Goal: Task Accomplishment & Management: Complete application form

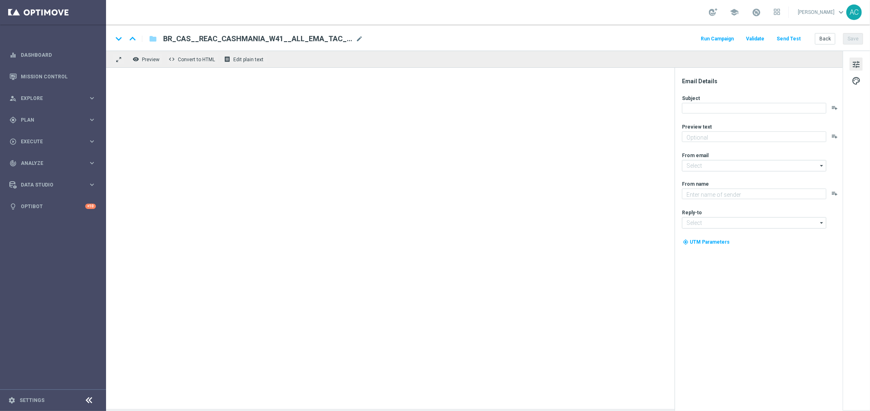
type textarea "Zero custo, só diversão: clique e jogue agora mesmo."
type input "mail@crm.lottoland.bet.br"
type textarea "Lottoland"
type input "contato@lottoland.bet.br"
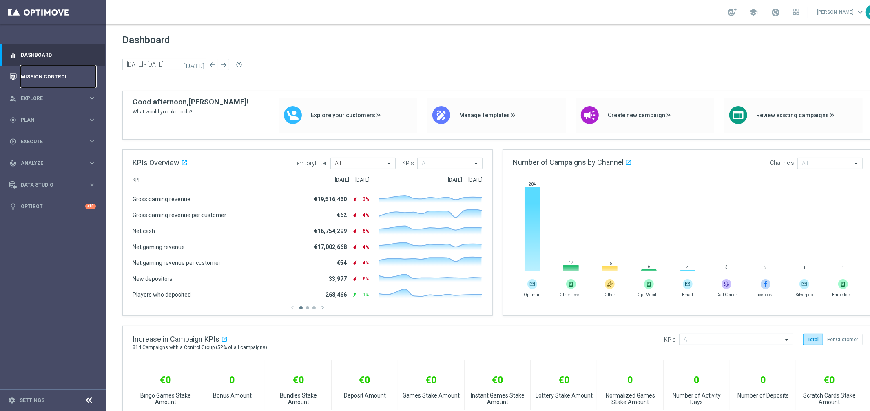
click at [38, 78] on link "Mission Control" at bounding box center [58, 77] width 75 height 22
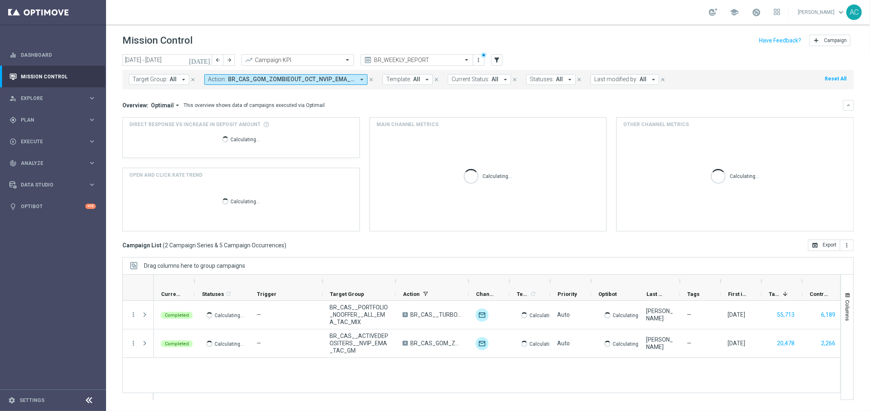
click at [263, 77] on span "BR_CAS_GOM_ZOMBIEOUT_OCT_NVIP_EMA_TAC_GM, BR_CAS__TURBOLOTTO_MS__ALL_EMA_TAC_GM" at bounding box center [291, 79] width 127 height 7
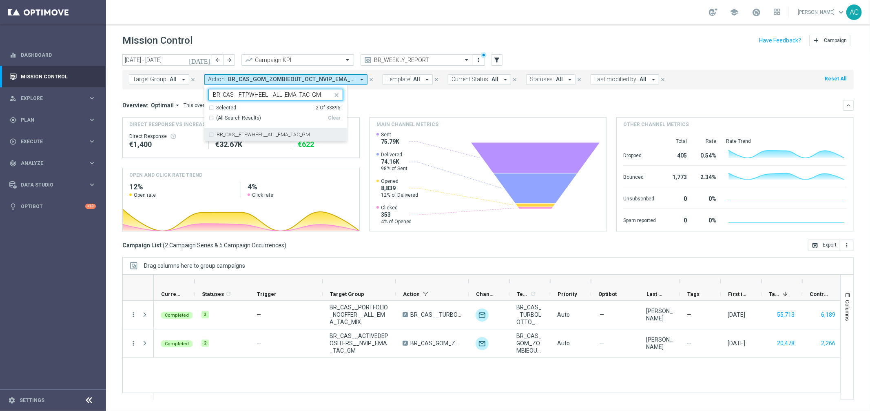
drag, startPoint x: 211, startPoint y: 135, endPoint x: 217, endPoint y: 133, distance: 6.2
click at [210, 135] on div "BR_CAS__FTPWHEEL__ALL_EMA_TAC_GM" at bounding box center [275, 134] width 135 height 13
type input "BR_CAS__FTPWHEEL__ALL_EMA_TAC_GM"
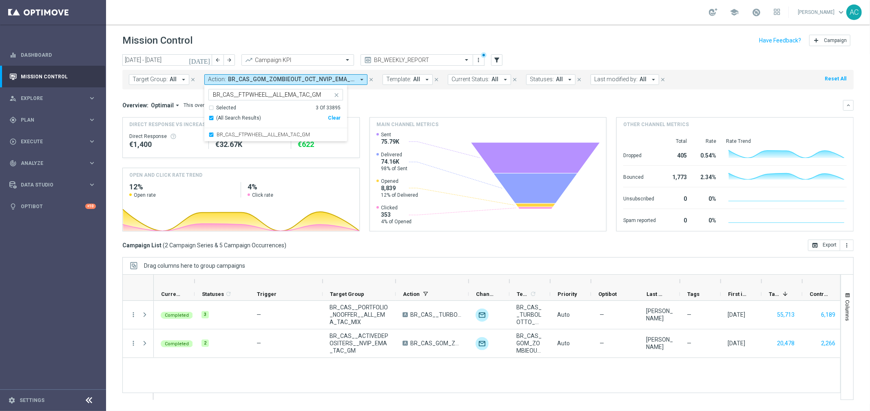
click at [402, 102] on div "Overview: Optimail arrow_drop_down This overview shows data of campaigns execut…" at bounding box center [482, 105] width 721 height 7
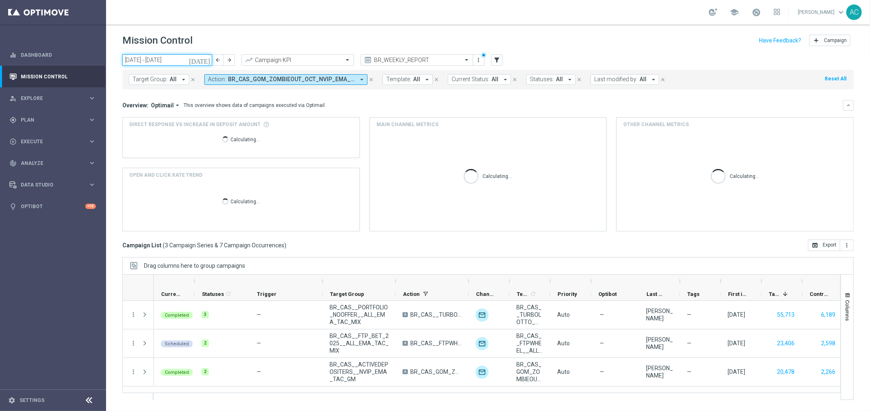
click at [164, 61] on input "29 Sep 2025 - 05 Oct 2025" at bounding box center [167, 59] width 90 height 11
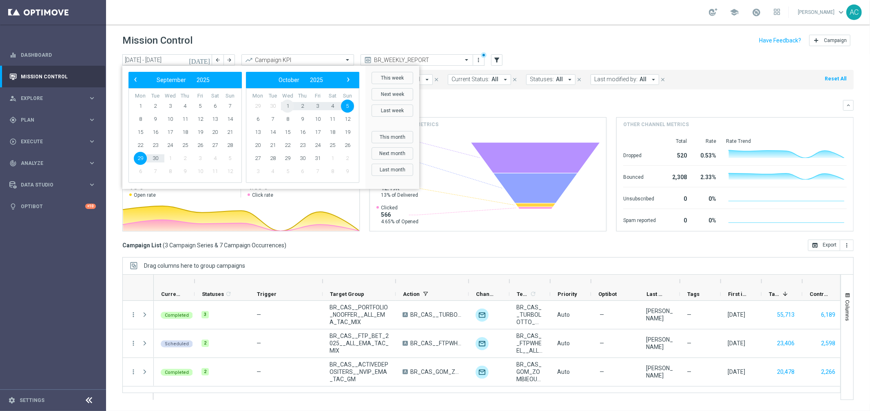
click at [286, 106] on span "1" at bounding box center [287, 106] width 13 height 13
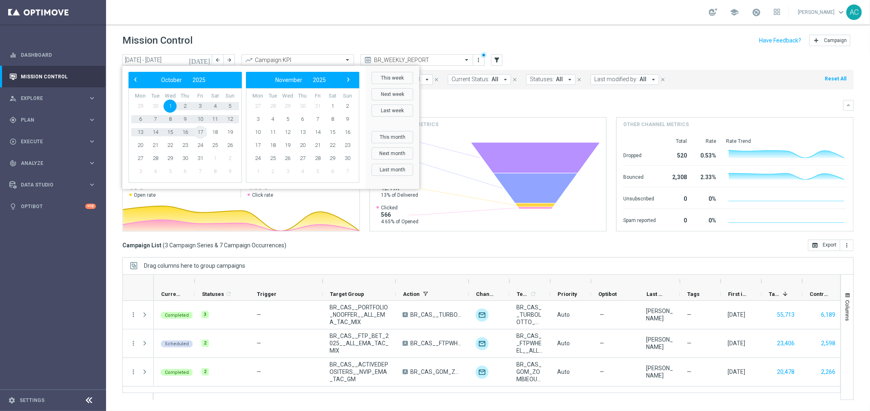
click at [201, 130] on span "17" at bounding box center [200, 132] width 13 height 13
type input "01 Oct 2025 - 17 Oct 2025"
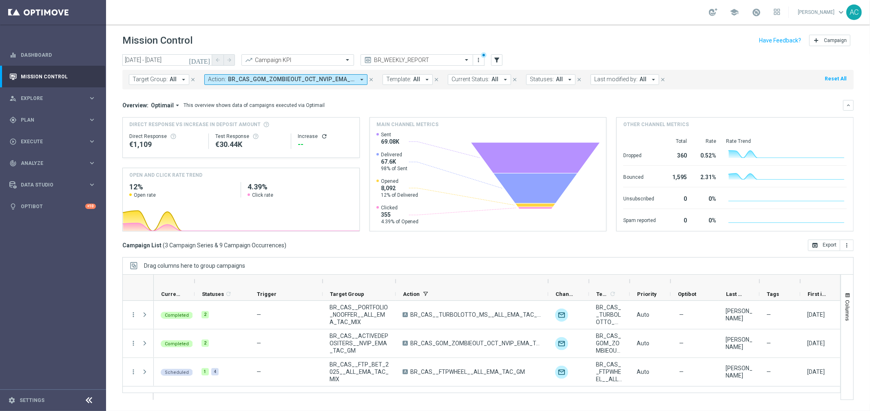
drag, startPoint x: 467, startPoint y: 282, endPoint x: 547, endPoint y: 279, distance: 79.6
click at [547, 279] on div at bounding box center [547, 280] width 3 height 13
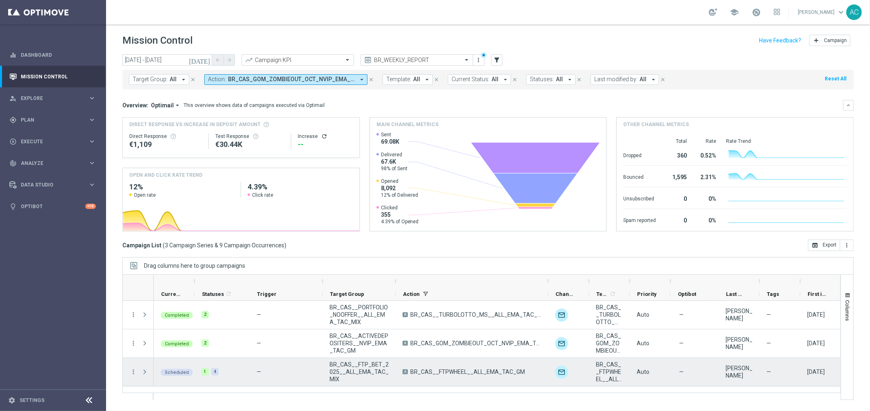
click at [145, 372] on span "Press SPACE to select this row." at bounding box center [144, 371] width 7 height 7
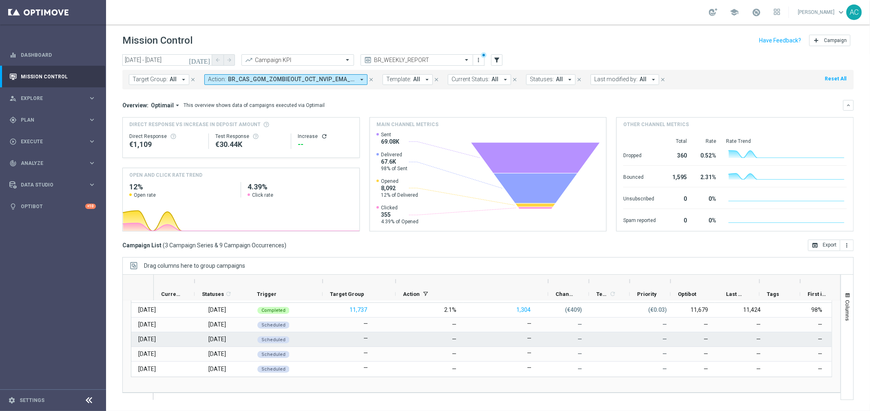
scroll to position [40, 0]
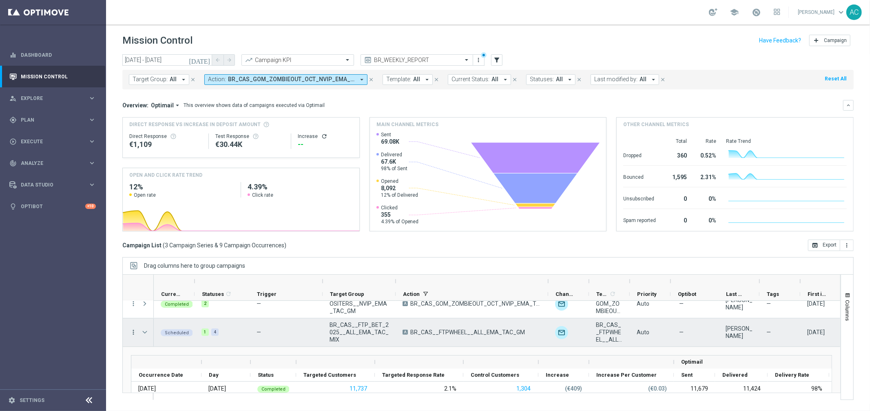
click at [133, 330] on icon "more_vert" at bounding box center [133, 331] width 7 height 7
click at [179, 321] on div "Delete" at bounding box center [187, 319] width 76 height 6
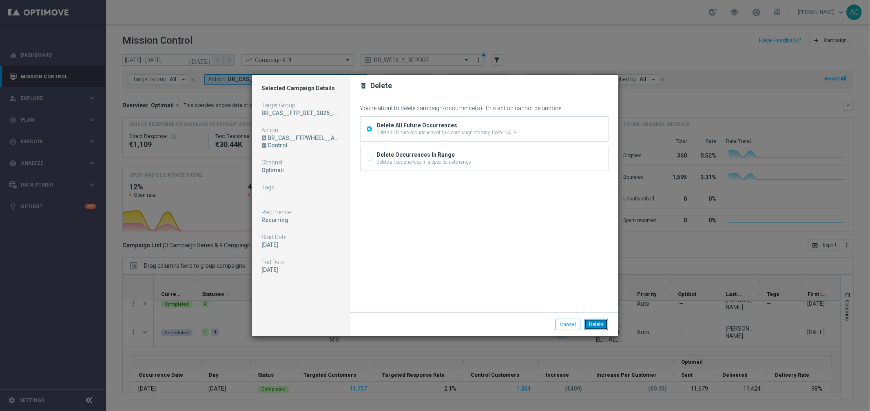
click at [593, 324] on button "Delete" at bounding box center [596, 323] width 24 height 11
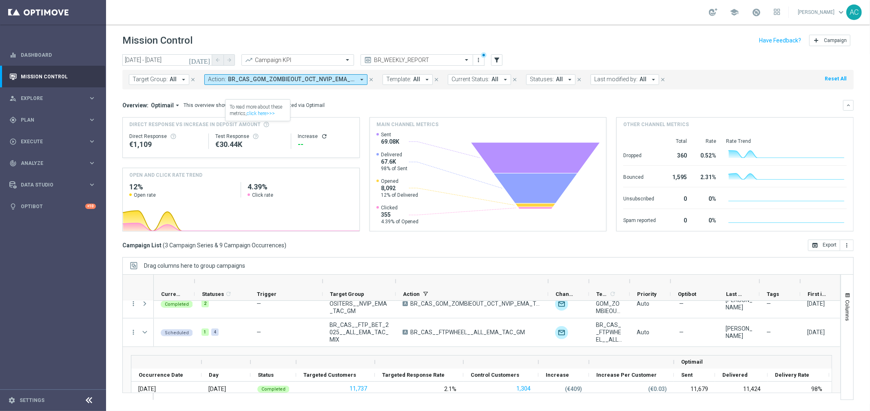
click at [294, 82] on span "BR_CAS_GOM_ZOMBIEOUT_OCT_NVIP_EMA_TAC_GM, BR_CAS__FTPWHEEL__ALL_EMA_TAC_GM, BR_…" at bounding box center [291, 79] width 127 height 7
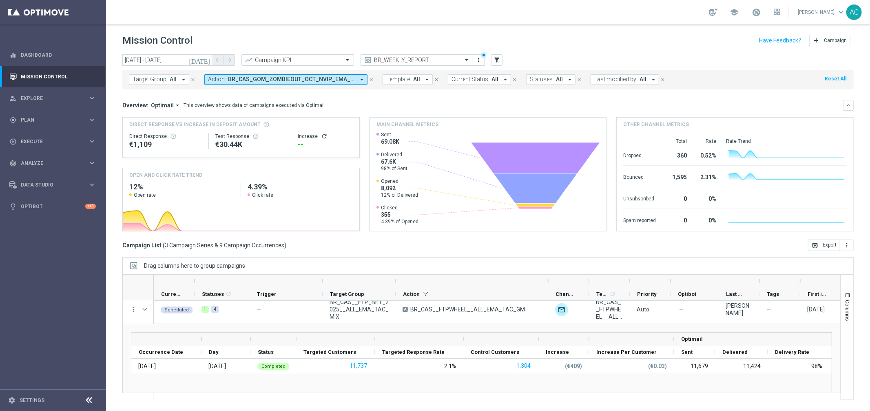
scroll to position [15, 0]
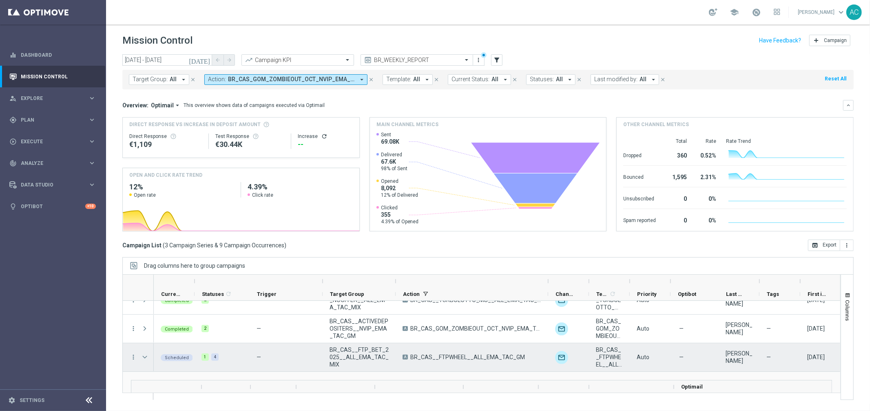
click at [142, 355] on span "Press SPACE to select this row." at bounding box center [144, 357] width 7 height 7
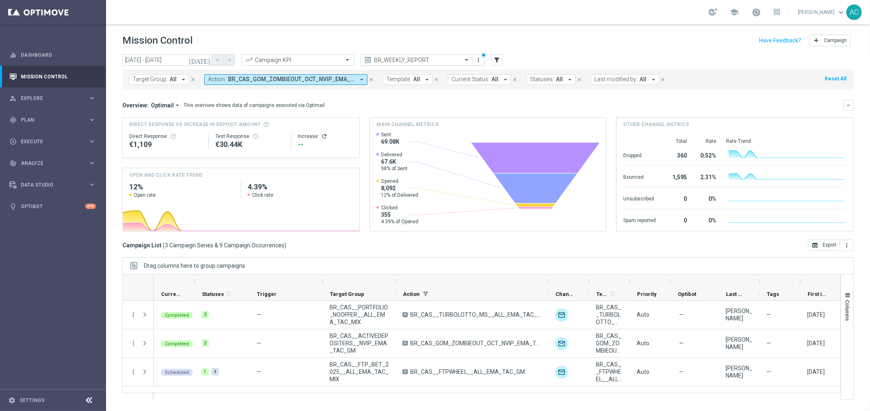
click at [288, 84] on button "Action: BR_CAS_GOM_ZOMBIEOUT_OCT_NVIP_EMA_TAC_GM, BR_CAS__FTPWHEEL__ALL_EMA_TAC…" at bounding box center [285, 79] width 163 height 11
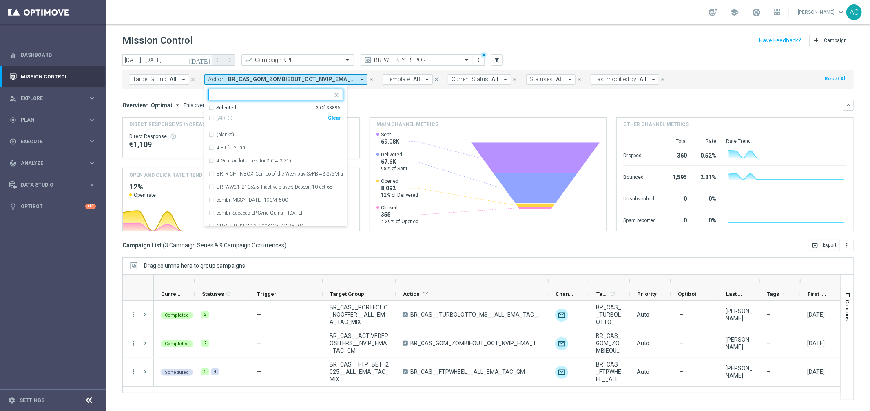
click at [0, 0] on div "Clear" at bounding box center [0, 0] width 0 height 0
click at [433, 95] on mini-dashboard "Overview: Optimail arrow_drop_down This overview shows data of campaigns execut…" at bounding box center [487, 164] width 731 height 150
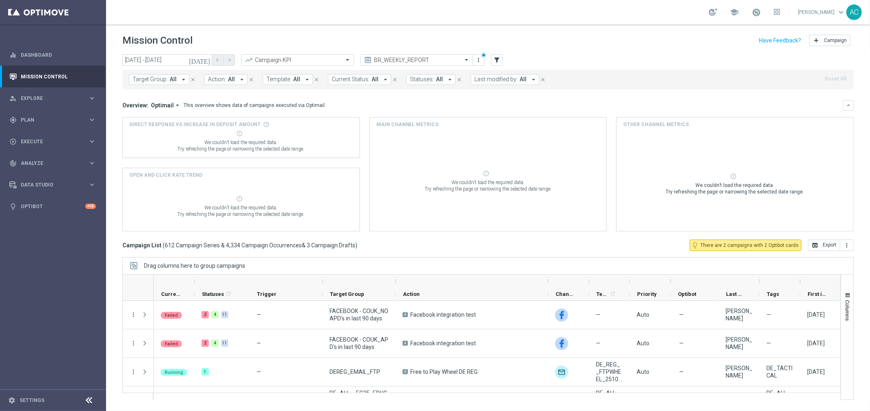
click at [212, 82] on span "Action:" at bounding box center [217, 79] width 18 height 7
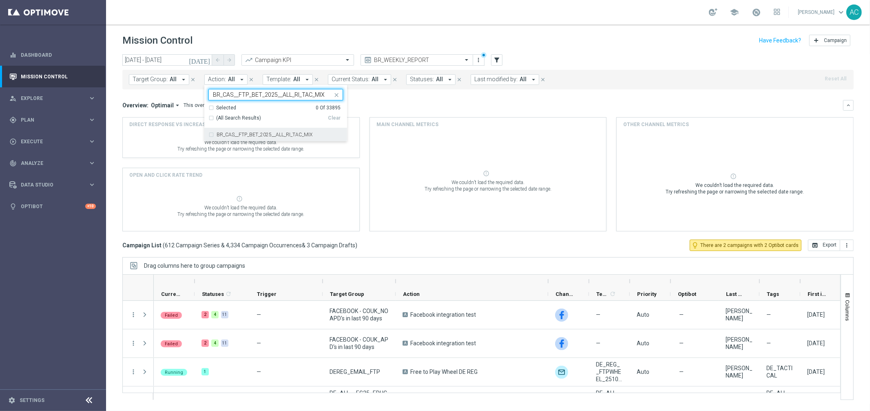
click at [209, 136] on div "BR_CAS__FTP_BET_2025__ALL_RI_TAC_MIX" at bounding box center [275, 134] width 135 height 13
type input "BR_CAS__FTP_BET_2025__ALL_RI_TAC_MIX"
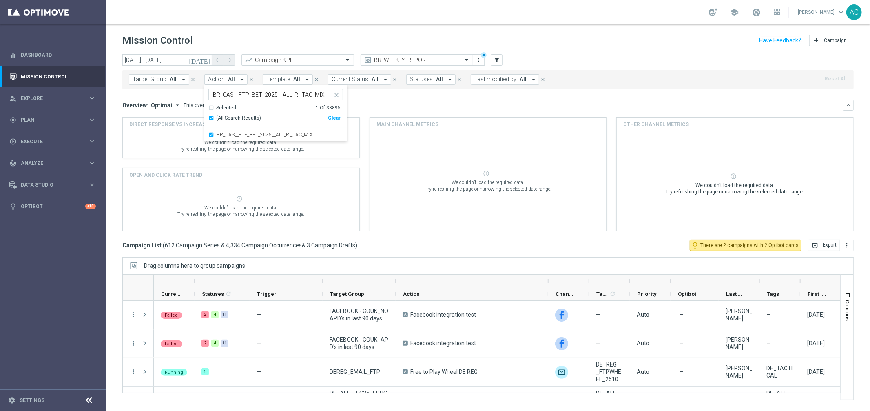
click at [417, 91] on mini-dashboard "Overview: Optimail arrow_drop_down This overview shows data of campaigns execut…" at bounding box center [487, 164] width 731 height 150
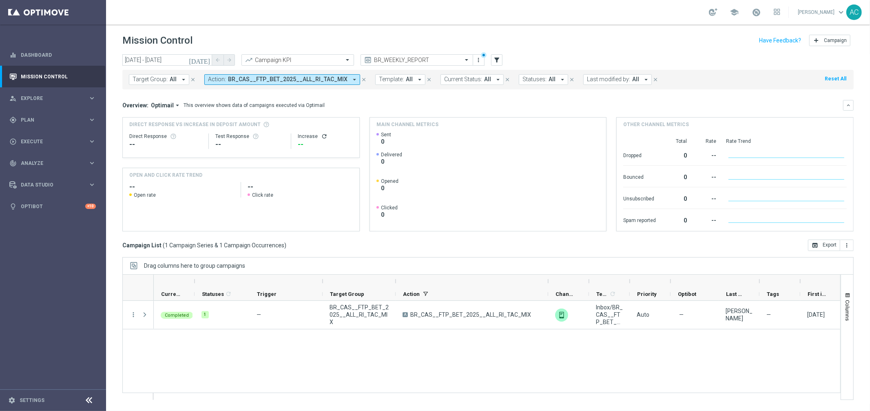
click at [287, 76] on span "BR_CAS__FTP_BET_2025__ALL_RI_TAC_MIX" at bounding box center [287, 79] width 119 height 7
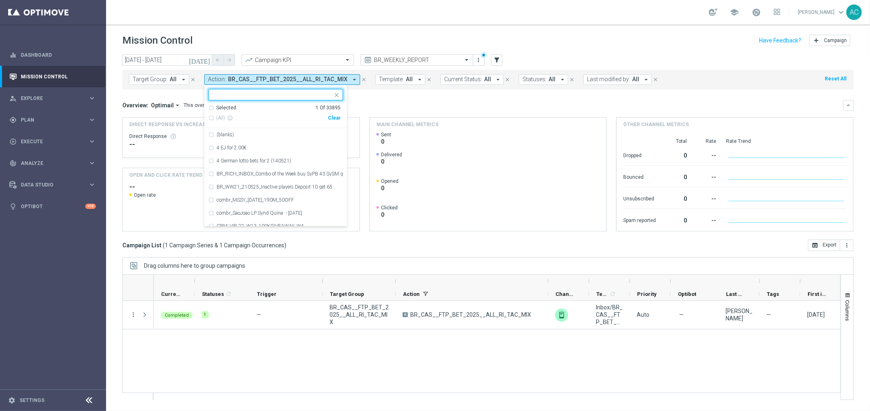
click at [0, 0] on div "Clear" at bounding box center [0, 0] width 0 height 0
click at [394, 96] on mini-dashboard "Overview: Optimail arrow_drop_down This overview shows data of campaigns execut…" at bounding box center [487, 164] width 731 height 150
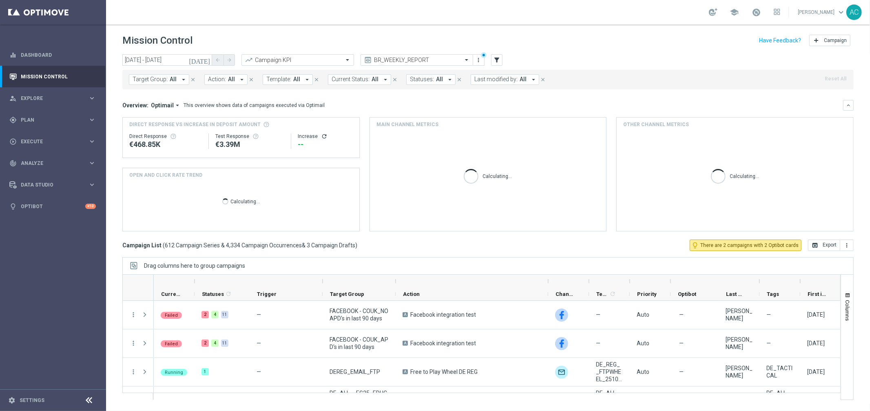
click at [219, 77] on span "Action:" at bounding box center [217, 79] width 18 height 7
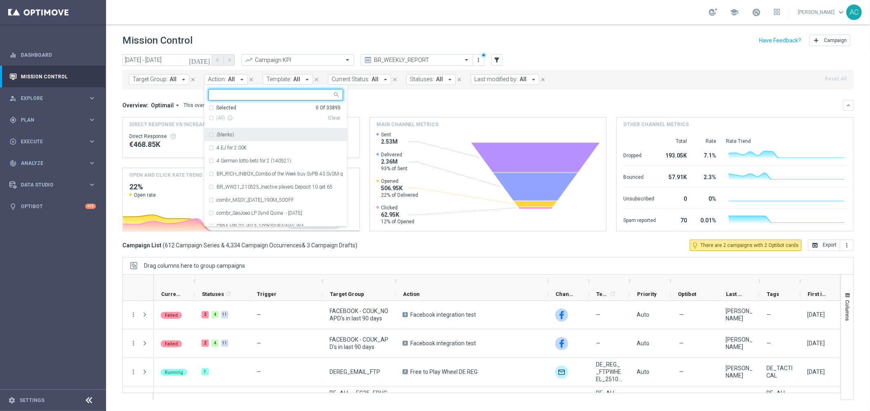
paste input "BR_CAS__FTPWHEEL__ALL_SMS_TAC_GM"
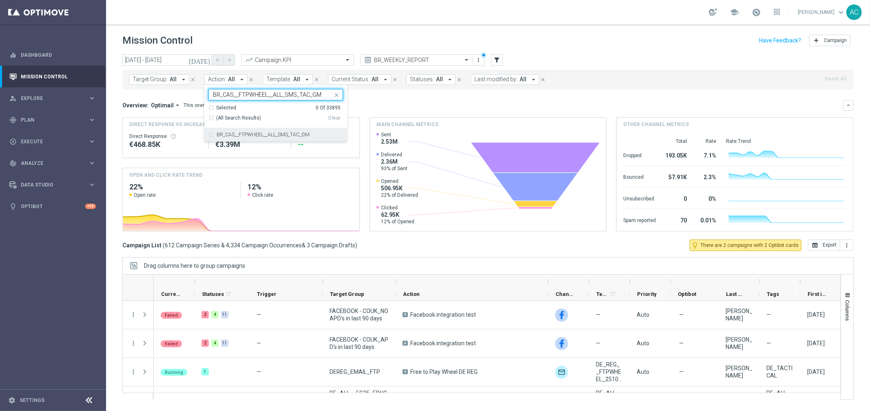
click at [208, 135] on div "BR_CAS__FTPWHEEL__ALL_SMS_TAC_GM" at bounding box center [275, 134] width 135 height 13
type input "BR_CAS__FTPWHEEL__ALL_SMS_TAC_GM"
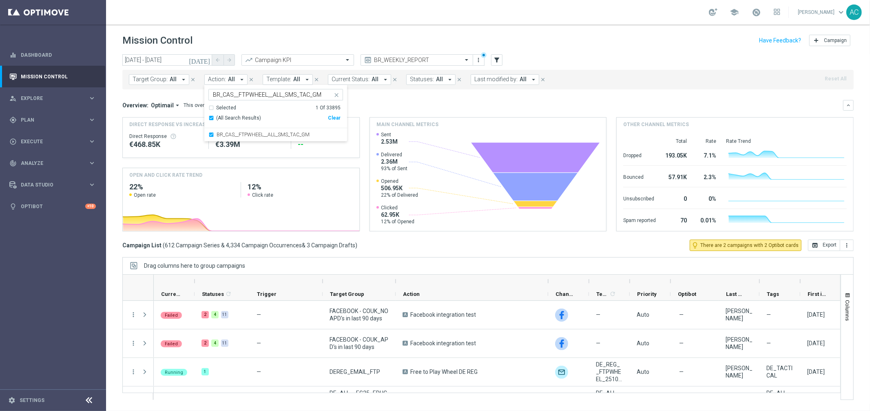
click at [445, 102] on div "Overview: Optimail arrow_drop_down This overview shows data of campaigns execut…" at bounding box center [482, 105] width 721 height 7
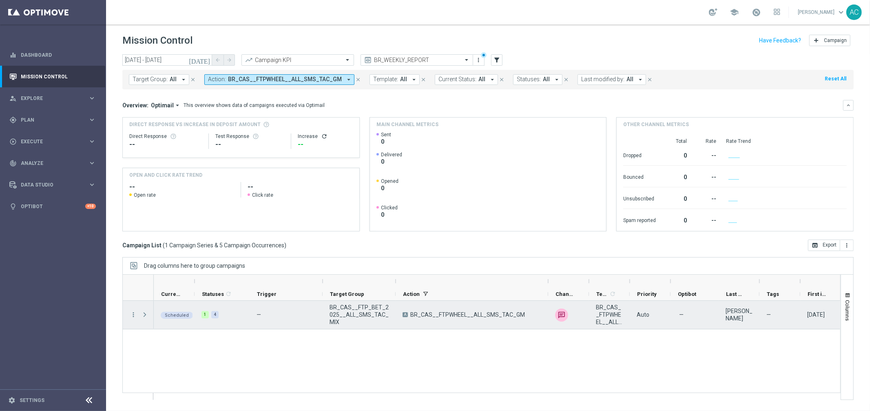
click at [147, 314] on span at bounding box center [144, 314] width 7 height 7
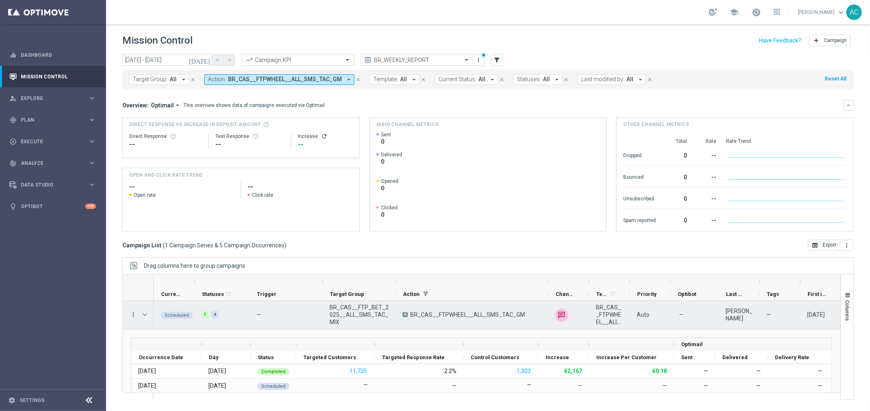
click at [133, 313] on icon "more_vert" at bounding box center [133, 314] width 7 height 7
click at [170, 303] on div "Delete" at bounding box center [187, 302] width 76 height 6
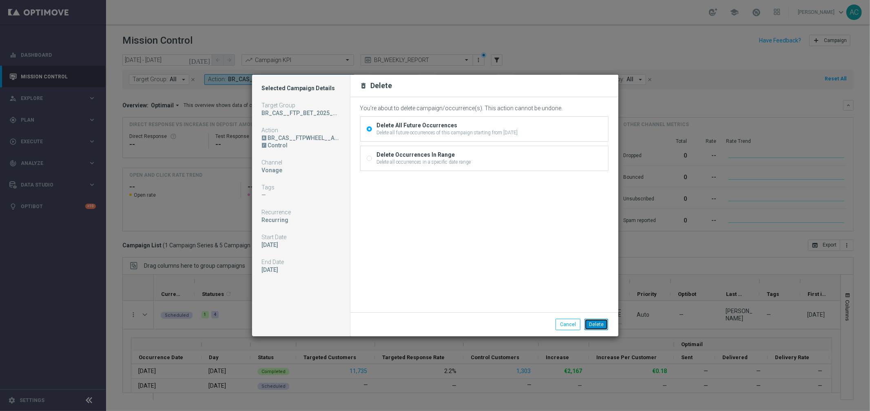
click at [595, 324] on button "Delete" at bounding box center [596, 323] width 24 height 11
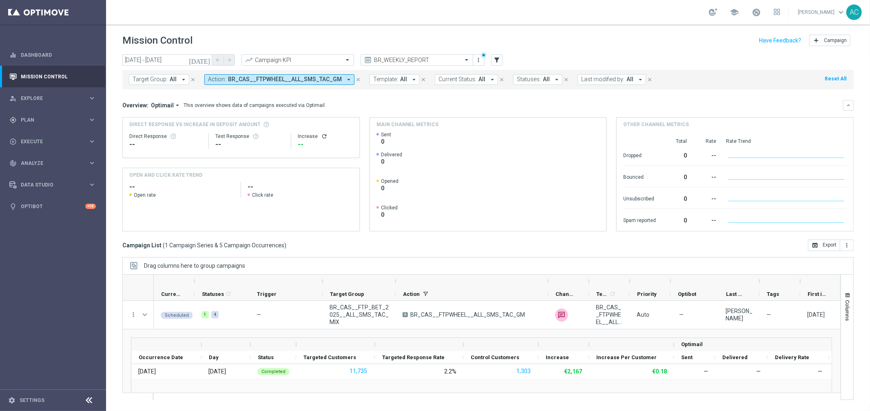
drag, startPoint x: 351, startPoint y: 78, endPoint x: 327, endPoint y: 90, distance: 26.8
click at [355, 78] on icon "close" at bounding box center [358, 80] width 6 height 6
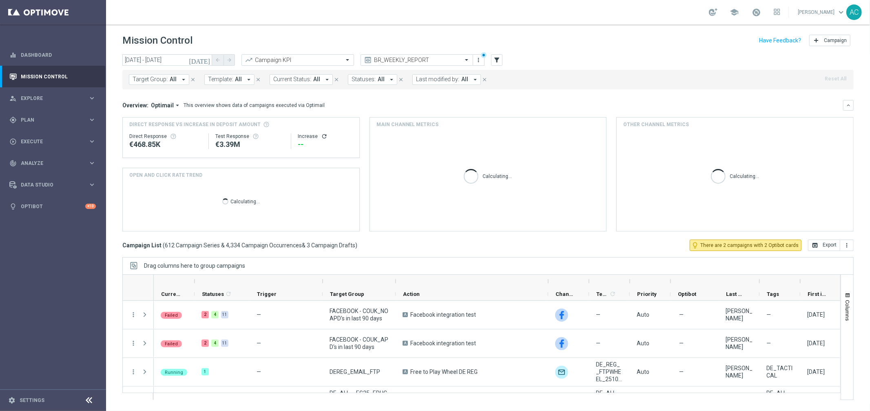
click at [221, 82] on span "Template:" at bounding box center [220, 79] width 25 height 7
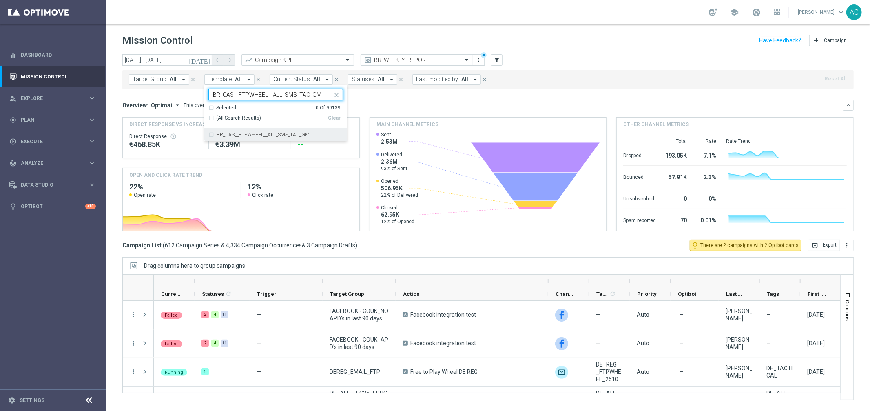
click at [205, 135] on div "BR_CAS__FTPWHEEL__ALL_SMS_TAC_GM" at bounding box center [275, 134] width 143 height 13
type input "BR_CAS__FTPWHEEL__ALL_SMS_TAC_GM"
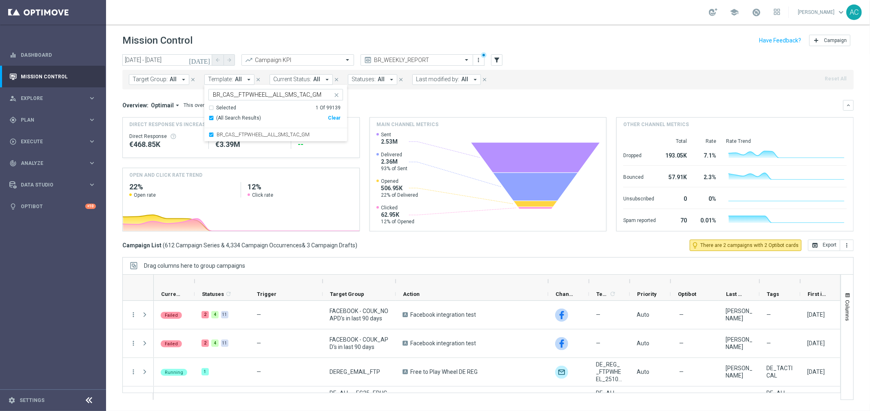
click at [418, 105] on div "Overview: Optimail arrow_drop_down This overview shows data of campaigns execut…" at bounding box center [482, 105] width 721 height 7
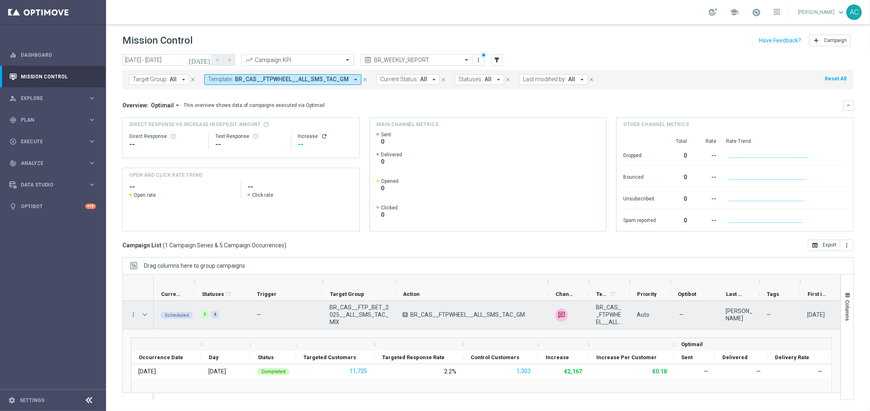
click at [145, 314] on span at bounding box center [144, 314] width 7 height 7
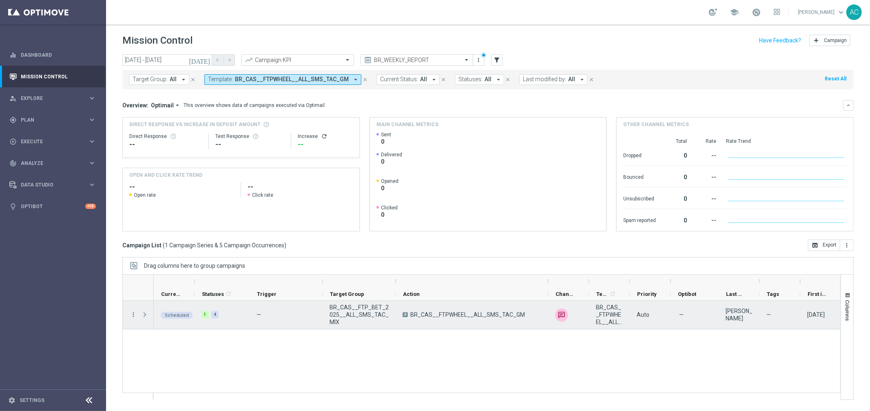
click at [143, 317] on span at bounding box center [144, 314] width 7 height 7
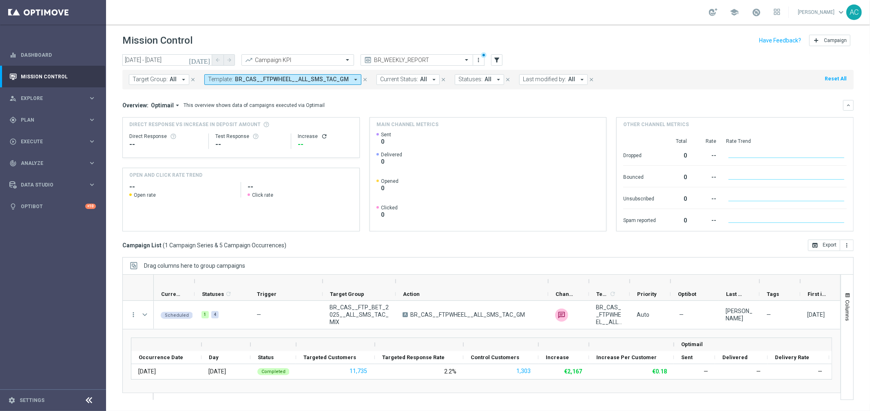
scroll to position [2, 0]
click at [352, 80] on icon "arrow_drop_down" at bounding box center [355, 79] width 7 height 7
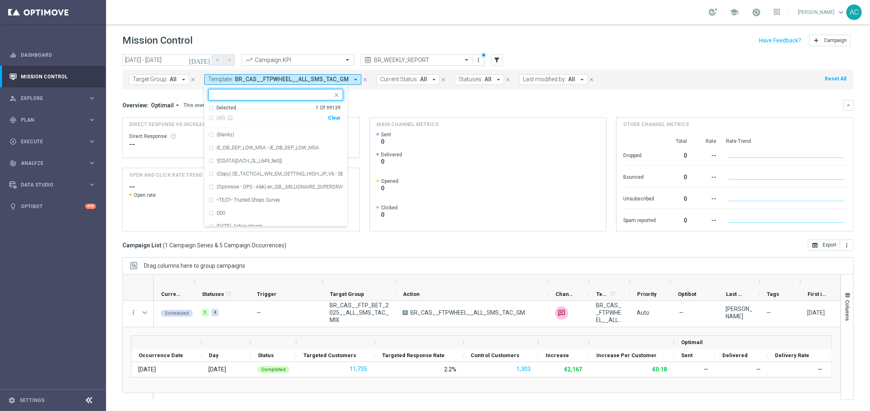
click at [0, 0] on div "Clear" at bounding box center [0, 0] width 0 height 0
click at [417, 97] on mini-dashboard "Overview: Optimail arrow_drop_down This overview shows data of campaigns execut…" at bounding box center [487, 164] width 731 height 150
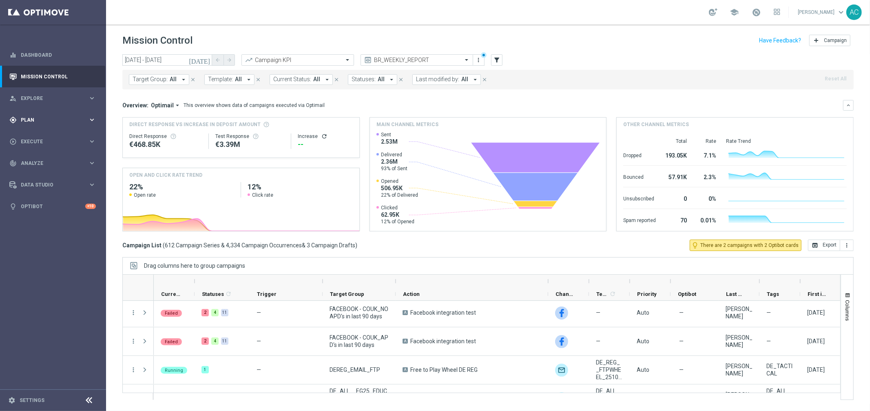
click at [46, 112] on div "gps_fixed Plan keyboard_arrow_right" at bounding box center [52, 120] width 105 height 22
click at [42, 134] on link "Target Groups" at bounding box center [53, 136] width 64 height 7
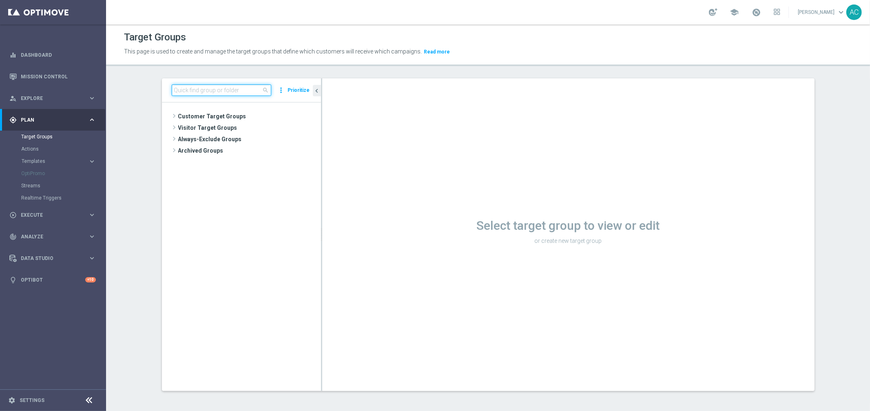
click at [202, 89] on input at bounding box center [222, 89] width 100 height 11
paste input "BR_CAS__REACT2025_NOTBETLAST14D__ALL_EMA_TAC_GM"
type input "BR_CAS__REACT2025_NOTBETLAST14D__ALL_EMA_TAC_GM"
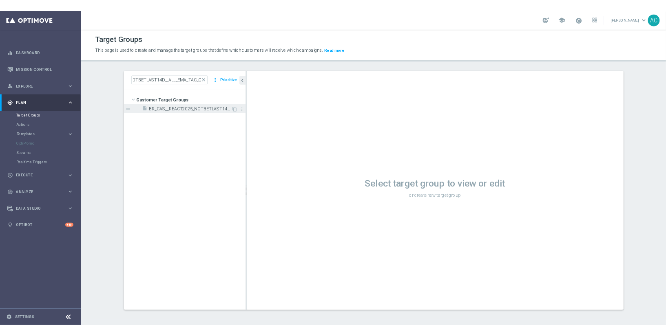
scroll to position [0, 0]
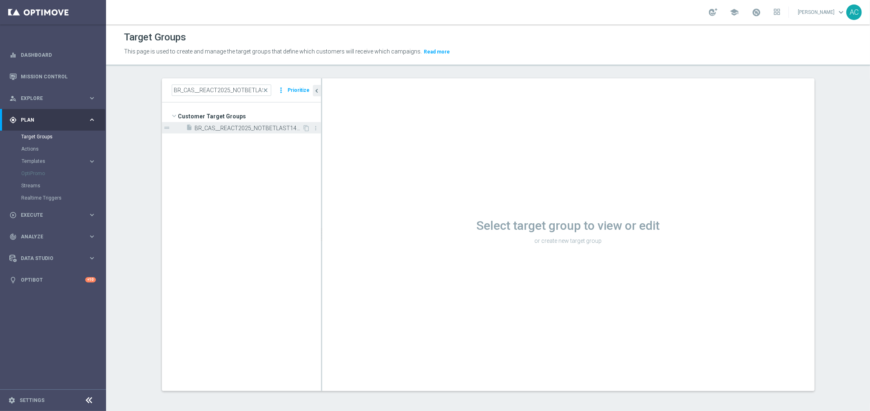
click at [248, 128] on span "BR_CAS__REACT2025_NOTBETLAST14D__ALL_EMA_TAC_GM" at bounding box center [249, 128] width 108 height 7
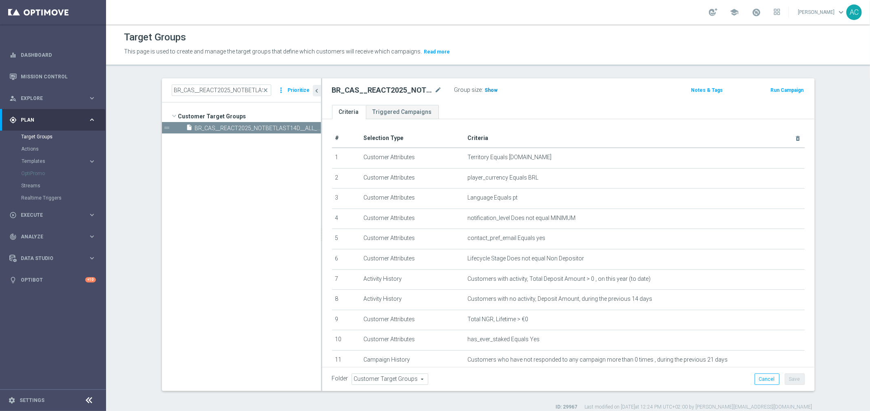
click at [485, 87] on span "Show" at bounding box center [491, 90] width 13 height 6
click at [57, 214] on span "Execute" at bounding box center [54, 214] width 67 height 5
click at [46, 157] on link "Campaign Builder" at bounding box center [53, 158] width 64 height 7
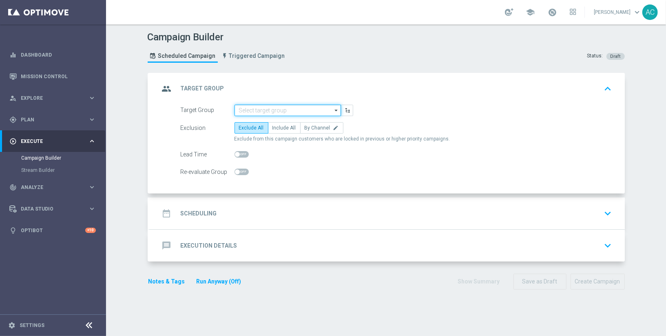
click at [278, 109] on input at bounding box center [287, 110] width 106 height 11
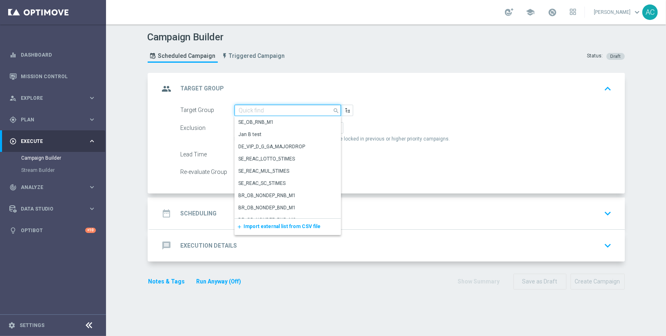
paste input "BR_CAS__FTP_BET_2025__ALL_EMA_TAC_MIX"
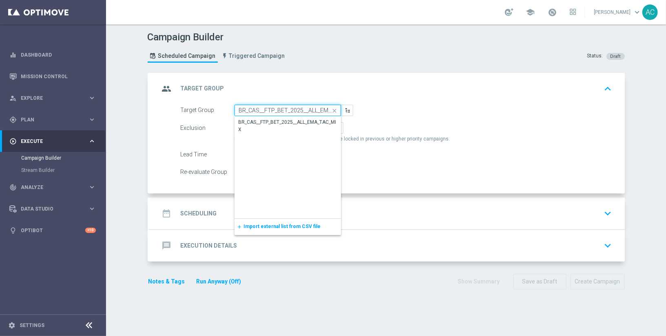
scroll to position [0, 23]
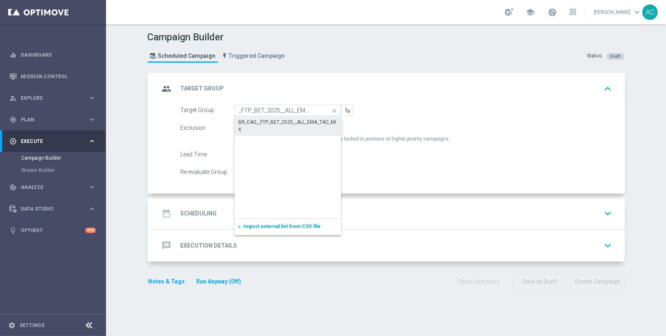
click at [274, 119] on div "BR_CAS__FTP_BET_2025__ALL_EMA_TAC_MIX" at bounding box center [288, 126] width 98 height 15
type input "BR_CAS__FTP_BET_2025__ALL_EMA_TAC_MIX"
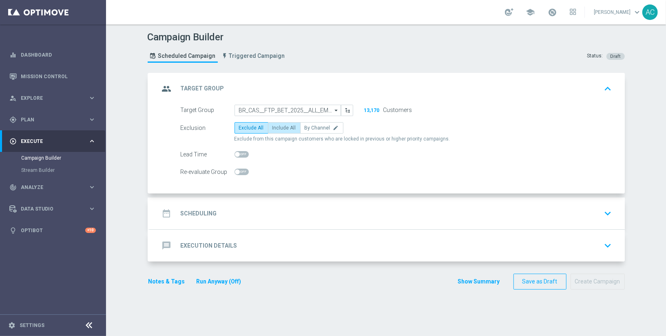
click at [275, 124] on label "Include All" at bounding box center [284, 127] width 33 height 11
click at [275, 127] on input "Include All" at bounding box center [274, 129] width 5 height 5
radio input "true"
click at [199, 212] on h2 "Scheduling" at bounding box center [199, 214] width 36 height 8
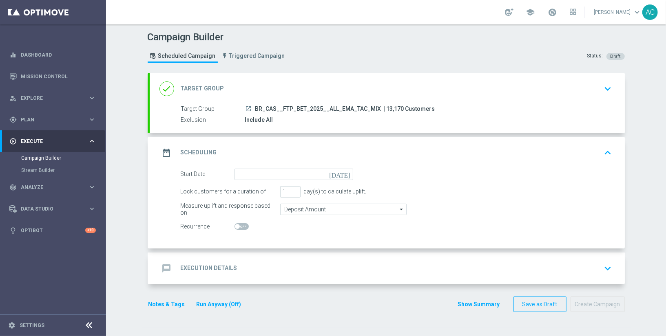
click at [229, 172] on div "Start Date" at bounding box center [208, 174] width 54 height 11
click at [234, 172] on input at bounding box center [293, 174] width 119 height 11
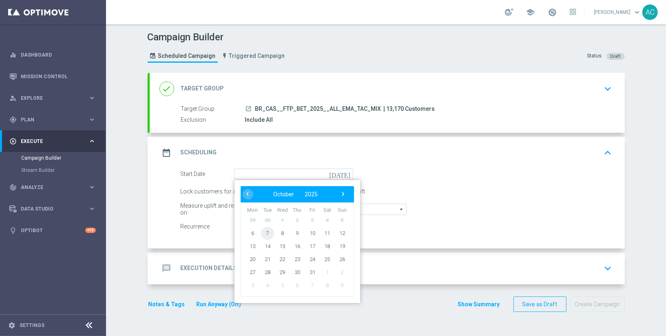
click at [263, 231] on span "7" at bounding box center [267, 233] width 13 height 13
type input "07 Oct 2025"
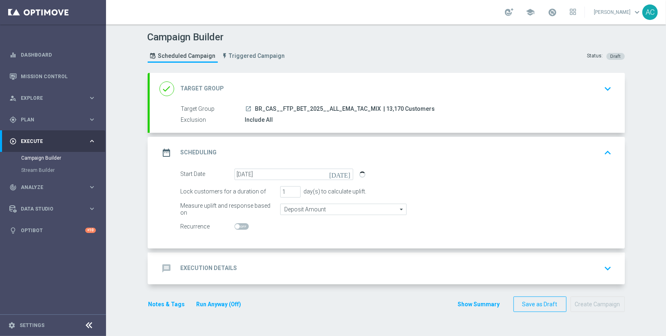
click at [234, 222] on div at bounding box center [293, 226] width 119 height 11
click at [235, 224] on span at bounding box center [237, 226] width 5 height 5
click at [234, 224] on input "checkbox" at bounding box center [241, 226] width 14 height 7
checkbox input "true"
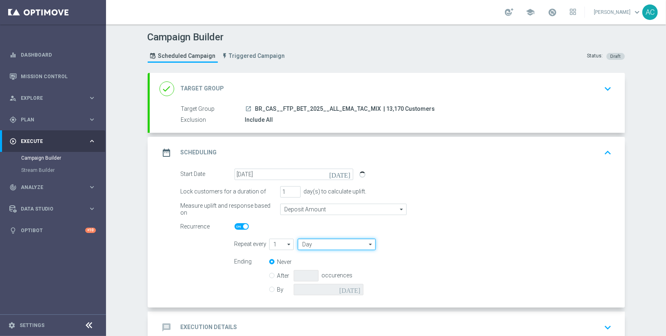
click at [331, 239] on input "Day" at bounding box center [336, 244] width 77 height 11
click at [321, 268] on div "Week" at bounding box center [333, 268] width 71 height 11
type input "Week"
click at [425, 243] on input "checkbox" at bounding box center [431, 244] width 12 height 11
checkbox input "true"
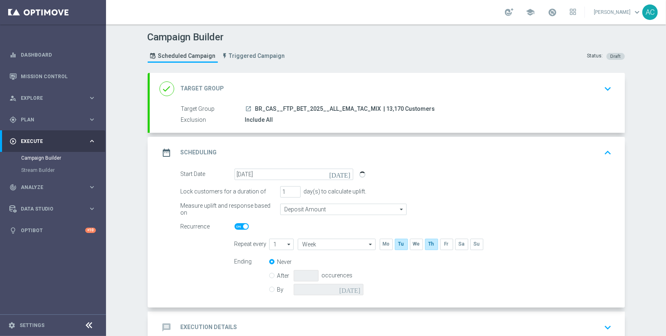
click at [270, 288] on input "By" at bounding box center [271, 288] width 5 height 5
radio input "true"
radio input "false"
click at [341, 286] on input at bounding box center [329, 289] width 70 height 11
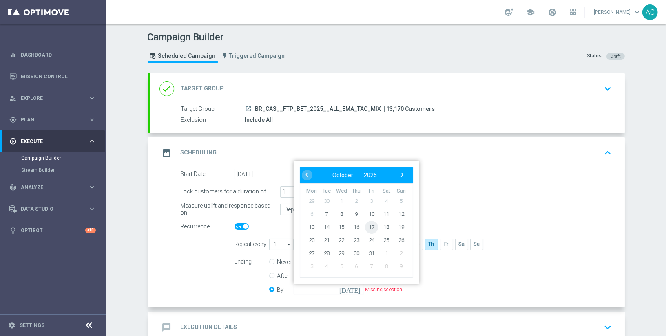
click at [371, 226] on span "17" at bounding box center [371, 227] width 13 height 13
type input "17 Oct 2025"
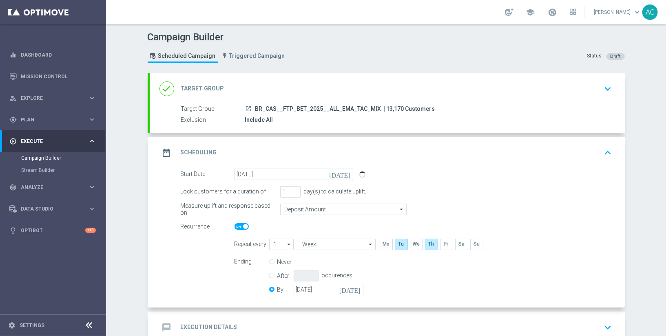
click at [483, 211] on div "Measure uplift and response based on Deposit Amount Deposit Amount arrow_drop_d…" at bounding box center [397, 209] width 444 height 11
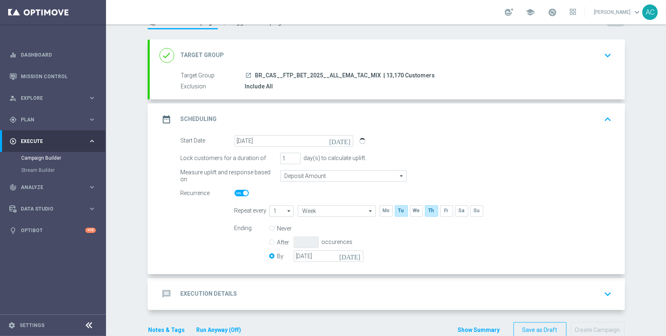
scroll to position [49, 0]
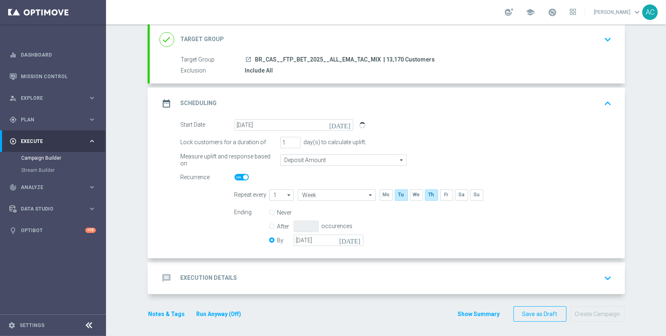
click at [197, 271] on div "message Execution Details" at bounding box center [198, 278] width 78 height 15
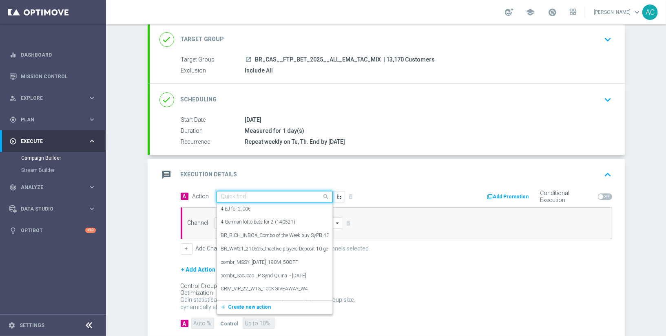
click at [243, 196] on input "text" at bounding box center [266, 197] width 91 height 7
paste input "BR_CAS__FTPWHEEL_OC_ALL_EMA_TAC_GM"
type input "BR_CAS__FTPWHEEL_OC_ALL_EMA_TAC_GM"
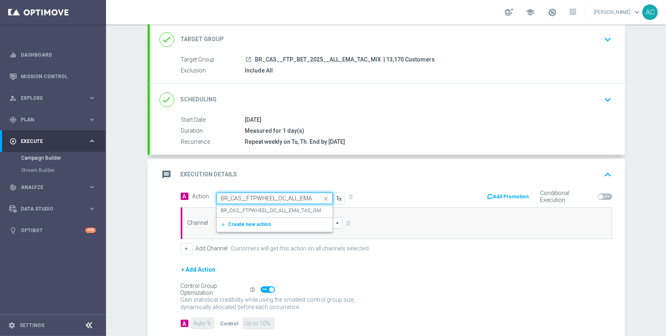
scroll to position [0, 23]
click at [243, 208] on label "BR_CAS__FTPWHEEL_OC_ALL_EMA_TAC_GM" at bounding box center [271, 211] width 100 height 7
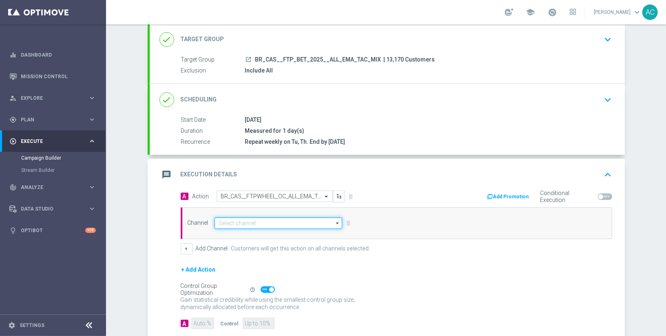
click at [243, 225] on input at bounding box center [278, 223] width 128 height 11
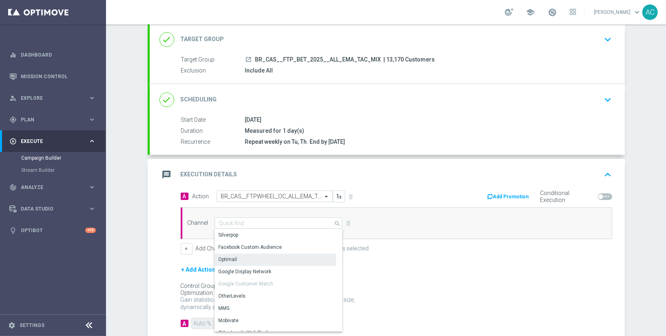
click at [242, 255] on div "Optimail" at bounding box center [275, 259] width 122 height 11
type input "Optimail"
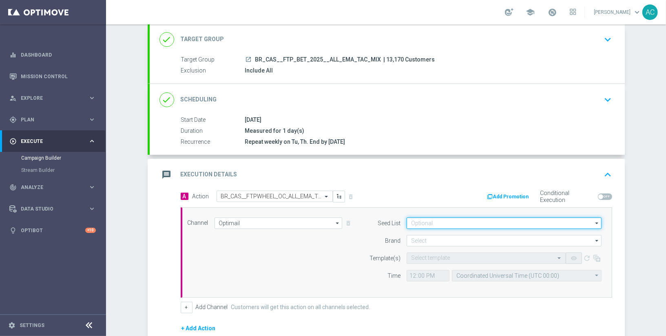
click at [471, 221] on input at bounding box center [504, 223] width 195 height 11
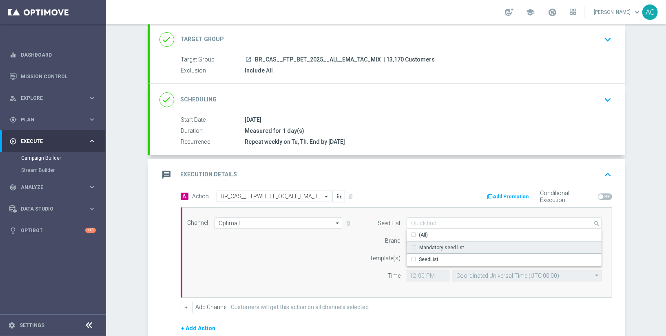
click at [452, 246] on div "Mandatory seed list" at bounding box center [441, 247] width 45 height 7
drag, startPoint x: 281, startPoint y: 250, endPoint x: 366, endPoint y: 241, distance: 84.8
click at [281, 249] on div "Channel Optimail Optimail arrow_drop_down Drag here to set row groups Drag here…" at bounding box center [394, 253] width 427 height 70
type input "Mandatory seed list"
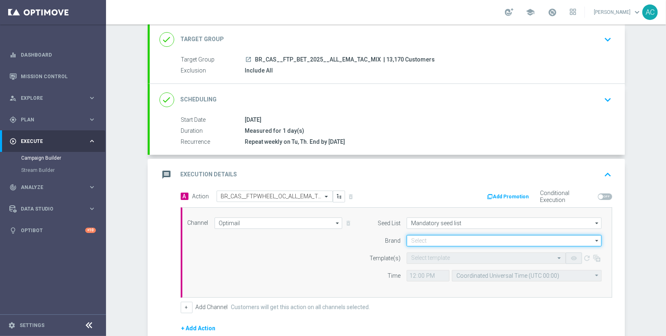
click at [449, 235] on input at bounding box center [504, 240] width 195 height 11
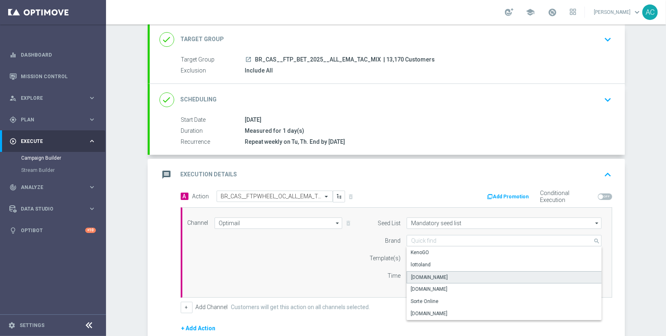
click at [447, 274] on div "Lottoland.bet.br" at bounding box center [504, 278] width 195 height 12
type input "Lottoland.bet.br"
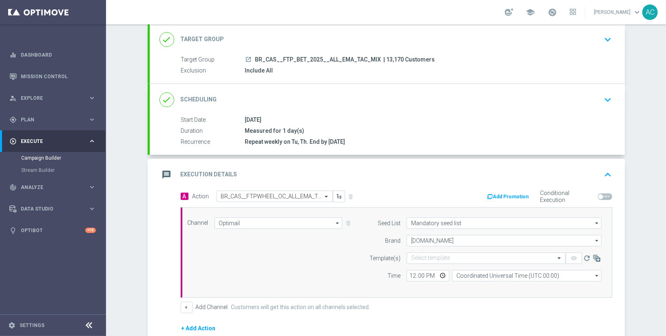
drag, startPoint x: 276, startPoint y: 265, endPoint x: 379, endPoint y: 247, distance: 104.7
click at [276, 265] on div "Channel Optimail Optimail arrow_drop_down Drag here to set row groups Drag here…" at bounding box center [394, 253] width 427 height 70
click at [438, 256] on input "text" at bounding box center [478, 258] width 134 height 7
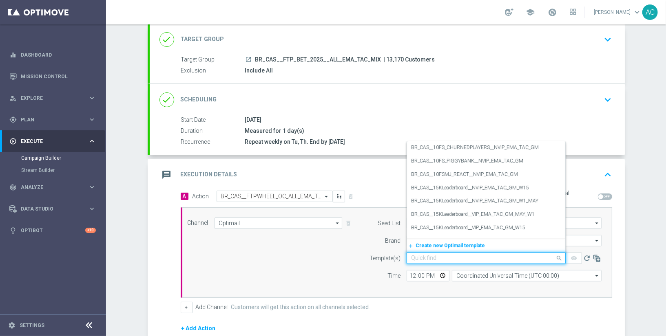
paste input "BR_CAS__FTPWHEEL_OC_ALL_EMA_TAC_GM"
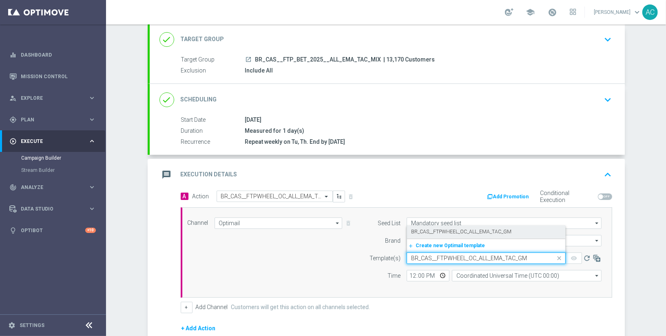
drag, startPoint x: 444, startPoint y: 233, endPoint x: 437, endPoint y: 242, distance: 11.7
click at [443, 233] on label "BR_CAS__FTPWHEEL_OC_ALL_EMA_TAC_GM" at bounding box center [461, 232] width 100 height 7
type input "BR_CAS__FTPWHEEL_OC_ALL_EMA_TAC_GM"
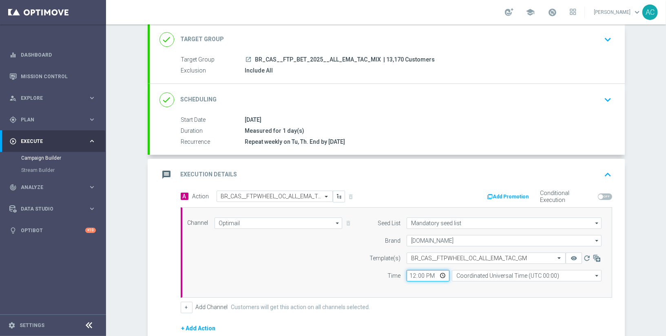
click at [407, 275] on input "12:00" at bounding box center [428, 275] width 43 height 11
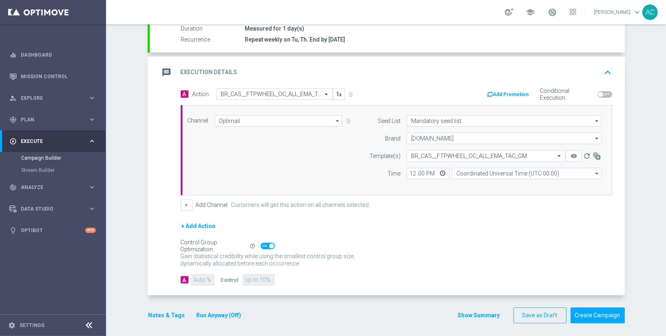
scroll to position [66, 0]
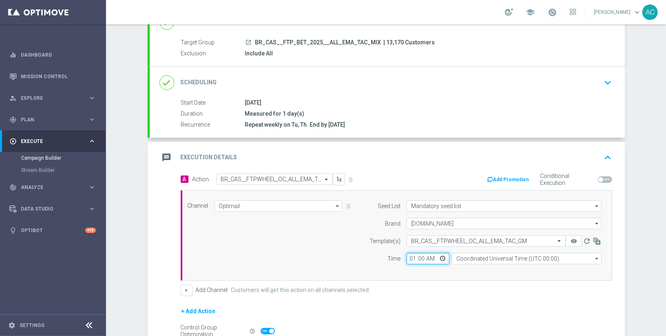
type input "15:00"
click at [447, 278] on div "Channel Optimail Optimail arrow_drop_down Drag here to set row groups Drag here…" at bounding box center [396, 235] width 431 height 91
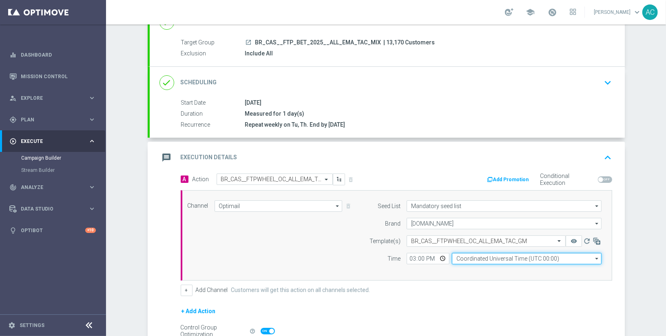
drag, startPoint x: 486, startPoint y: 251, endPoint x: 489, endPoint y: 258, distance: 7.1
click at [486, 253] on input "Coordinated Universal Time (UTC 00:00)" at bounding box center [527, 258] width 150 height 11
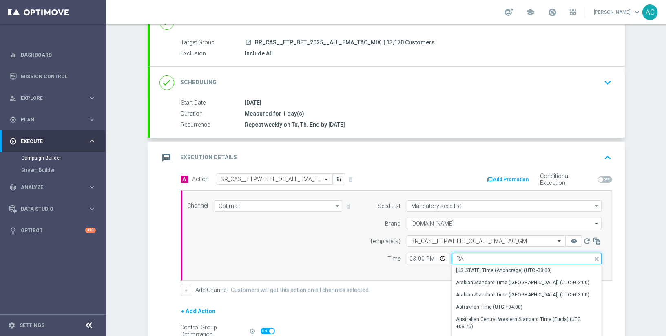
type input "R"
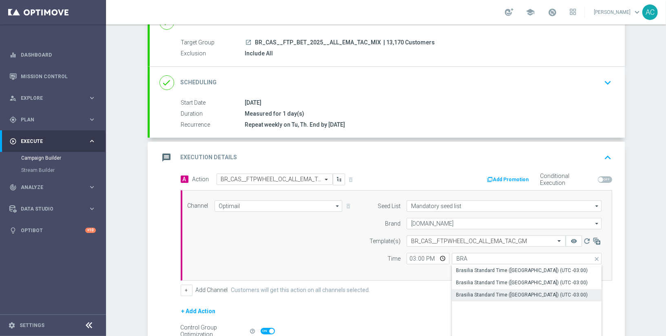
click at [527, 292] on div "Brasilia Standard Time (Sao Paulo) (UTC -03:00)" at bounding box center [522, 295] width 132 height 7
type input "Brasilia Standard Time (Sao Paulo) (UTC -03:00)"
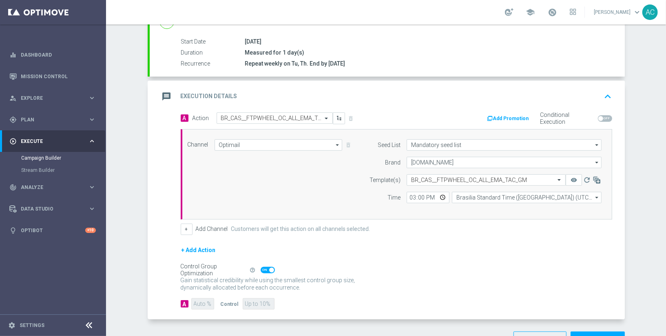
scroll to position [152, 0]
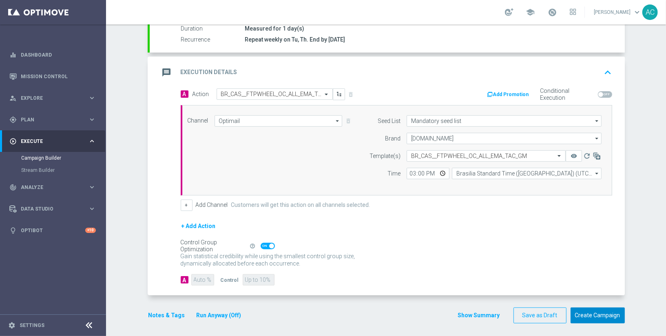
click at [586, 308] on button "Create Campaign" at bounding box center [598, 316] width 54 height 16
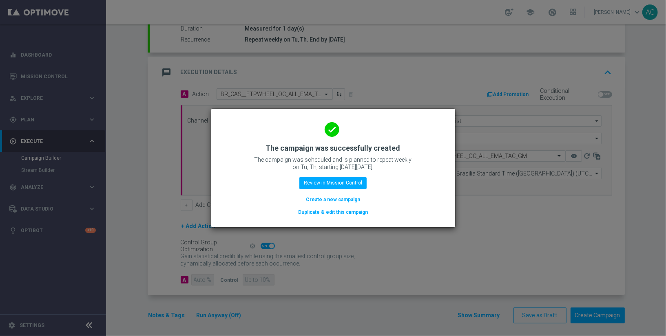
click at [331, 200] on button "Create a new campaign" at bounding box center [333, 199] width 56 height 9
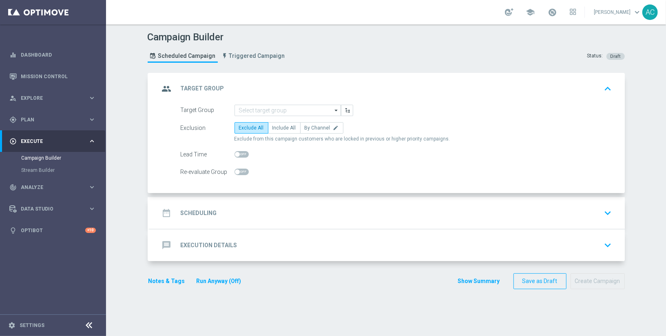
scroll to position [0, 0]
click at [254, 108] on input at bounding box center [287, 110] width 106 height 11
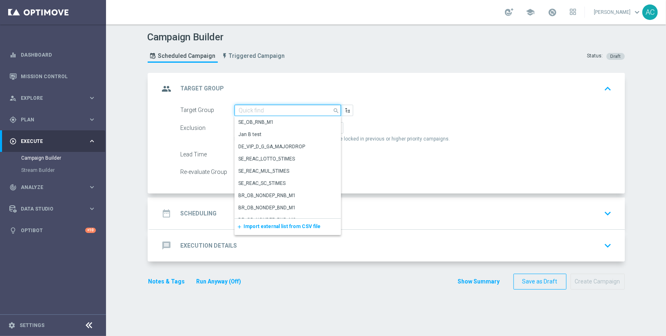
paste input "BR_CAS__FTP_BET_2025__ALL_RI_TAC_MIX"
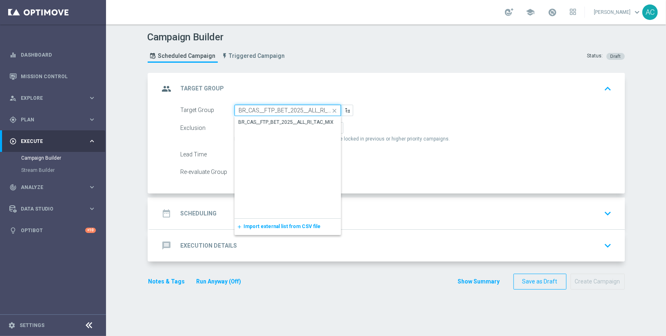
scroll to position [0, 17]
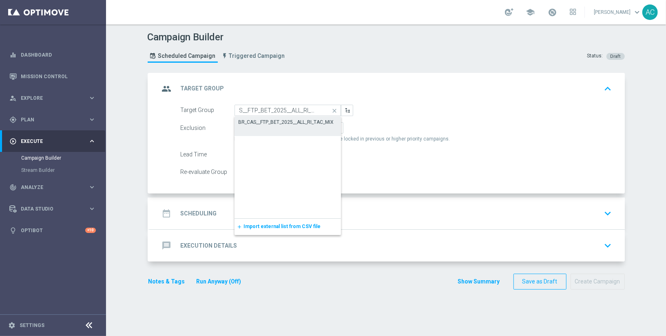
click at [263, 122] on div "BR_CAS__FTP_BET_2025__ALL_RI_TAC_MIX" at bounding box center [286, 122] width 95 height 7
type input "BR_CAS__FTP_BET_2025__ALL_RI_TAC_MIX"
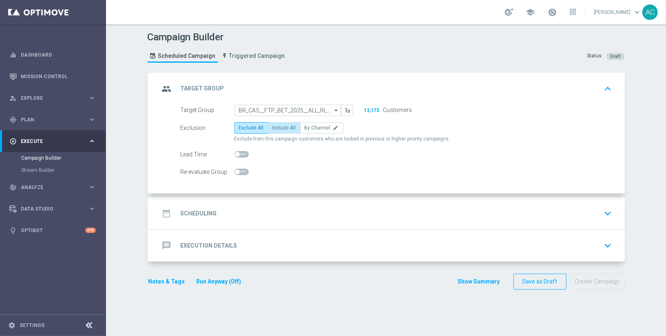
click at [274, 129] on span "Include All" at bounding box center [284, 128] width 24 height 6
click at [274, 129] on input "Include All" at bounding box center [274, 129] width 5 height 5
radio input "true"
click at [194, 222] on div "date_range Scheduling keyboard_arrow_down" at bounding box center [387, 214] width 475 height 32
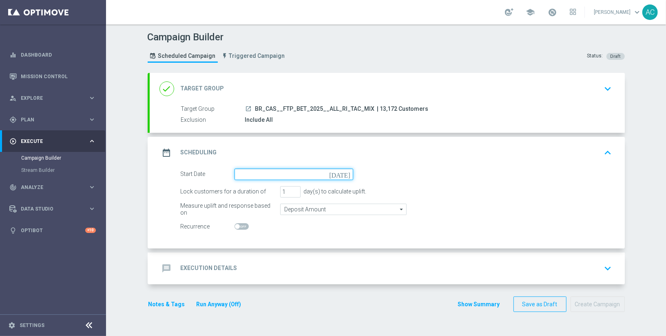
click at [273, 177] on input at bounding box center [293, 174] width 119 height 11
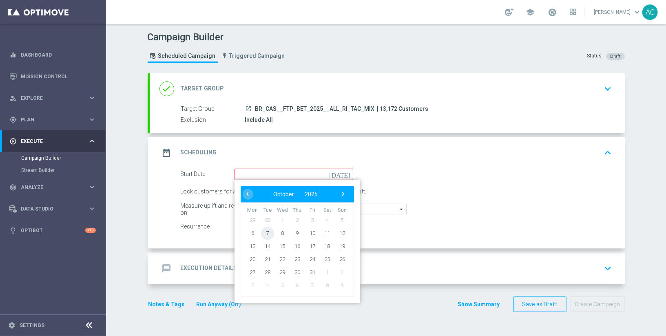
click at [262, 232] on span "7" at bounding box center [267, 233] width 13 height 13
type input "07 Oct 2025"
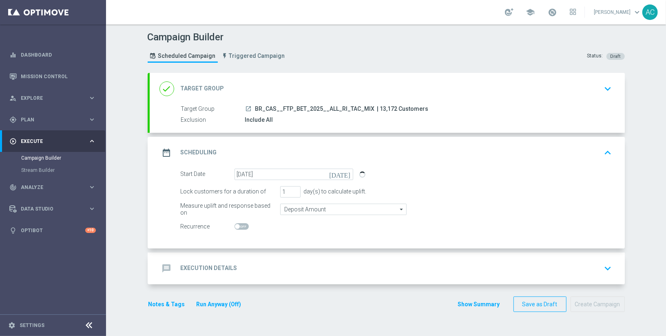
click at [235, 221] on div at bounding box center [293, 226] width 119 height 11
click at [235, 224] on span at bounding box center [237, 226] width 5 height 5
click at [235, 224] on input "checkbox" at bounding box center [241, 226] width 14 height 7
checkbox input "true"
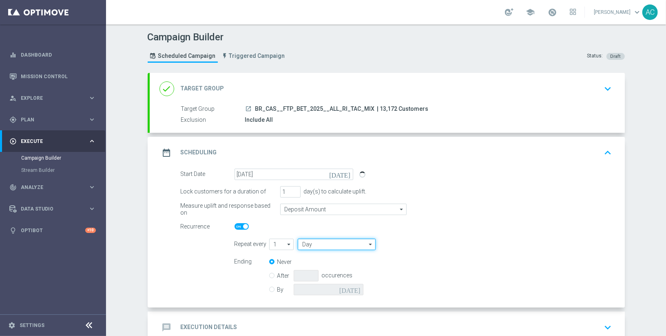
click at [322, 240] on input "Day" at bounding box center [336, 244] width 77 height 11
click at [314, 267] on div "Week" at bounding box center [333, 269] width 71 height 12
type input "Week"
click at [429, 244] on input "checkbox" at bounding box center [431, 244] width 12 height 11
checkbox input "true"
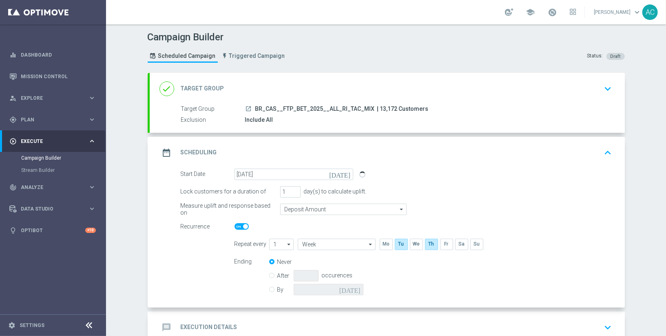
click at [273, 290] on div "By today" at bounding box center [321, 289] width 104 height 11
click at [269, 288] on input "By" at bounding box center [271, 288] width 5 height 5
radio input "true"
radio input "false"
click at [349, 285] on input at bounding box center [329, 289] width 70 height 11
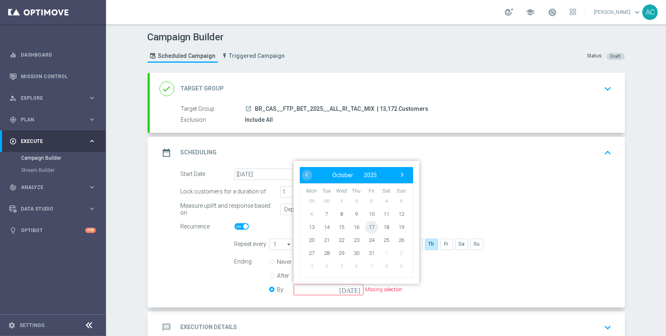
click at [370, 224] on span "17" at bounding box center [371, 227] width 13 height 13
type input "17 Oct 2025"
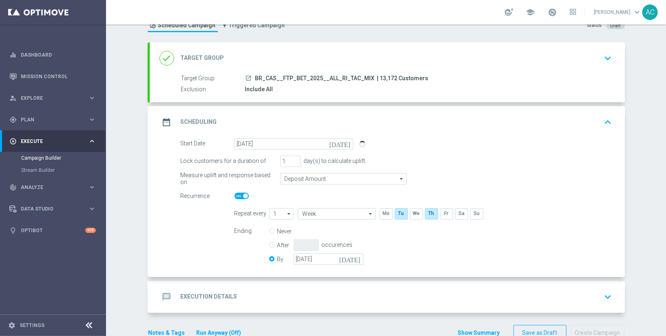
scroll to position [49, 0]
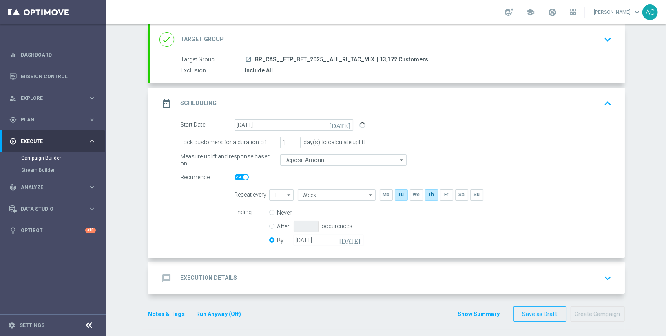
click at [271, 272] on div "message Execution Details keyboard_arrow_down" at bounding box center [387, 278] width 456 height 15
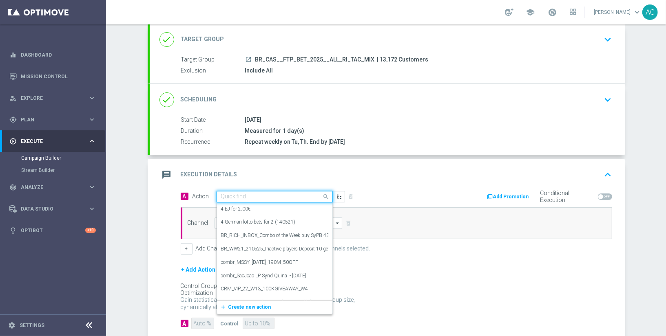
click at [228, 195] on input "text" at bounding box center [266, 197] width 91 height 7
paste input "BR_CAS__FTP_OCT_BET_2025__ALL_RI_TAC_MIX"
type input "BR_CAS__FTP_OCT_BET_2025__ALL_RI_TAC_MIX"
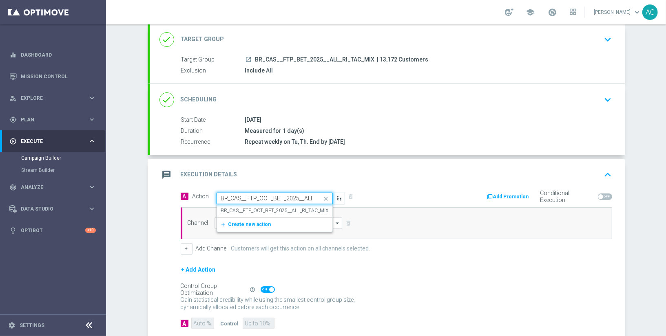
scroll to position [0, 33]
click at [259, 212] on div "BR_CAS__FTP_OCT_BET_2025__ALL_RI_TAC_MIX edit" at bounding box center [274, 210] width 107 height 13
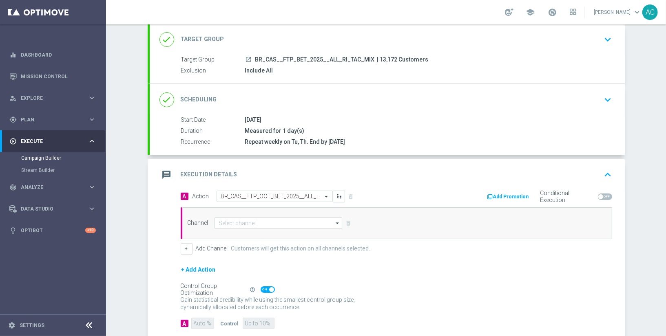
scroll to position [0, 0]
click at [228, 226] on input at bounding box center [278, 223] width 128 height 11
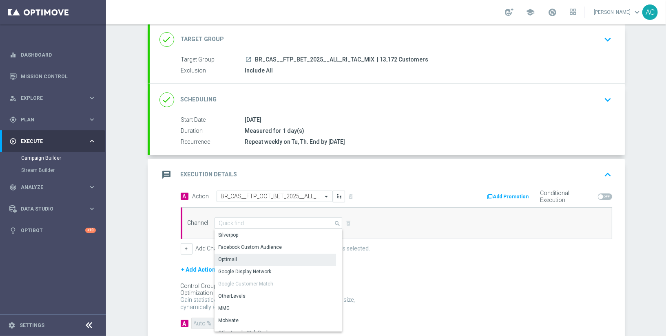
click at [234, 258] on div "Optimail" at bounding box center [275, 259] width 122 height 11
type input "Optimail"
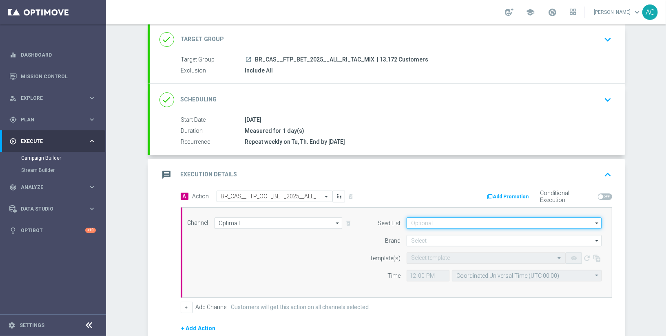
click at [444, 222] on input at bounding box center [504, 223] width 195 height 11
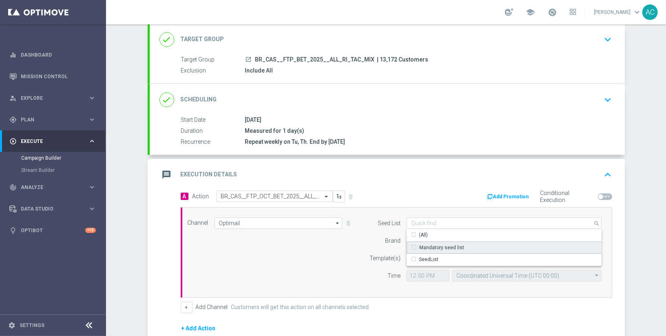
click at [439, 247] on div "Mandatory seed list" at bounding box center [441, 247] width 45 height 7
drag, startPoint x: 273, startPoint y: 261, endPoint x: 331, endPoint y: 250, distance: 59.1
click at [273, 261] on div "Channel Optimail Optimail arrow_drop_down Drag here to set row groups Drag here…" at bounding box center [394, 253] width 427 height 70
type input "Mandatory seed list"
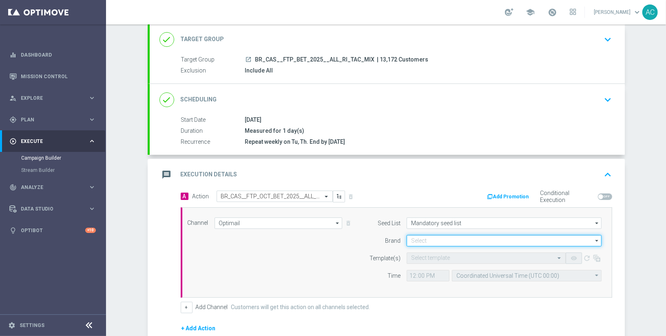
click at [443, 236] on input at bounding box center [504, 240] width 195 height 11
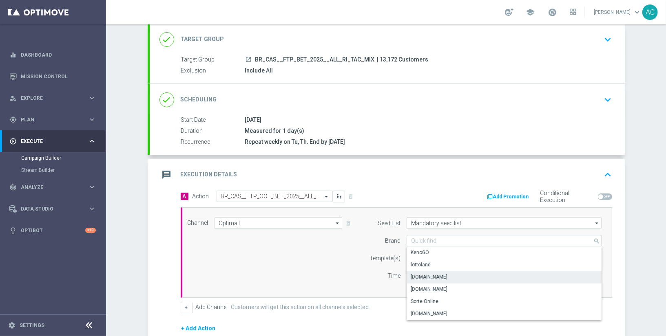
click at [438, 276] on div "Lottoland.bet.br" at bounding box center [429, 277] width 37 height 7
type input "Lottoland.bet.br"
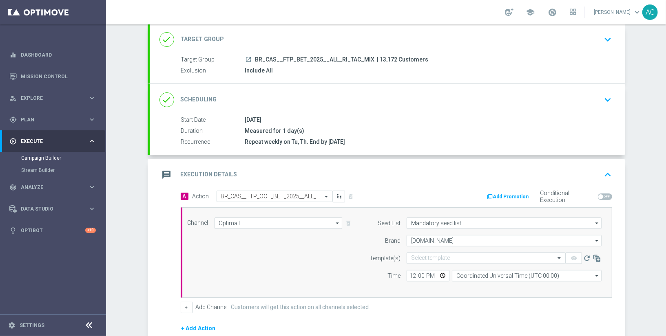
drag, startPoint x: 287, startPoint y: 284, endPoint x: 305, endPoint y: 279, distance: 18.6
click at [287, 284] on div "Channel Optimail Optimail arrow_drop_down Drag here to set row groups Drag here…" at bounding box center [394, 253] width 427 height 70
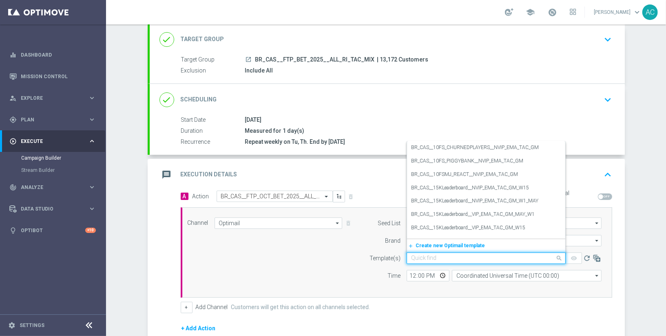
click at [418, 258] on input "text" at bounding box center [478, 258] width 134 height 7
paste input "BR_CAS__FTP_OCT_BET_2025__ALL_RI_TAC_MIX"
type input "BR_CAS__FTP_OCT_BET_2025__ALL_RI_TAC_MIX"
click at [263, 222] on input "Optimail" at bounding box center [278, 223] width 128 height 11
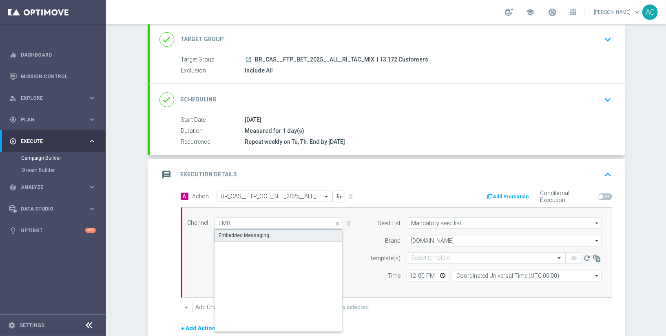
click at [264, 234] on div "Embedded Messaging" at bounding box center [278, 236] width 129 height 12
type input "Embedded Messaging"
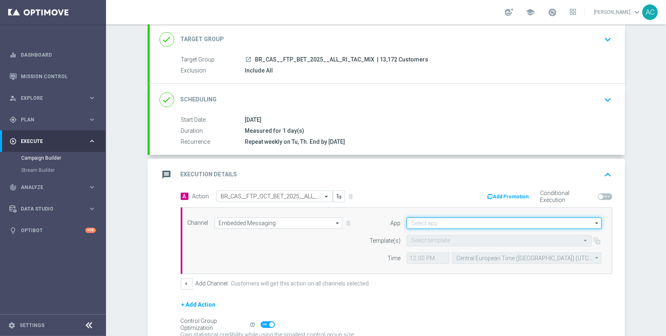
click at [431, 223] on input at bounding box center [504, 223] width 195 height 11
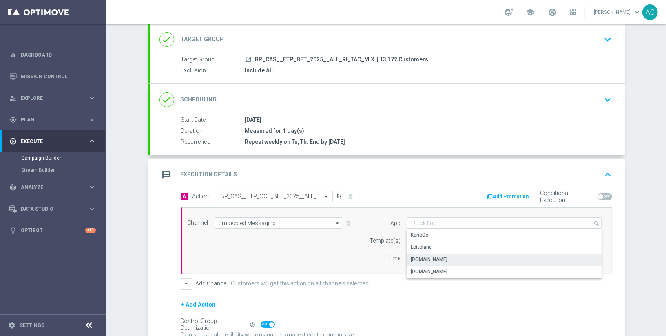
click at [436, 260] on div "Lottoland.bet.br" at bounding box center [429, 259] width 37 height 7
type input "Lottoland.bet.br"
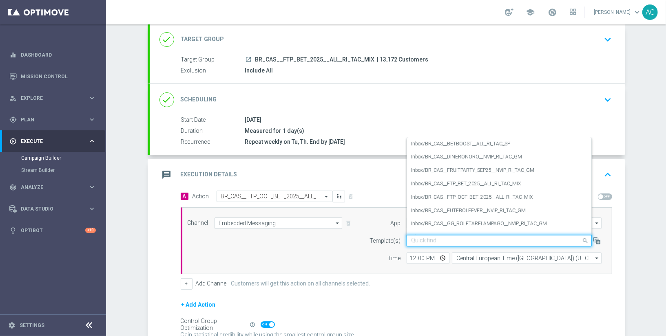
click at [438, 238] on input "text" at bounding box center [491, 241] width 160 height 7
paste input "BR_CAS__FTP_OCT_BET_2025__ALL_RI_TAC_MIX"
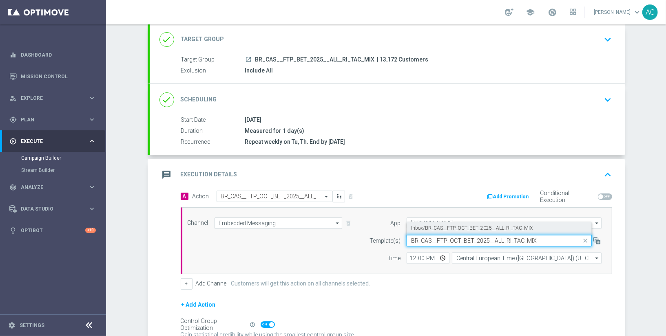
click at [442, 226] on label "Inbox/BR_CAS__FTP_OCT_BET_2025__ALL_RI_TAC_MIX" at bounding box center [472, 228] width 122 height 7
type input "BR_CAS__FTP_OCT_BET_2025__ALL_RI_TAC_MIX"
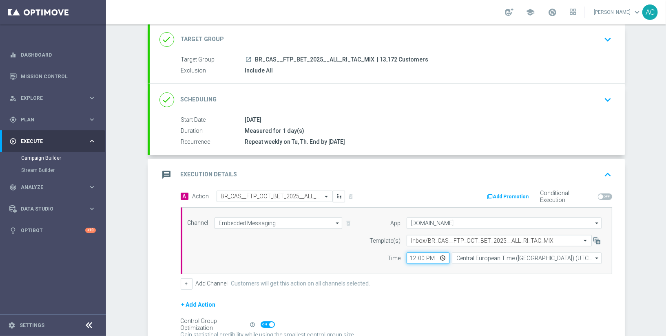
click at [407, 257] on input "12:00" at bounding box center [428, 258] width 43 height 11
type input "01:00"
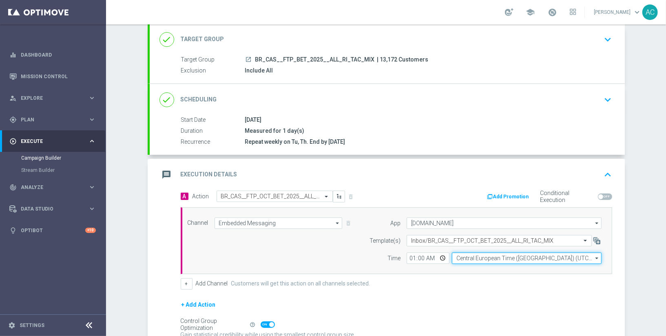
click at [494, 257] on input "Central European Time (Budapest) (UTC +02:00)" at bounding box center [527, 258] width 150 height 11
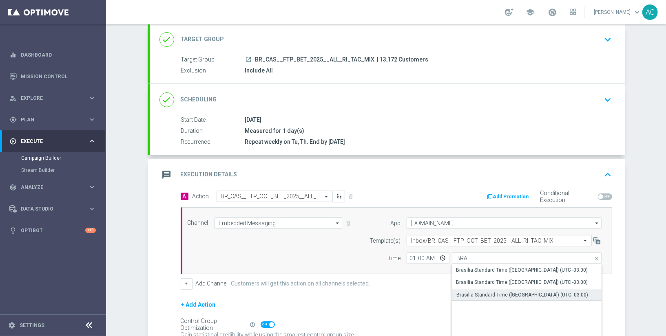
click at [526, 295] on div "Brasilia Standard Time (Sao Paulo) (UTC -03:00)" at bounding box center [522, 295] width 132 height 7
type input "Brasilia Standard Time (Sao Paulo) (UTC -03:00)"
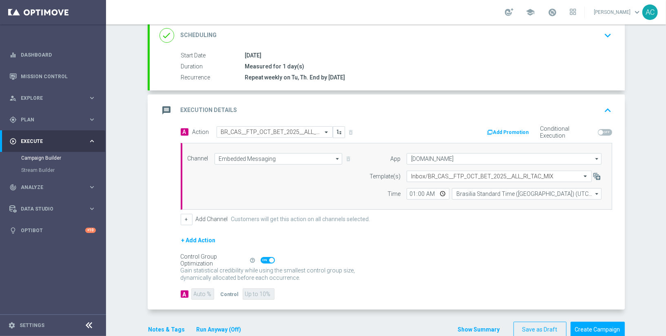
scroll to position [128, 0]
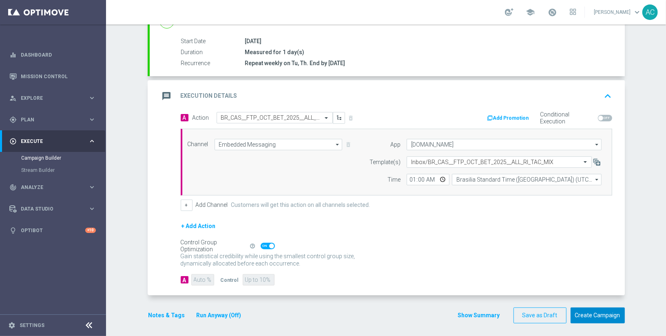
click at [595, 317] on button "Create Campaign" at bounding box center [598, 316] width 54 height 16
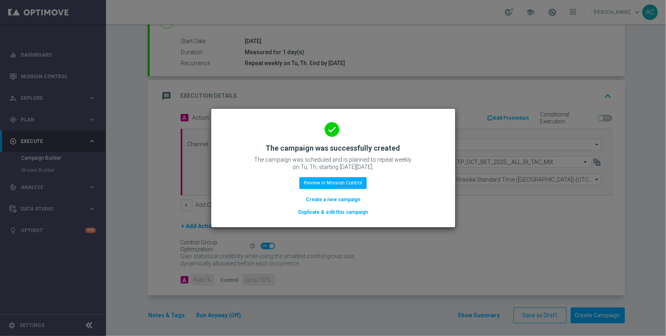
click at [337, 200] on button "Create a new campaign" at bounding box center [333, 199] width 56 height 9
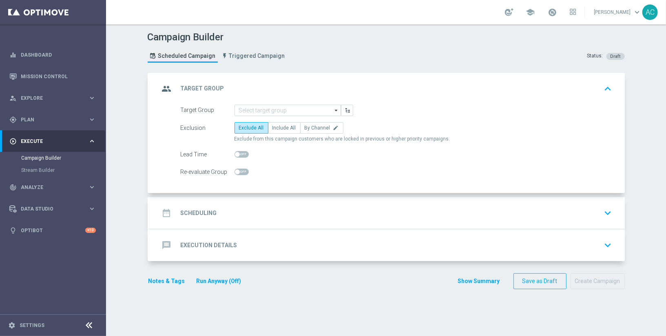
scroll to position [0, 0]
click at [280, 110] on input at bounding box center [287, 110] width 106 height 11
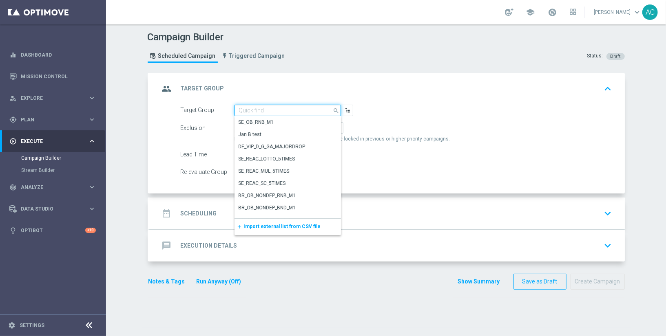
paste input "BR_CAS__ACTIVEDEPOSITERS__NVIP_EMA_TAC_GM"
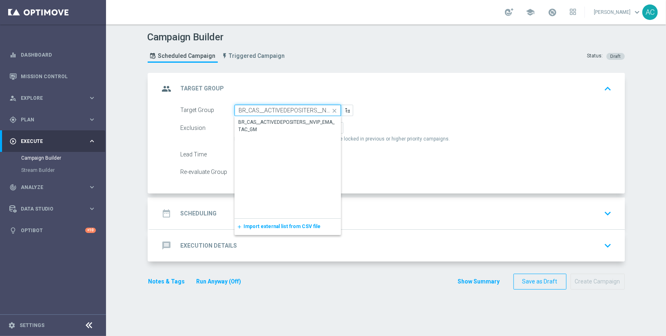
scroll to position [0, 39]
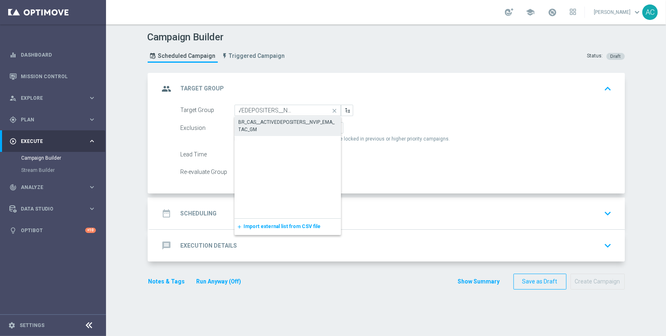
drag, startPoint x: 270, startPoint y: 121, endPoint x: 274, endPoint y: 107, distance: 13.9
click at [270, 121] on div "BR_CAS__ACTIVEDEPOSITERS__NVIP_EMA_TAC_GM" at bounding box center [288, 126] width 98 height 15
type input "BR_CAS__ACTIVEDEPOSITERS__NVIP_EMA_TAC_GM"
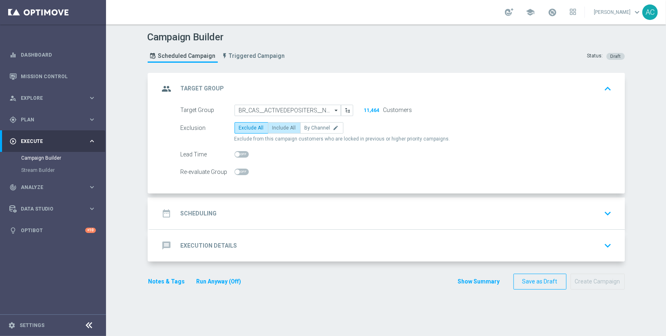
click at [279, 129] on span "Include All" at bounding box center [284, 128] width 24 height 6
click at [278, 129] on input "Include All" at bounding box center [274, 129] width 5 height 5
radio input "true"
click at [197, 216] on h2 "Scheduling" at bounding box center [199, 214] width 36 height 8
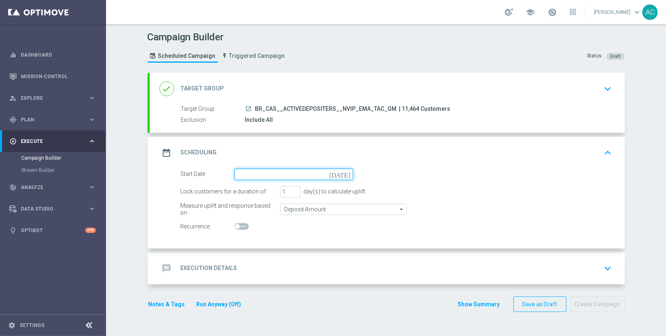
click at [241, 174] on input at bounding box center [293, 174] width 119 height 11
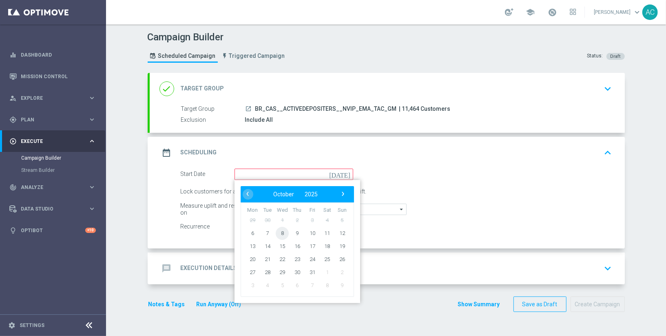
click at [279, 233] on span "8" at bounding box center [282, 233] width 13 height 13
type input "08 Oct 2025"
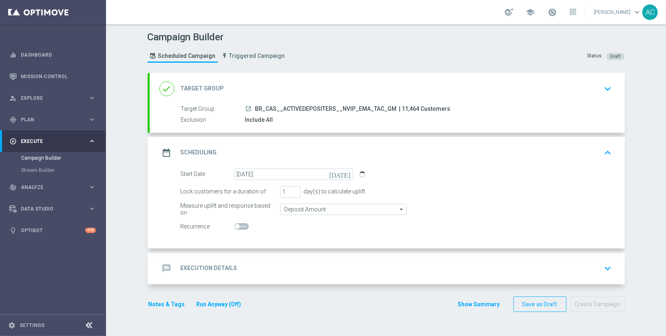
click at [235, 226] on span at bounding box center [237, 226] width 5 height 5
click at [235, 226] on input "checkbox" at bounding box center [241, 226] width 14 height 7
checkbox input "true"
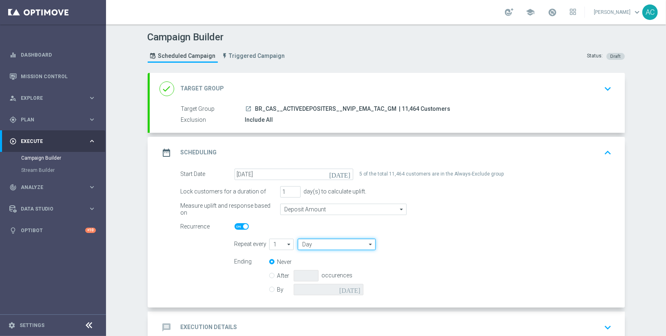
click at [329, 243] on input "Day" at bounding box center [336, 244] width 77 height 11
click at [320, 263] on div "Week" at bounding box center [333, 268] width 71 height 11
type input "Week"
click at [455, 243] on input "checkbox" at bounding box center [461, 244] width 12 height 11
checkbox input "true"
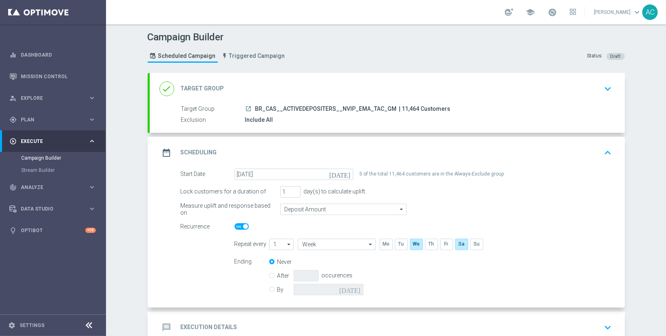
click at [272, 287] on div "By today" at bounding box center [321, 289] width 104 height 11
click at [269, 289] on input "By" at bounding box center [271, 288] width 5 height 5
radio input "true"
radio input "false"
click at [349, 287] on input at bounding box center [329, 289] width 70 height 11
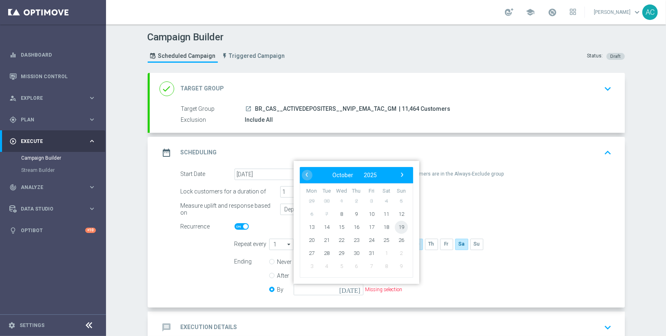
click at [396, 226] on span "19" at bounding box center [400, 227] width 13 height 13
type input "19 Oct 2025"
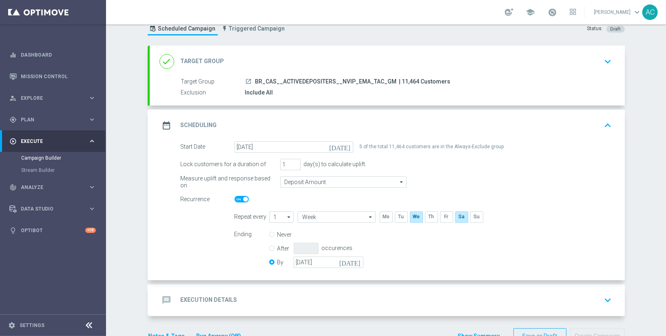
scroll to position [49, 0]
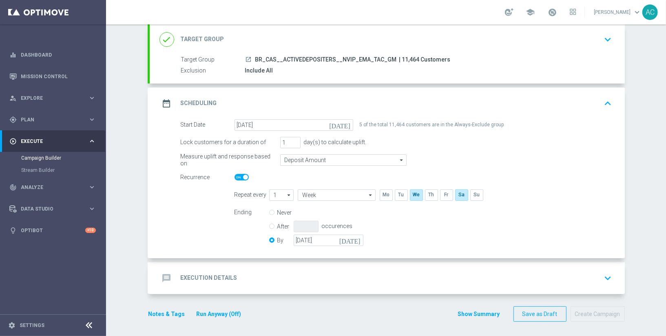
click at [239, 277] on div "message Execution Details keyboard_arrow_down" at bounding box center [387, 278] width 456 height 15
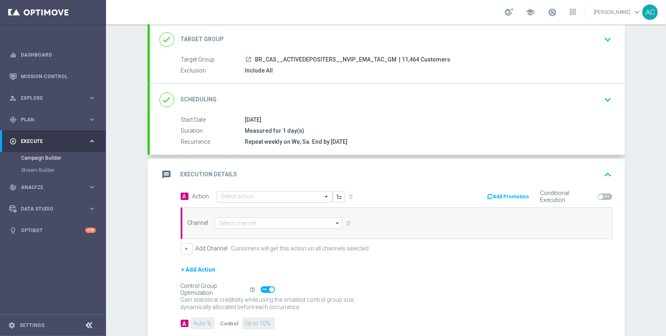
click at [235, 194] on input "text" at bounding box center [266, 197] width 91 height 7
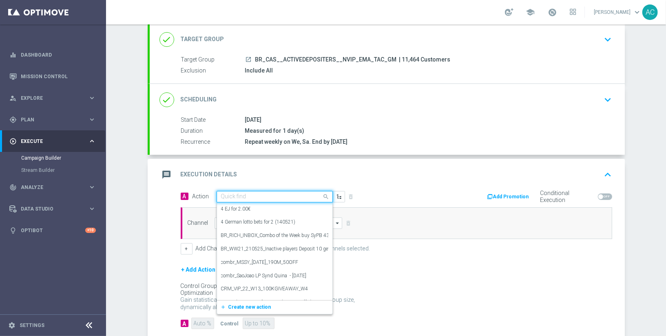
paste input "BR_CAS_GOM_ZOMBIEOUT_OCT_NVIP_EMA_TAC_GM"
type input "BR_CAS_GOM_ZOMBIEOUT_OCT_NVIP_EMA_TAC_GM"
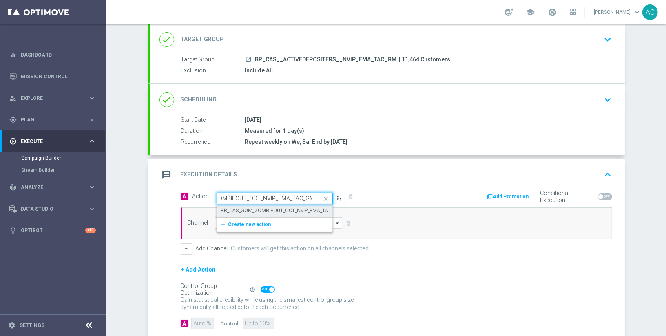
click at [248, 212] on label "BR_CAS_GOM_ZOMBIEOUT_OCT_NVIP_EMA_TAC_GM" at bounding box center [281, 211] width 121 height 7
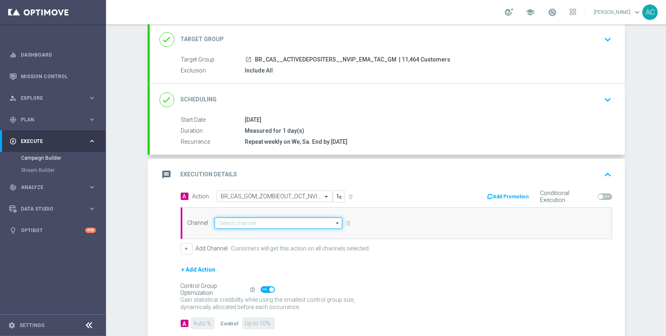
click at [254, 220] on input at bounding box center [278, 223] width 128 height 11
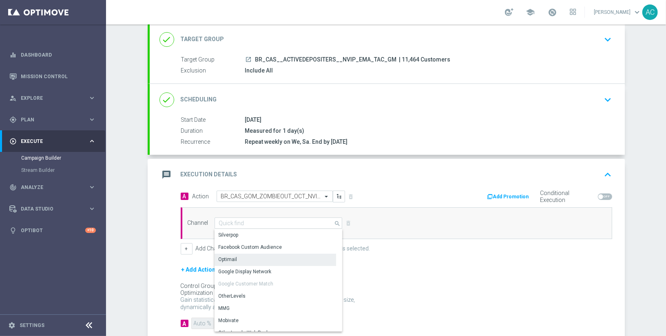
click at [245, 256] on div "Optimail" at bounding box center [275, 259] width 122 height 11
type input "Optimail"
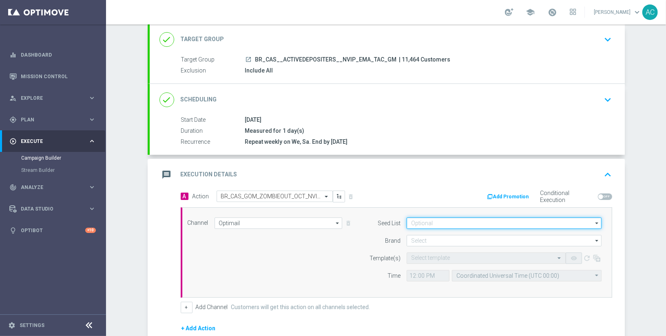
click at [421, 222] on input at bounding box center [504, 223] width 195 height 11
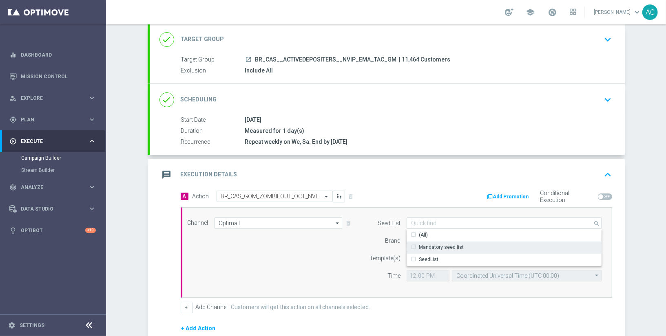
click at [438, 247] on div "Mandatory seed list" at bounding box center [441, 247] width 45 height 7
drag, startPoint x: 307, startPoint y: 263, endPoint x: 342, endPoint y: 252, distance: 36.5
click at [307, 263] on div "Channel Optimail Optimail arrow_drop_down Drag here to set row groups Drag here…" at bounding box center [394, 253] width 427 height 70
type input "Mandatory seed list"
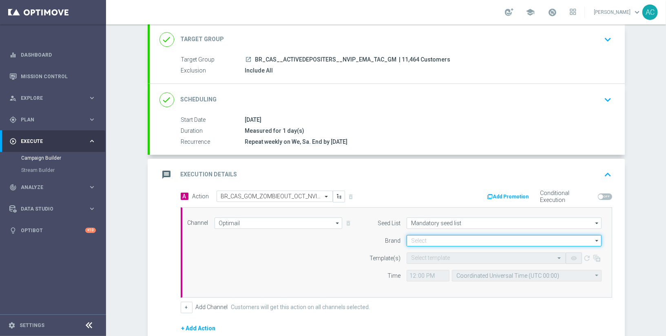
click at [427, 237] on input at bounding box center [504, 240] width 195 height 11
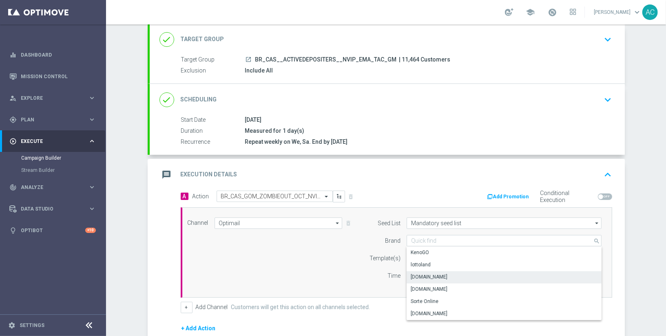
click at [436, 276] on div "Lottoland.bet.br" at bounding box center [429, 277] width 37 height 7
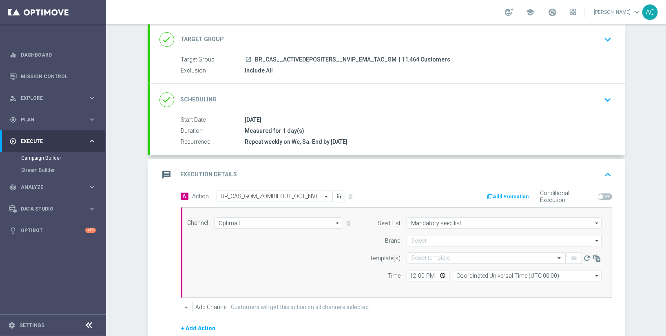
type input "Lottoland.bet.br"
drag, startPoint x: 304, startPoint y: 266, endPoint x: 325, endPoint y: 263, distance: 20.6
click at [305, 266] on div "Channel Optimail Optimail arrow_drop_down Drag here to set row groups Drag here…" at bounding box center [394, 253] width 427 height 70
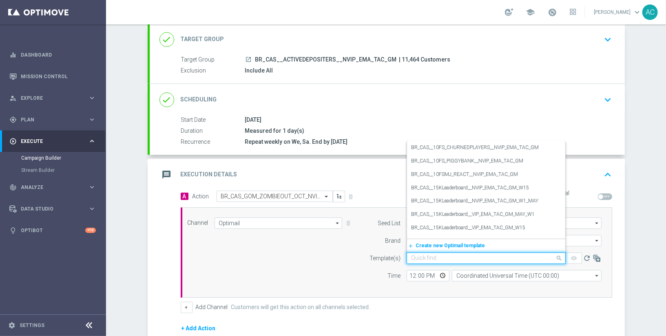
click at [447, 256] on input "text" at bounding box center [478, 258] width 134 height 7
paste input "BR_CAS_GOM_ZOMBIEOUT_OCT_NVIP_EMA_TAC_GM"
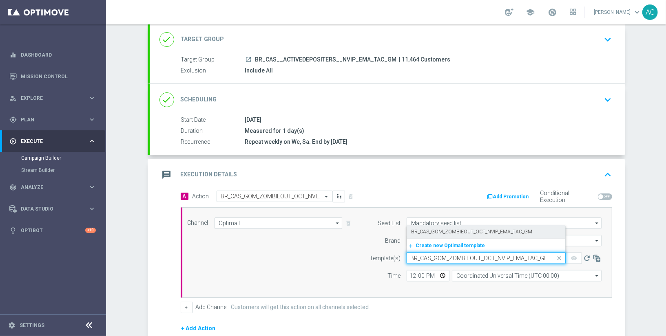
click at [449, 230] on label "BR_CAS_GOM_ZOMBIEOUT_OCT_NVIP_EMA_TAC_GM" at bounding box center [471, 232] width 121 height 7
type input "BR_CAS_GOM_ZOMBIEOUT_OCT_NVIP_EMA_TAC_GM"
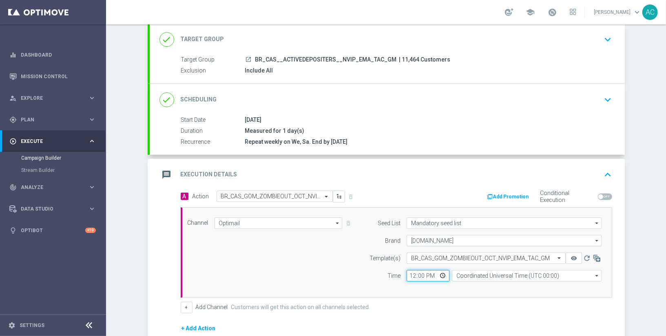
click at [411, 272] on input "12:00" at bounding box center [428, 275] width 43 height 11
type input "11:00"
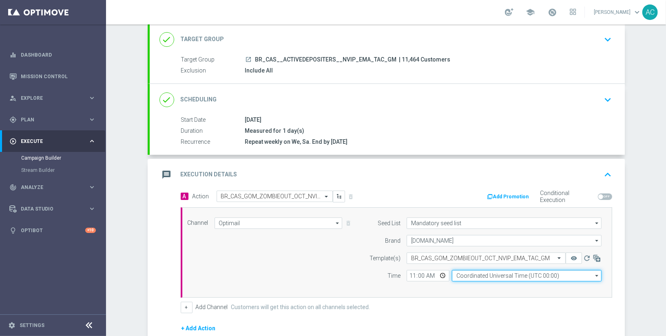
click at [478, 273] on input "Coordinated Universal Time (UTC 00:00)" at bounding box center [527, 275] width 150 height 11
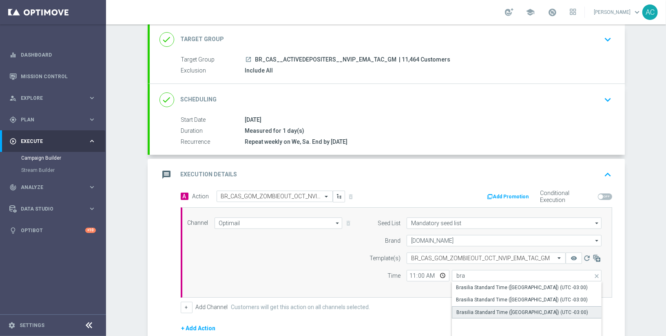
click at [545, 314] on div "Brasilia Standard Time (Sao Paulo) (UTC -03:00)" at bounding box center [527, 313] width 150 height 12
type input "Brasilia Standard Time (Sao Paulo) (UTC -03:00)"
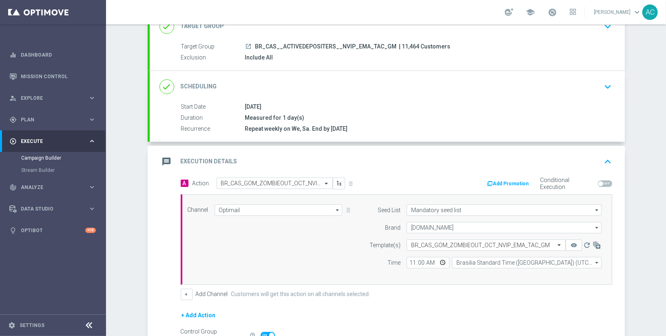
scroll to position [152, 0]
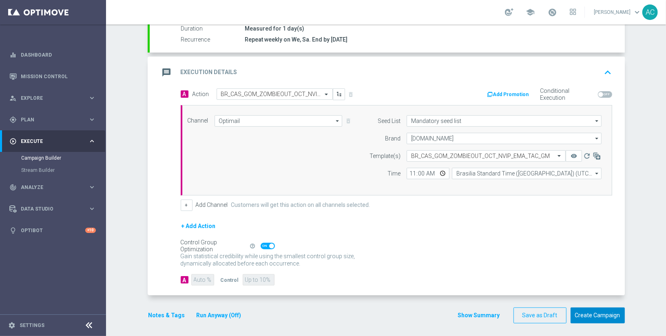
click at [598, 314] on button "Create Campaign" at bounding box center [598, 316] width 54 height 16
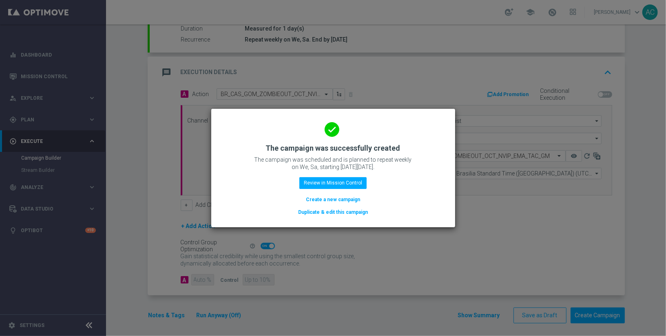
click at [328, 202] on button "Create a new campaign" at bounding box center [333, 199] width 56 height 9
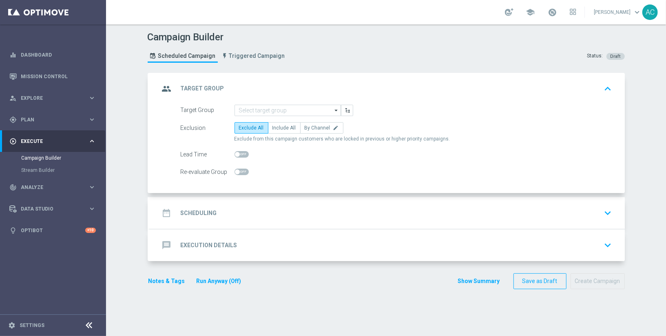
scroll to position [0, 0]
click at [272, 110] on input at bounding box center [287, 110] width 106 height 11
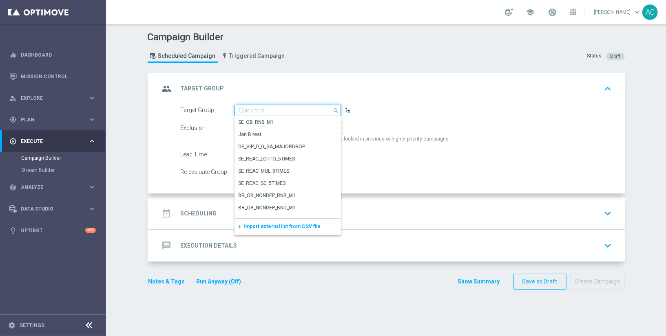
paste input "BR_CAS__ACTIVEDEPOSITERS__NVIP_RI_TAC_GM"
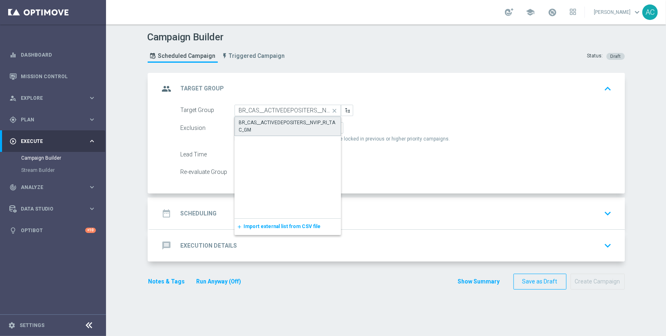
click at [266, 124] on div "BR_CAS__ACTIVEDEPOSITERS__NVIP_RI_TAC_GM" at bounding box center [287, 126] width 97 height 15
type input "BR_CAS__ACTIVEDEPOSITERS__NVIP_RI_TAC_GM"
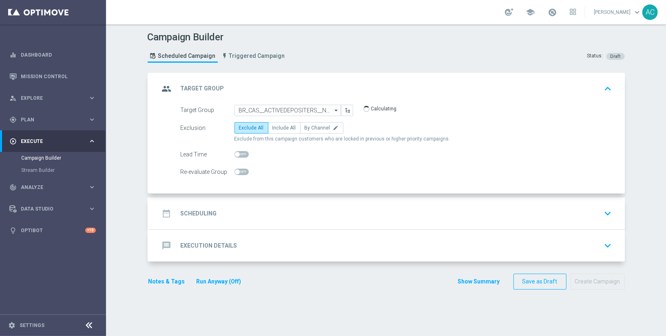
click at [276, 134] on div "Exclusion Exclude All Include All By Channel edit Exclude from this campaign cu…" at bounding box center [396, 132] width 431 height 20
click at [276, 128] on span "Include All" at bounding box center [284, 128] width 24 height 6
click at [276, 128] on input "Include All" at bounding box center [274, 129] width 5 height 5
radio input "true"
click at [201, 211] on h2 "Scheduling" at bounding box center [199, 214] width 36 height 8
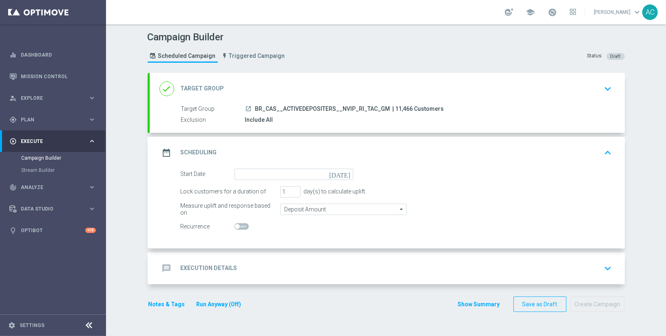
click at [263, 167] on div "date_range Scheduling keyboard_arrow_up" at bounding box center [387, 153] width 475 height 32
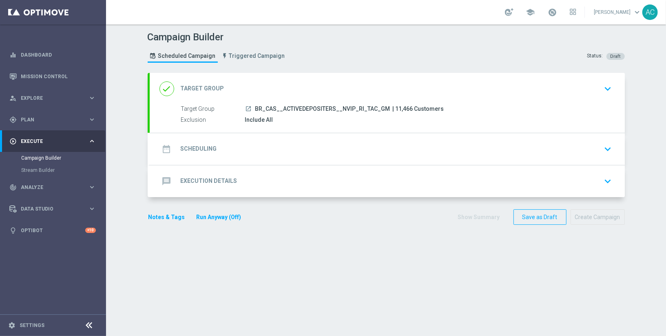
click at [252, 142] on div "date_range Scheduling keyboard_arrow_down" at bounding box center [387, 149] width 456 height 15
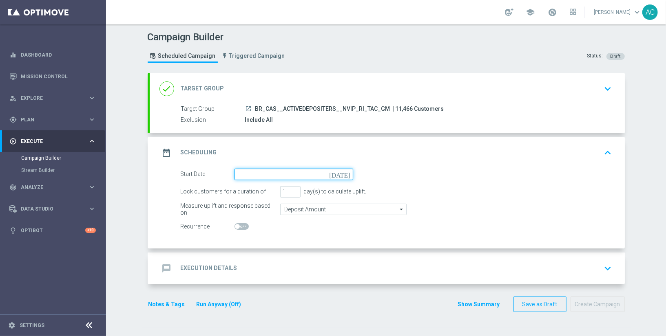
click at [263, 172] on input at bounding box center [293, 174] width 119 height 11
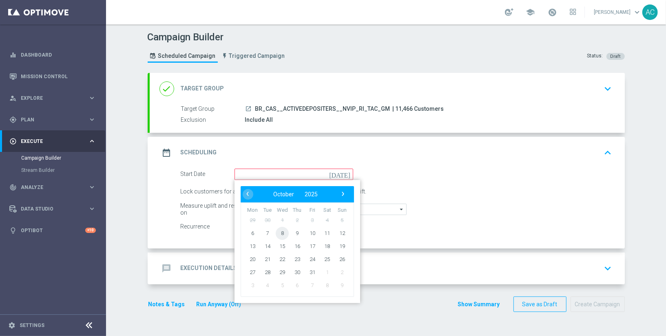
click at [276, 232] on span "8" at bounding box center [282, 233] width 13 height 13
type input "08 Oct 2025"
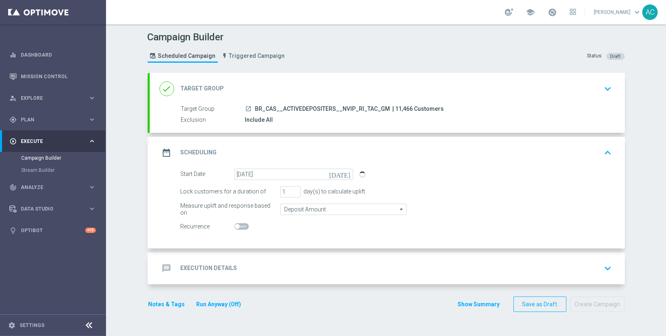
click at [235, 226] on span at bounding box center [237, 226] width 5 height 5
click at [234, 226] on input "checkbox" at bounding box center [241, 226] width 14 height 7
checkbox input "true"
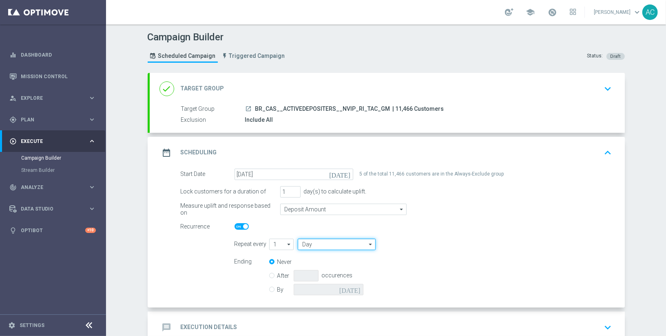
click at [322, 244] on input "Day" at bounding box center [336, 244] width 77 height 11
click at [310, 265] on div "Week" at bounding box center [308, 268] width 13 height 7
type input "Week"
click at [456, 244] on input "checkbox" at bounding box center [461, 244] width 12 height 11
checkbox input "true"
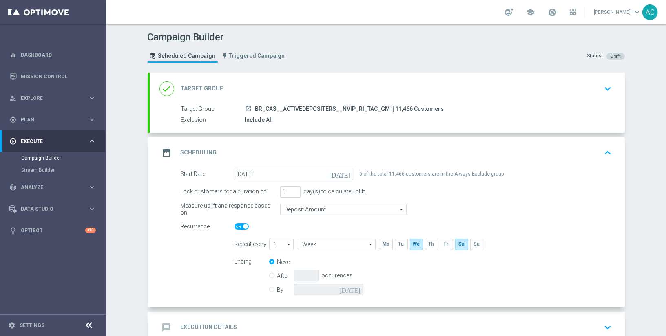
click at [269, 286] on input "By" at bounding box center [271, 288] width 5 height 5
radio input "true"
radio input "false"
click at [348, 291] on input at bounding box center [329, 289] width 70 height 11
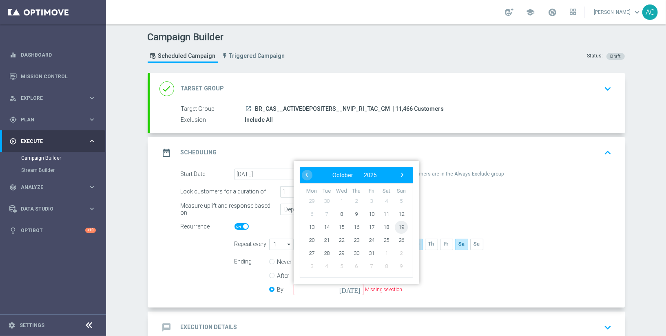
click at [396, 226] on span "19" at bounding box center [400, 227] width 13 height 13
type input "19 Oct 2025"
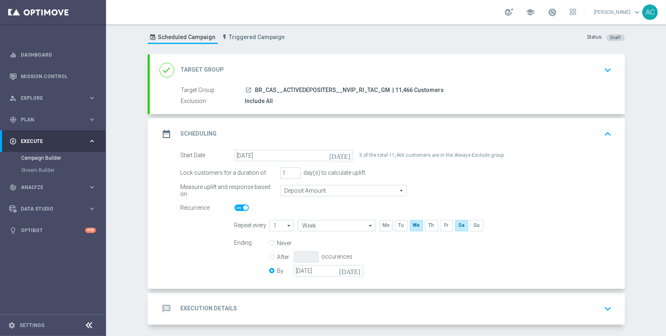
scroll to position [49, 0]
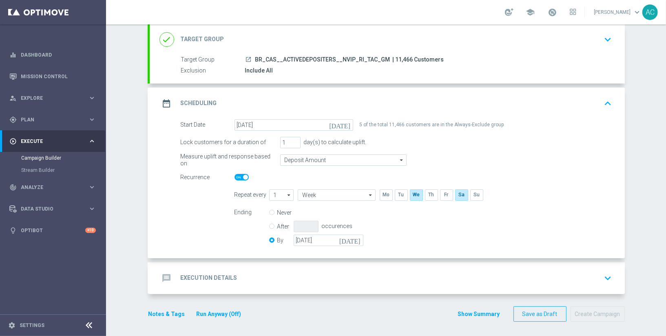
click at [237, 271] on div "message Execution Details keyboard_arrow_down" at bounding box center [387, 278] width 456 height 15
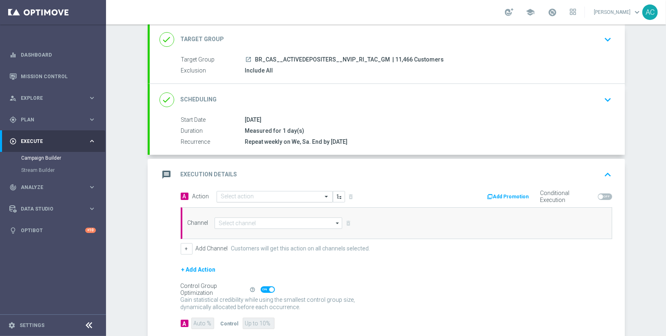
click at [265, 195] on input "text" at bounding box center [266, 197] width 91 height 7
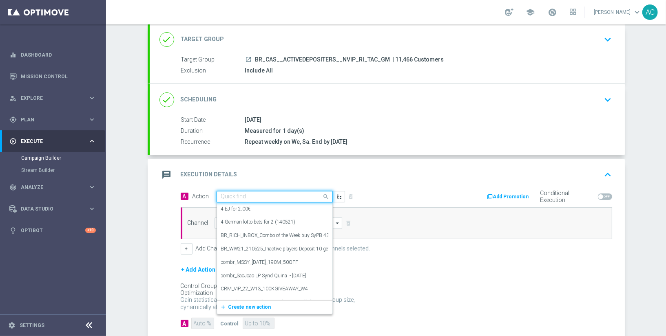
paste input "BR_CAS__GOM_OCT_ZOMBIEOUT_NVIP_RI_TAC_GM"
type input "BR_CAS__GOM_OCT_ZOMBIEOUT_NVIP_RI_TAC_GM"
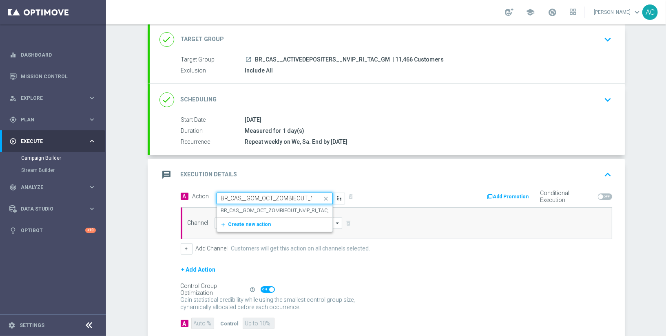
scroll to position [0, 41]
click at [261, 208] on label "BR_CAS__GOM_OCT_ZOMBIEOUT_NVIP_RI_TAC_GM" at bounding box center [279, 211] width 117 height 7
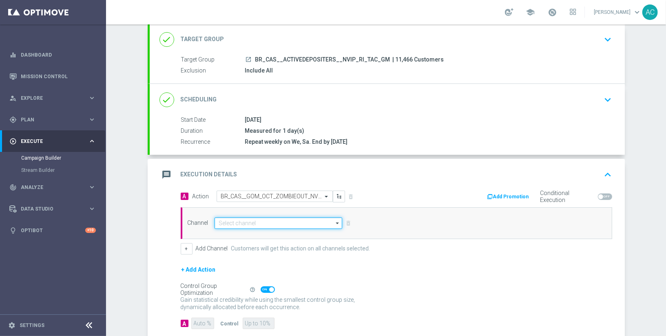
click at [250, 225] on input at bounding box center [278, 223] width 128 height 11
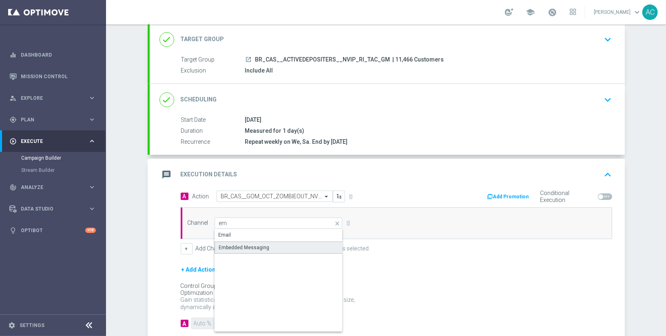
click at [253, 248] on div "Embedded Messaging" at bounding box center [244, 247] width 51 height 7
type input "Embedded Messaging"
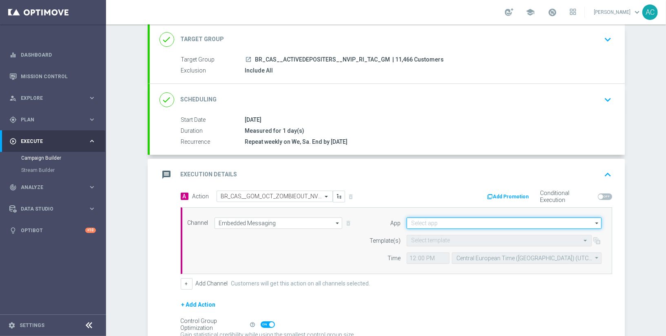
click at [440, 220] on input at bounding box center [504, 223] width 195 height 11
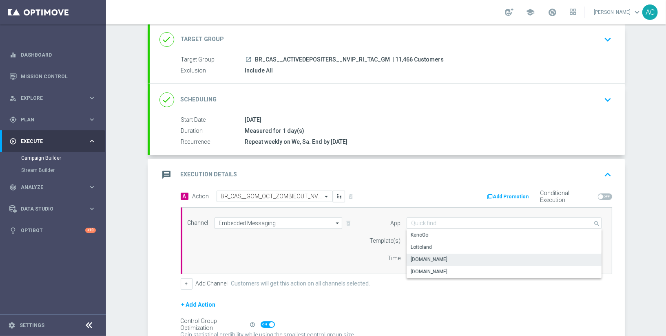
click at [440, 256] on div "Lottoland.bet.br" at bounding box center [429, 259] width 37 height 7
type input "Lottoland.bet.br"
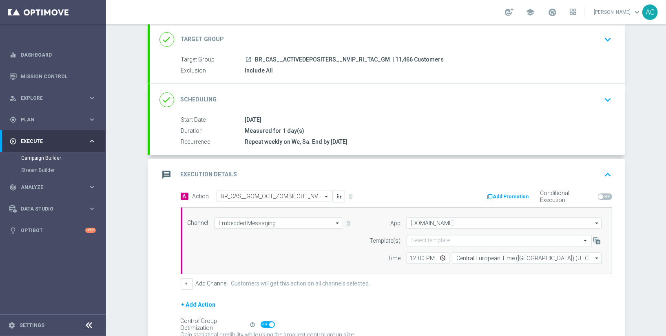
click at [335, 253] on div "Channel Embedded Messaging Embedded Messaging arrow_drop_down Drag here to set …" at bounding box center [394, 241] width 427 height 46
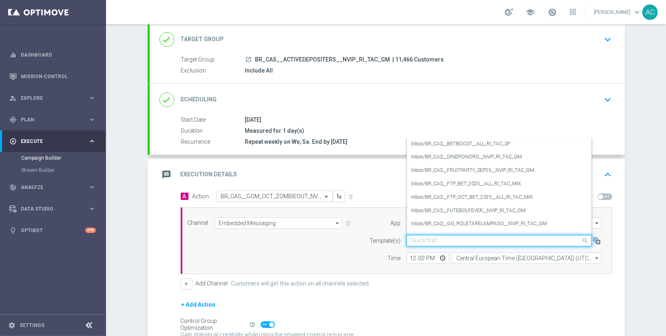
click at [422, 240] on input "text" at bounding box center [491, 241] width 160 height 7
paste input "BR_CAS__GOM_OCT_ZOMBIEOUT_NVIP_RI_TAC_GM"
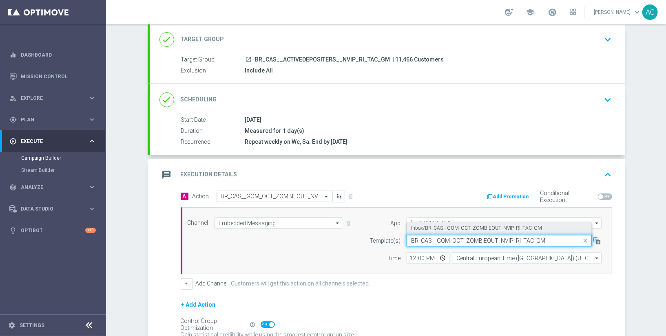
click at [438, 225] on label "Inbox/BR_CAS__GOM_OCT_ZOMBIEOUT_NVIP_RI_TAC_GM" at bounding box center [476, 228] width 131 height 7
type input "BR_CAS__GOM_OCT_ZOMBIEOUT_NVIP_RI_TAC_GM"
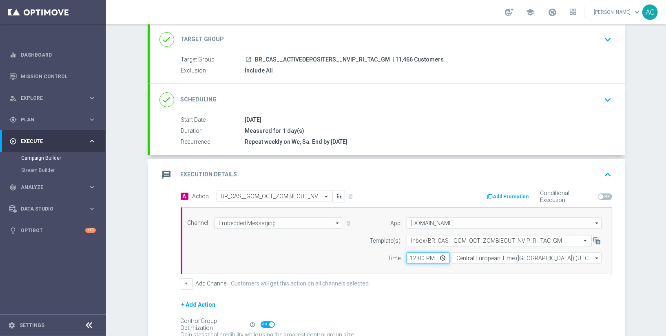
click at [410, 255] on input "12:00" at bounding box center [428, 258] width 43 height 11
type input "01:00"
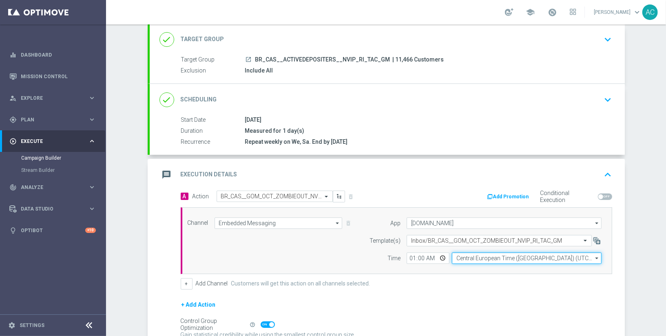
click at [470, 258] on input "Central European Time (Budapest) (UTC +02:00)" at bounding box center [527, 258] width 150 height 11
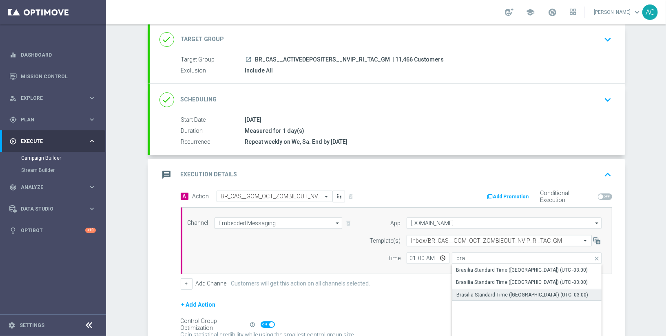
click at [507, 295] on div "Brasilia Standard Time (Sao Paulo) (UTC -03:00)" at bounding box center [522, 295] width 132 height 7
type input "Brasilia Standard Time (Sao Paulo) (UTC -03:00)"
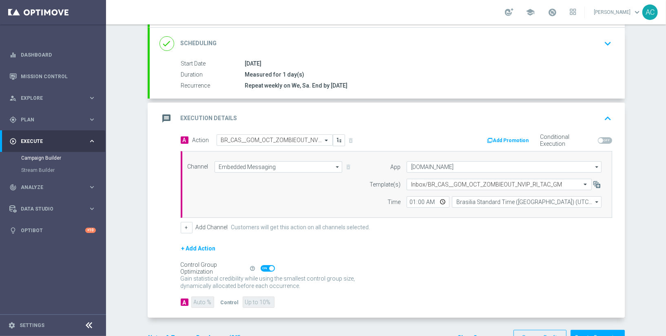
scroll to position [128, 0]
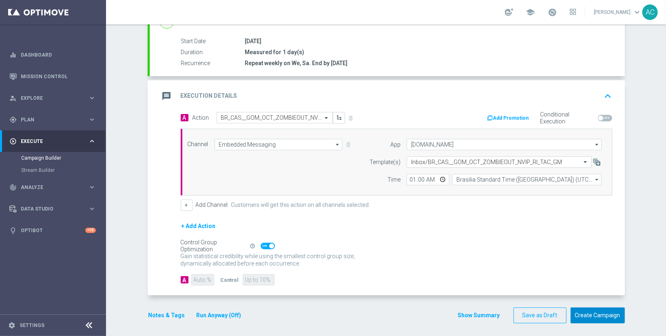
click at [584, 313] on button "Create Campaign" at bounding box center [598, 316] width 54 height 16
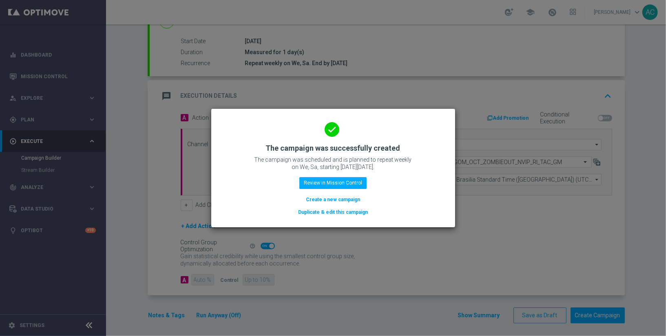
click at [343, 200] on button "Create a new campaign" at bounding box center [333, 199] width 56 height 9
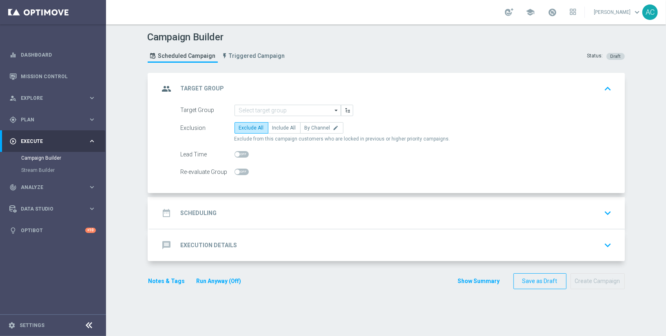
scroll to position [0, 0]
click at [250, 108] on input at bounding box center [287, 110] width 106 height 11
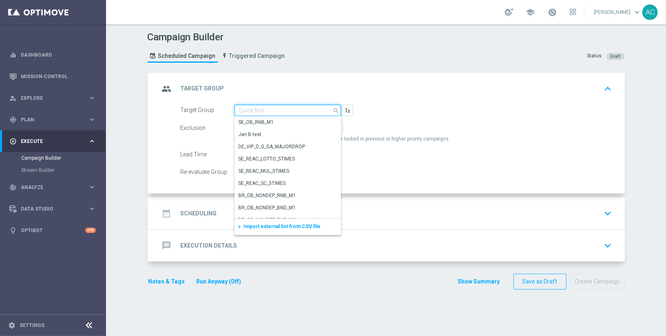
paste input "BR_CAS__ACTIVEDEPOSITERS__NVIP_SMS_TAC_GM"
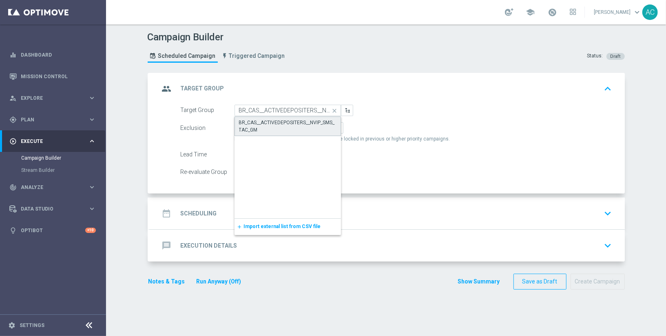
click at [274, 125] on div "BR_CAS__ACTIVEDEPOSITERS__NVIP_SMS_TAC_GM" at bounding box center [287, 126] width 97 height 15
type input "BR_CAS__ACTIVEDEPOSITERS__NVIP_SMS_TAC_GM"
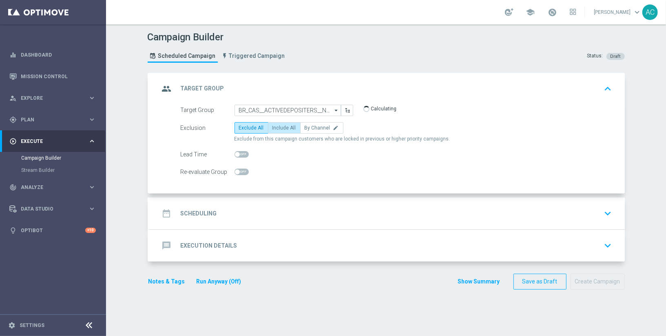
click at [275, 129] on span "Include All" at bounding box center [284, 128] width 24 height 6
click at [275, 129] on input "Include All" at bounding box center [274, 129] width 5 height 5
radio input "true"
click at [204, 216] on h2 "Scheduling" at bounding box center [199, 214] width 36 height 8
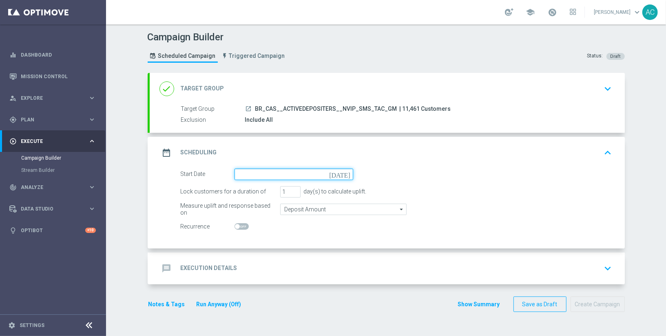
click at [306, 177] on input at bounding box center [293, 174] width 119 height 11
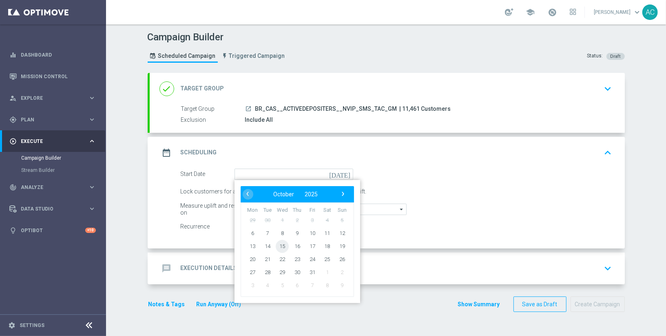
click at [276, 244] on span "15" at bounding box center [282, 246] width 13 height 13
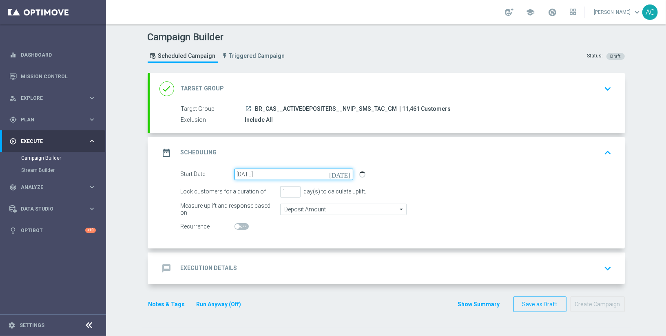
click at [252, 173] on input "15 Oct 2025" at bounding box center [293, 174] width 119 height 11
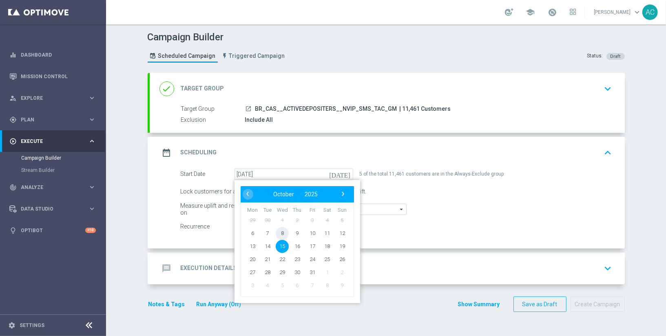
click at [279, 231] on span "8" at bounding box center [282, 233] width 13 height 13
type input "08 Oct 2025"
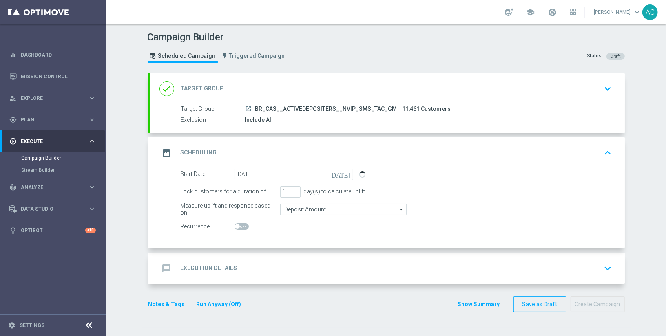
click at [237, 225] on span at bounding box center [241, 226] width 14 height 7
click at [237, 225] on input "checkbox" at bounding box center [241, 226] width 14 height 7
checkbox input "true"
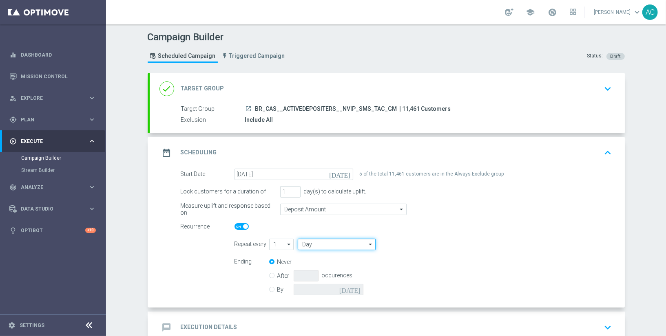
click at [324, 243] on input "Day" at bounding box center [336, 244] width 77 height 11
click at [325, 268] on div "Week" at bounding box center [333, 269] width 71 height 12
type input "Week"
click at [455, 245] on input "checkbox" at bounding box center [461, 244] width 12 height 11
checkbox input "true"
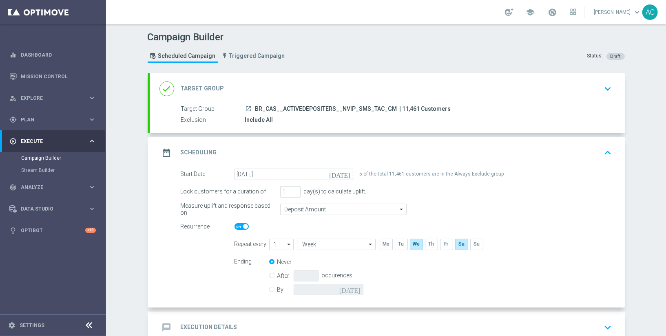
click at [269, 288] on input "By" at bounding box center [271, 288] width 5 height 5
radio input "true"
radio input "false"
click at [350, 294] on input at bounding box center [329, 289] width 70 height 11
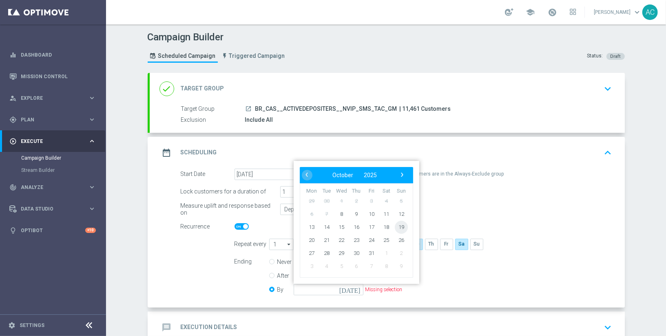
click at [394, 223] on span "19" at bounding box center [400, 227] width 13 height 13
type input "19 Oct 2025"
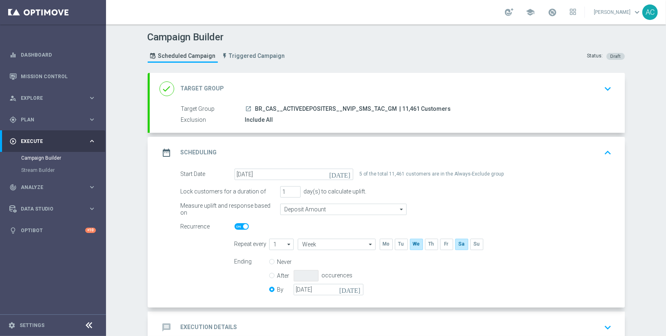
scroll to position [49, 0]
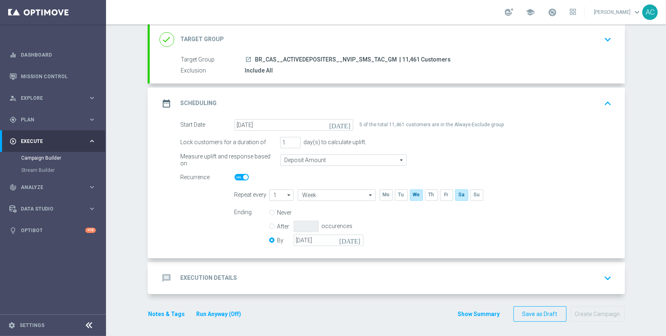
click at [243, 269] on div "message Execution Details keyboard_arrow_down" at bounding box center [387, 279] width 475 height 32
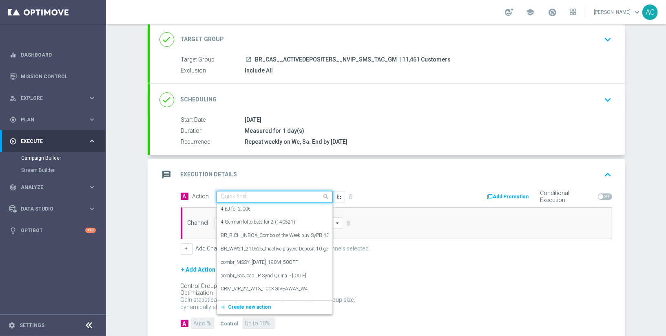
click at [269, 197] on input "text" at bounding box center [266, 197] width 91 height 7
paste input "BR_CAS__GOM_OCT_ZOMBIEOUT__NVIP_SMS_TAC_GM"
type input "BR_CAS__GOM_OCT_ZOMBIEOUT__NVIP_SMS_TAC_GM"
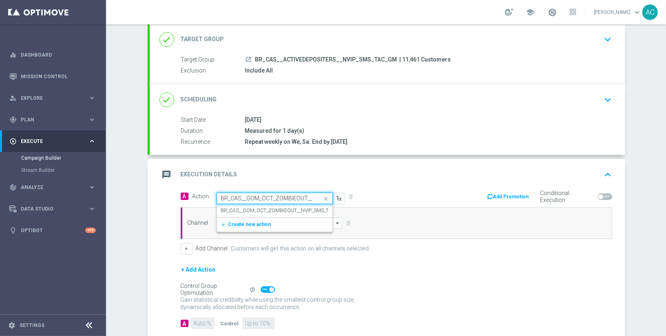
scroll to position [0, 50]
click at [261, 208] on label "BR_CAS__GOM_OCT_ZOMBIEOUT__NVIP_SMS_TAC_GM" at bounding box center [283, 211] width 125 height 7
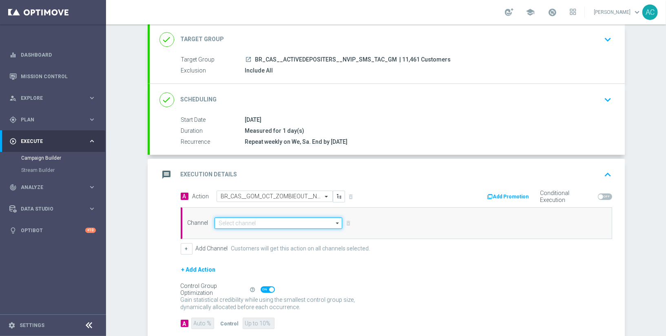
click at [235, 221] on input at bounding box center [278, 223] width 128 height 11
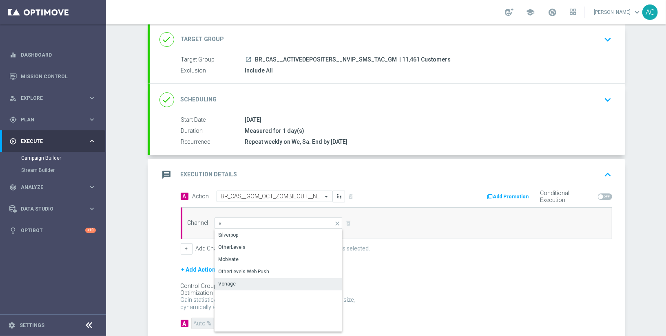
click at [241, 283] on div "Vonage" at bounding box center [278, 284] width 129 height 11
type input "Vonage"
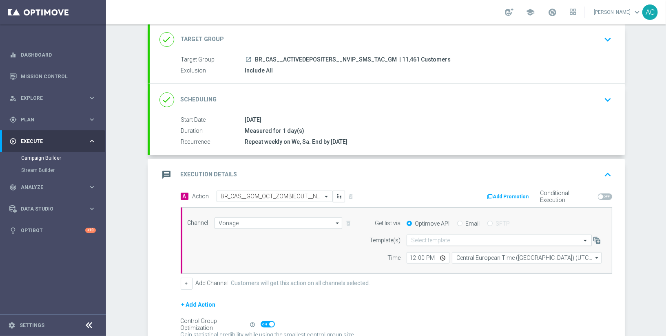
click at [440, 241] on input "text" at bounding box center [491, 240] width 160 height 7
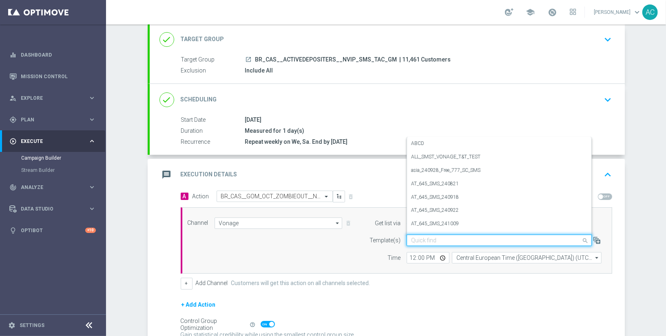
paste input "BR_CAS__GOM_OCT_ZOMBIEOUT__NVIP_SMS_TAC_GM"
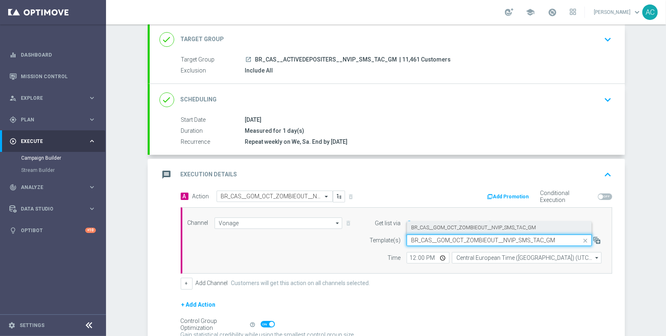
click at [446, 225] on label "BR_CAS__GOM_OCT_ZOMBIEOUT__NVIP_SMS_TAC_GM" at bounding box center [473, 228] width 125 height 7
type input "BR_CAS__GOM_OCT_ZOMBIEOUT__NVIP_SMS_TAC_GM"
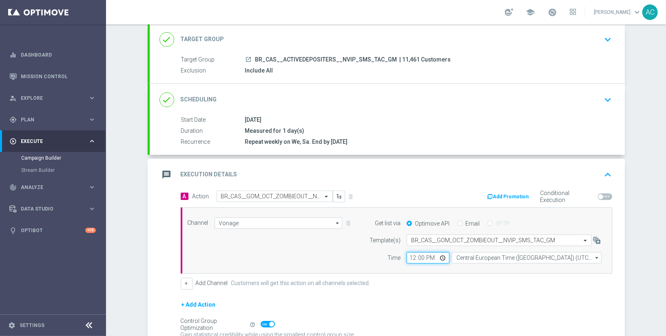
click at [407, 252] on input "12:00" at bounding box center [428, 257] width 43 height 11
type input "16:00"
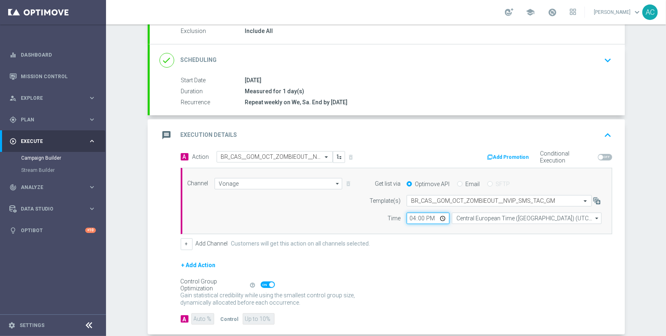
scroll to position [128, 0]
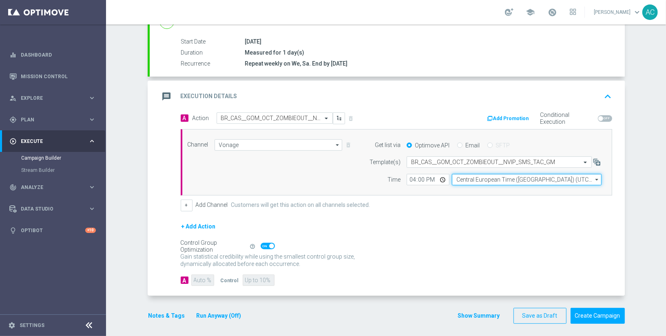
click at [516, 183] on input "Central European Time (Budapest) (UTC +02:00)" at bounding box center [527, 179] width 150 height 11
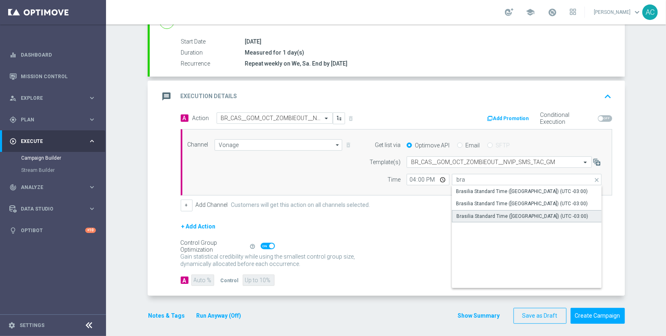
click at [493, 213] on div "Brasilia Standard Time (Sao Paulo) (UTC -03:00)" at bounding box center [522, 216] width 132 height 7
type input "Brasilia Standard Time (Sao Paulo) (UTC -03:00)"
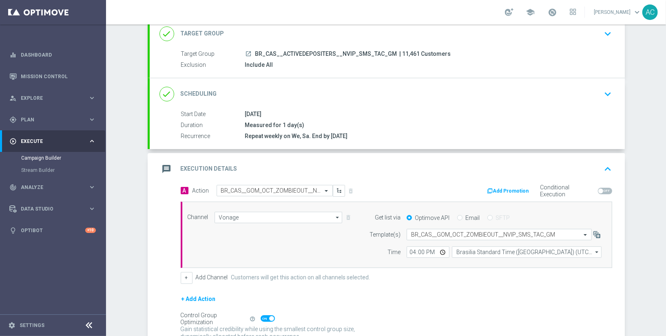
scroll to position [0, 0]
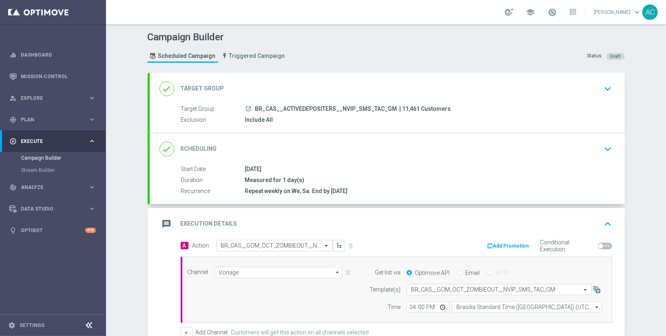
click at [458, 155] on div "done Scheduling keyboard_arrow_down" at bounding box center [387, 149] width 456 height 15
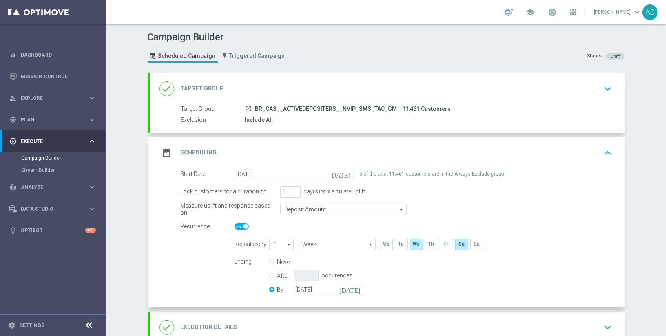
click at [458, 155] on div "date_range Scheduling keyboard_arrow_up" at bounding box center [387, 152] width 456 height 15
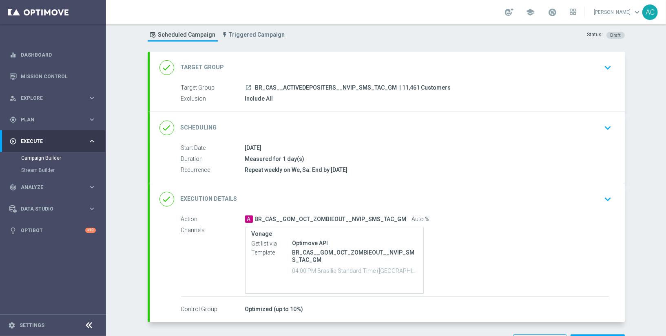
scroll to position [49, 0]
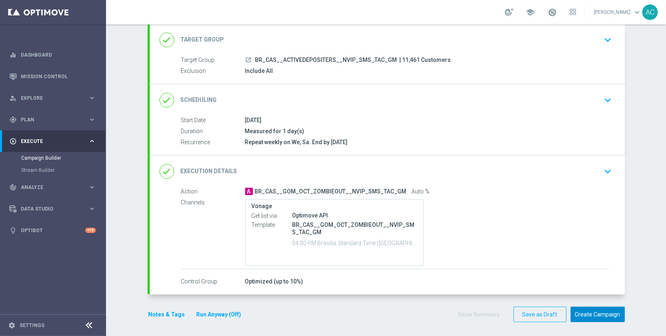
click at [598, 311] on button "Create Campaign" at bounding box center [598, 315] width 54 height 16
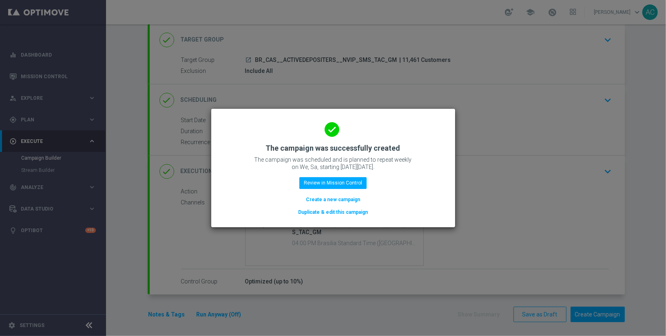
click at [325, 201] on button "Create a new campaign" at bounding box center [333, 199] width 56 height 9
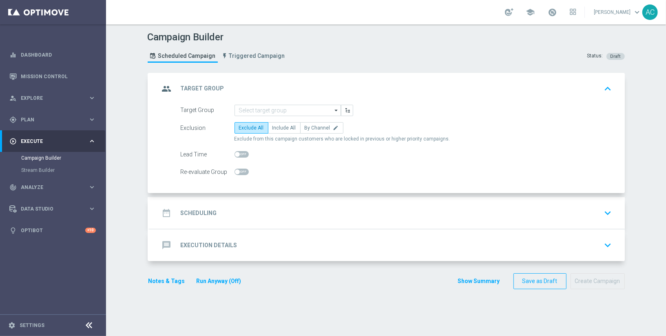
scroll to position [0, 0]
click at [29, 73] on link "Mission Control" at bounding box center [58, 77] width 75 height 22
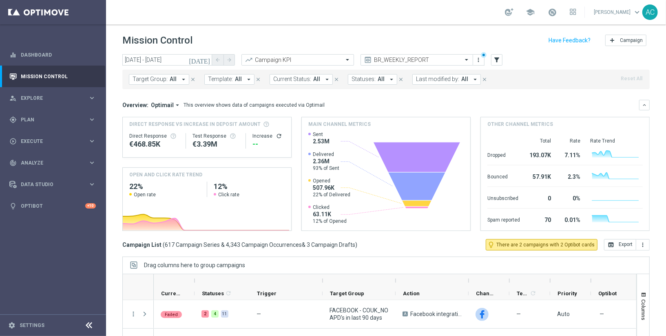
click at [214, 80] on span "Template:" at bounding box center [220, 79] width 25 height 7
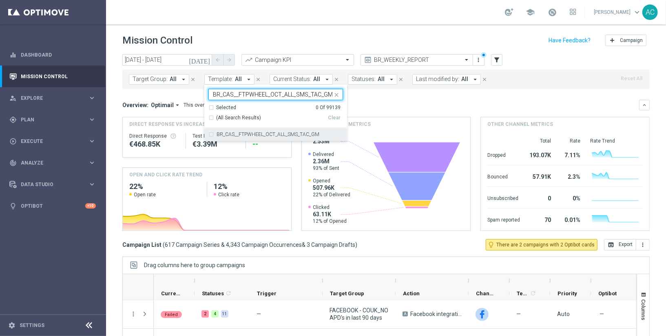
click at [208, 133] on div "BR_CAS__FTPWHEEL_OCT_ALL_SMS_TAC_GM" at bounding box center [275, 134] width 135 height 13
type input "BR_CAS__FTPWHEEL_OCT_ALL_SMS_TAC_GM"
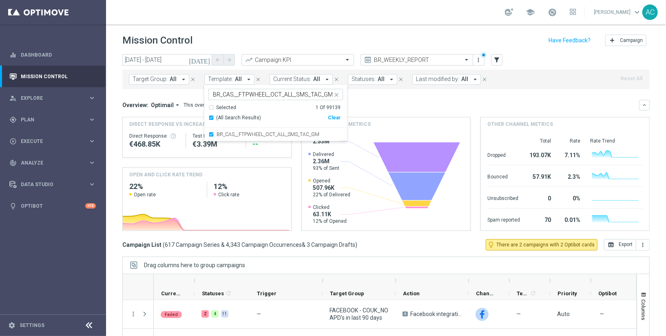
click at [419, 91] on mini-dashboard "Overview: Optimail arrow_drop_down This overview shows data of campaigns execut…" at bounding box center [385, 164] width 527 height 150
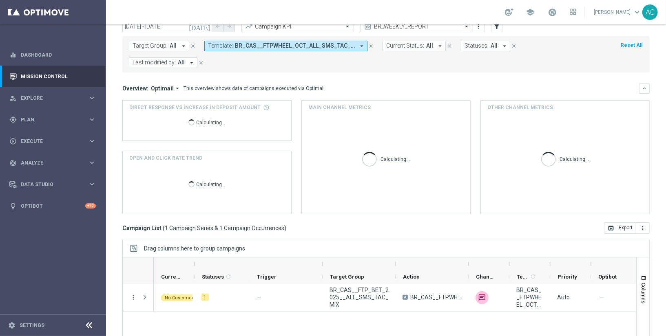
scroll to position [70, 0]
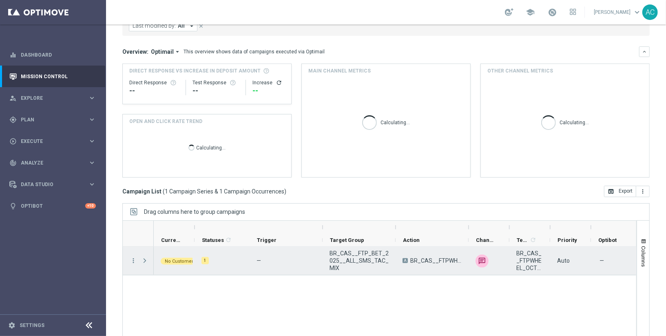
click at [144, 258] on span "Press SPACE to select this row." at bounding box center [144, 261] width 7 height 7
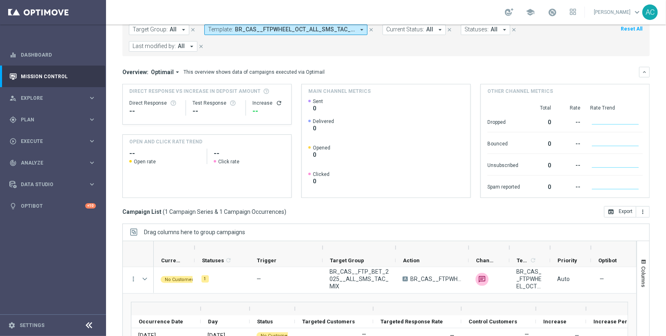
scroll to position [0, 0]
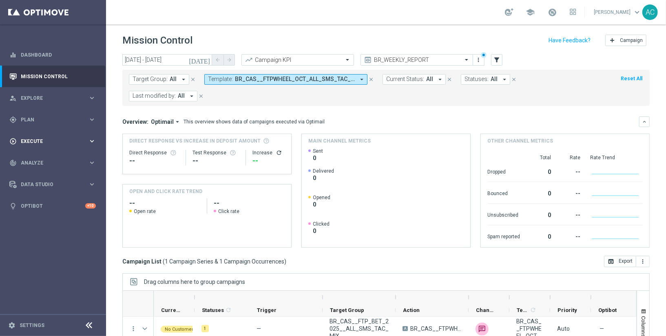
click at [50, 144] on div "play_circle_outline Execute" at bounding box center [48, 141] width 79 height 7
click at [46, 157] on link "Campaign Builder" at bounding box center [53, 158] width 64 height 7
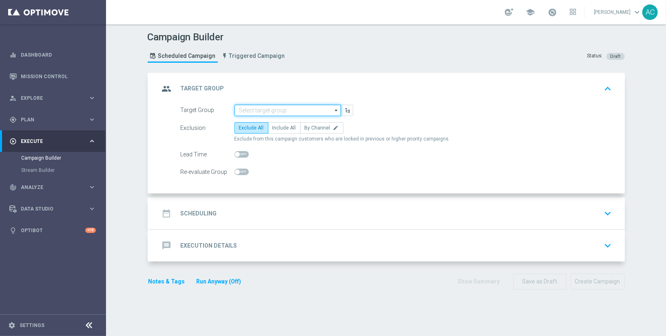
click at [252, 113] on input at bounding box center [287, 110] width 106 height 11
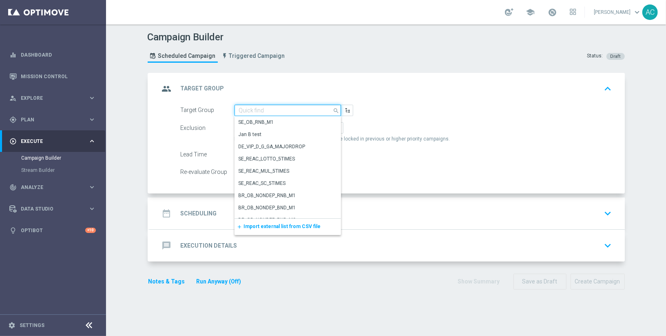
paste input "BR_CAS__FTP_BET_2025__ALL_SMS_TAC_MIX"
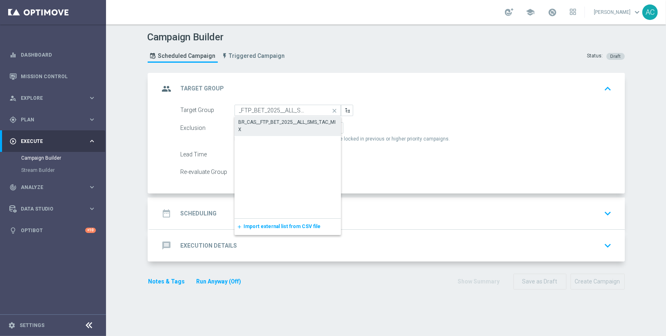
click at [269, 121] on div "BR_CAS__FTP_BET_2025__ALL_SMS_TAC_MIX" at bounding box center [288, 126] width 98 height 15
type input "BR_CAS__FTP_BET_2025__ALL_SMS_TAC_MIX"
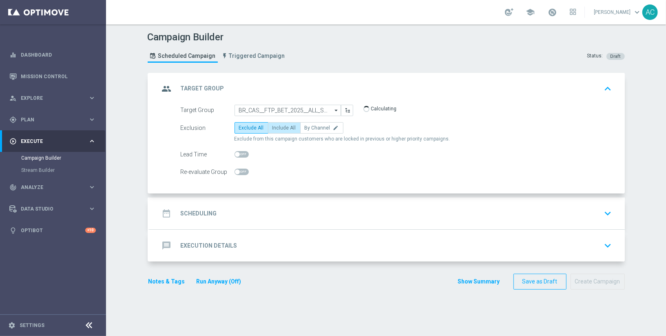
click at [276, 127] on span "Include All" at bounding box center [284, 128] width 24 height 6
click at [276, 127] on input "Include All" at bounding box center [274, 129] width 5 height 5
radio input "true"
click at [196, 202] on div "date_range Scheduling keyboard_arrow_down" at bounding box center [387, 214] width 475 height 32
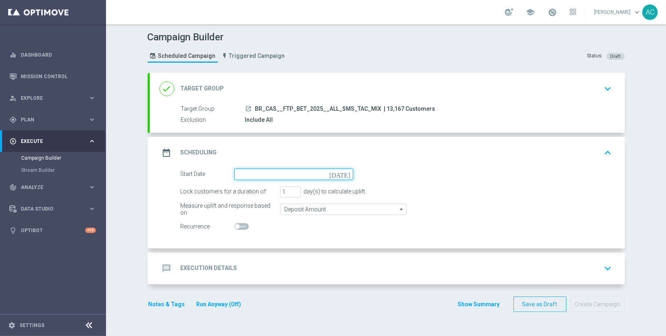
click at [287, 170] on input at bounding box center [293, 174] width 119 height 11
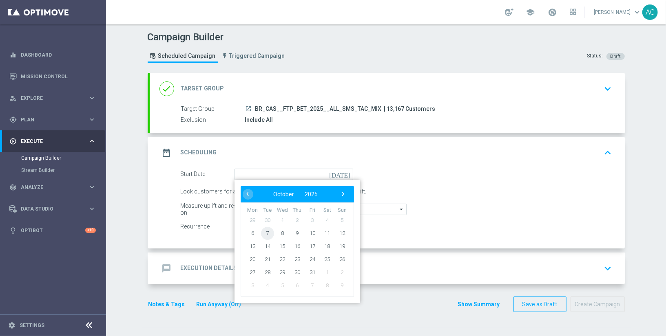
click at [266, 234] on span "7" at bounding box center [267, 233] width 13 height 13
type input "07 Oct 2025"
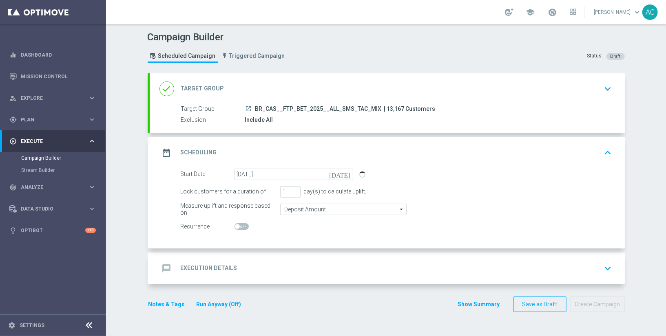
click at [235, 226] on span at bounding box center [237, 226] width 5 height 5
click at [234, 226] on input "checkbox" at bounding box center [241, 226] width 14 height 7
checkbox input "true"
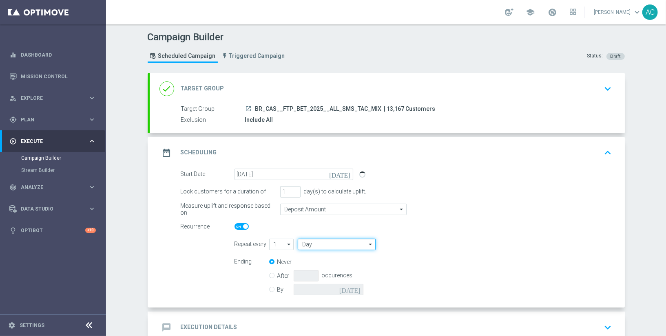
click at [329, 245] on input "Day" at bounding box center [336, 244] width 77 height 11
click at [330, 264] on div "Week" at bounding box center [333, 268] width 71 height 11
type input "Week"
click at [430, 245] on input "checkbox" at bounding box center [431, 244] width 12 height 11
checkbox input "true"
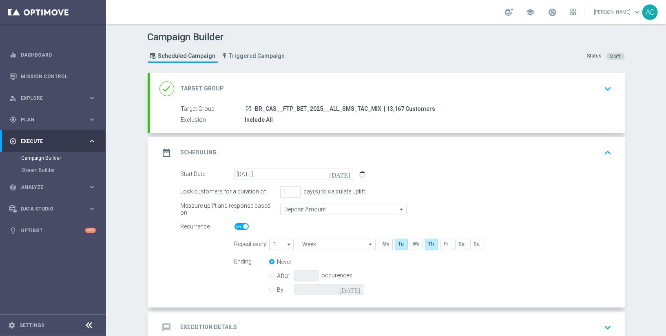
click at [272, 286] on div "By today" at bounding box center [321, 289] width 104 height 11
click at [269, 288] on input "By" at bounding box center [271, 288] width 5 height 5
radio input "true"
radio input "false"
click at [314, 289] on input at bounding box center [329, 289] width 70 height 11
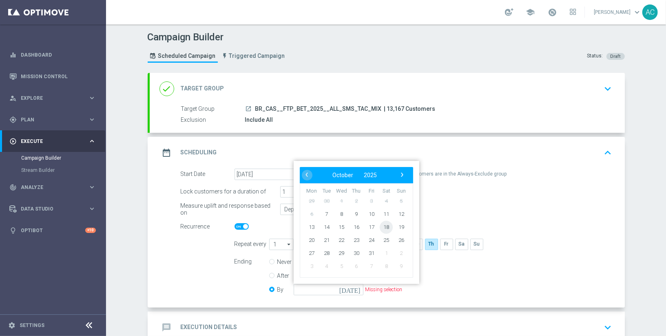
click at [385, 228] on span "18" at bounding box center [386, 227] width 13 height 13
type input "18 Oct 2025"
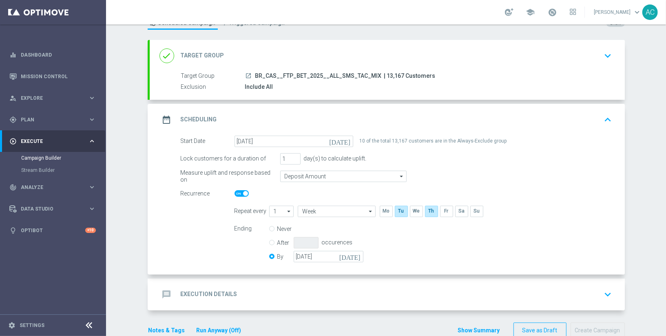
scroll to position [49, 0]
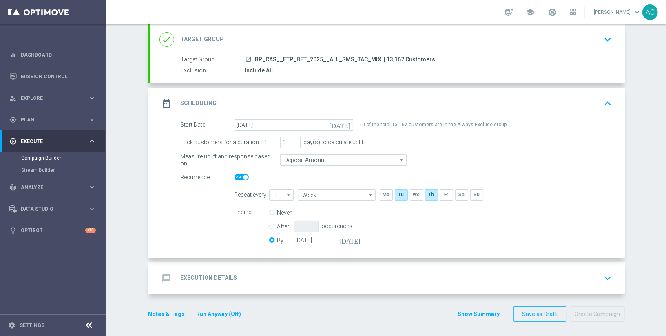
click at [237, 286] on div "message Execution Details keyboard_arrow_down" at bounding box center [387, 279] width 475 height 32
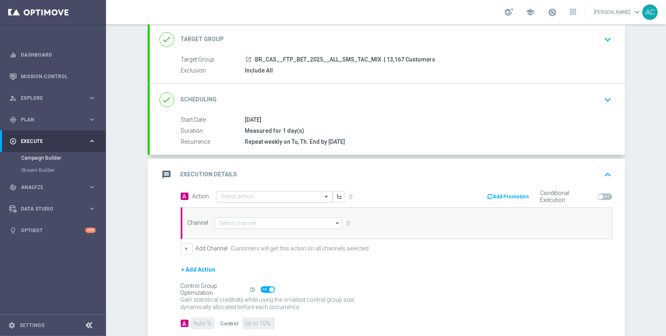
click at [266, 195] on input "text" at bounding box center [266, 197] width 91 height 7
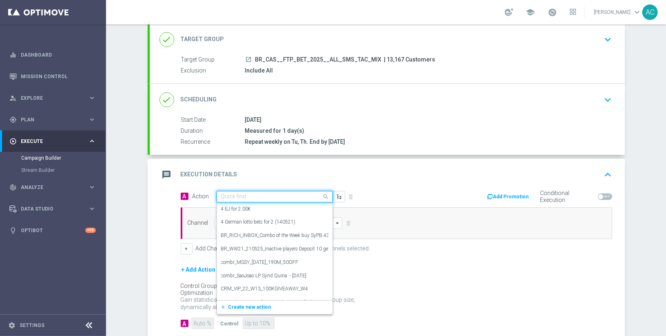
paste input "BR_CAS__FTPWHEEL_OCT_ALL_SMS_TAC_GM"
type input "BR_CAS__FTPWHEEL_OCT_ALL_SMS_TAC_GM"
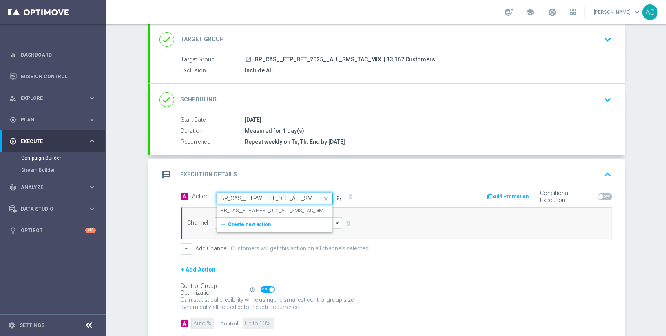
scroll to position [0, 27]
click at [256, 212] on label "BR_CAS__FTPWHEEL_OCT_ALL_SMS_TAC_GM" at bounding box center [272, 211] width 103 height 7
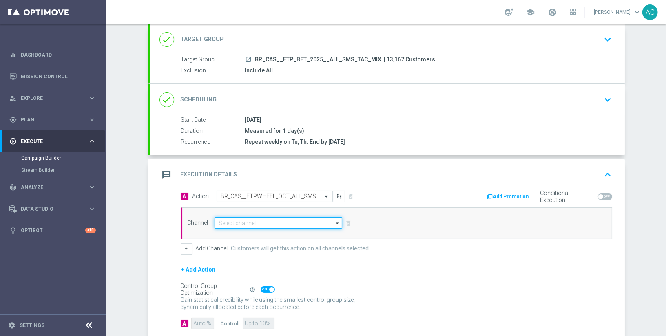
click at [259, 222] on input at bounding box center [278, 223] width 128 height 11
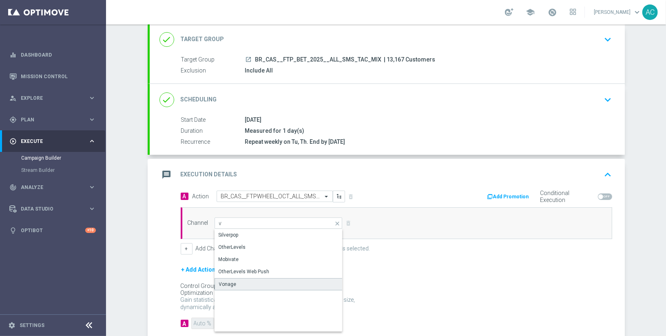
click at [242, 283] on div "Vonage" at bounding box center [278, 285] width 129 height 12
type input "Vonage"
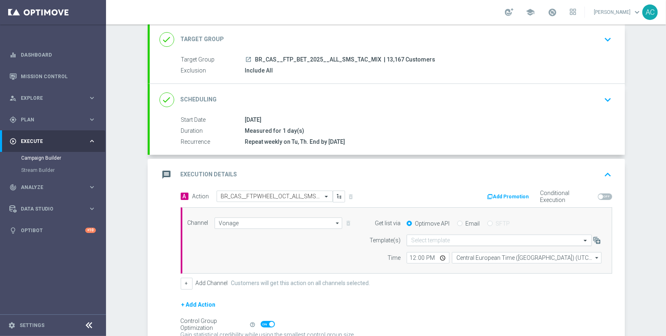
click at [442, 239] on input "text" at bounding box center [491, 240] width 160 height 7
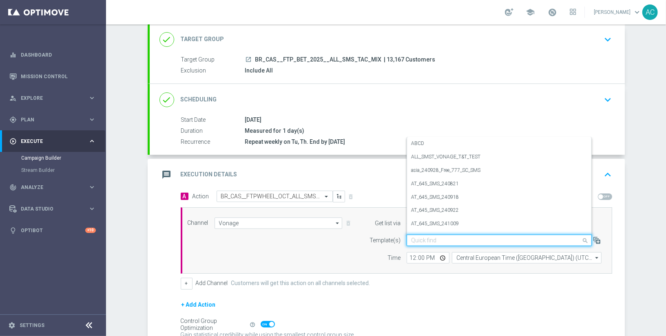
paste input "BR_CAS__FTPWHEEL_OCT_ALL_SMS_TAC_GM"
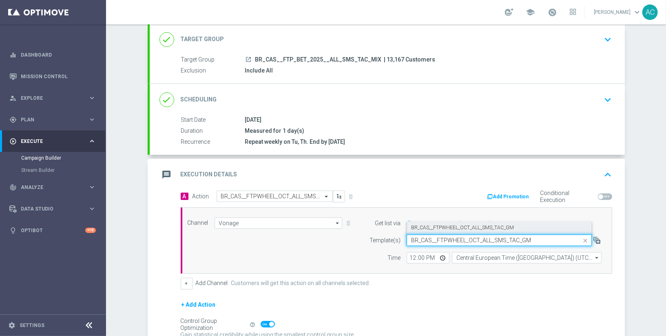
click at [448, 225] on label "BR_CAS__FTPWHEEL_OCT_ALL_SMS_TAC_GM" at bounding box center [462, 228] width 103 height 7
type input "BR_CAS__FTPWHEEL_OCT_ALL_SMS_TAC_GM"
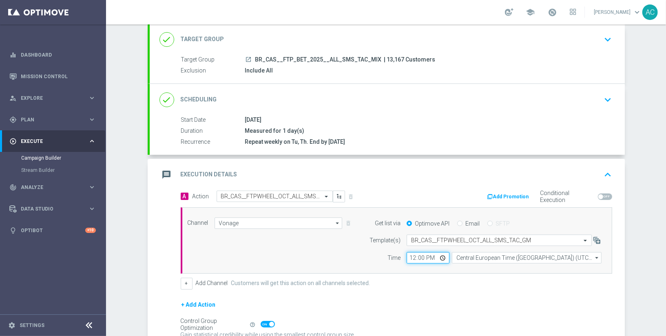
click at [407, 254] on input "12:00" at bounding box center [428, 257] width 43 height 11
type input "18:00"
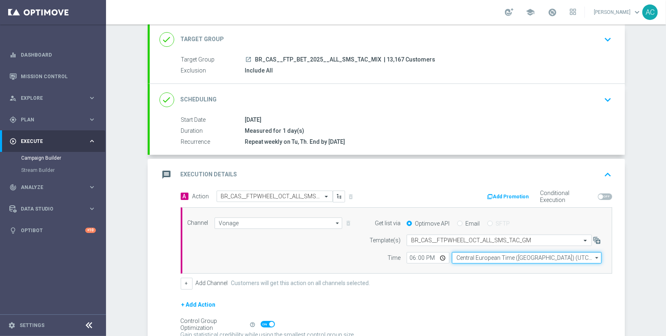
click at [488, 257] on input "Central European Time (Budapest) (UTC +02:00)" at bounding box center [527, 257] width 150 height 11
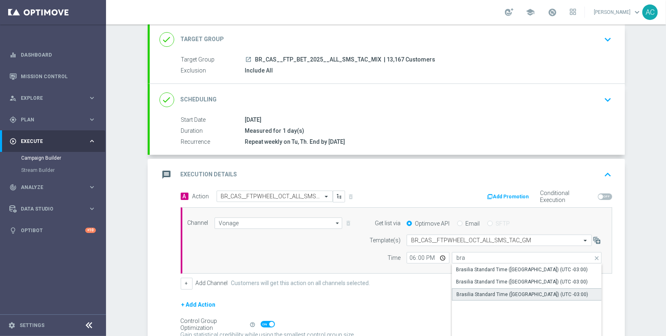
click at [542, 291] on div "Brasilia Standard Time (Sao Paulo) (UTC -03:00)" at bounding box center [522, 294] width 132 height 7
type input "Brasilia Standard Time (Sao Paulo) (UTC -03:00)"
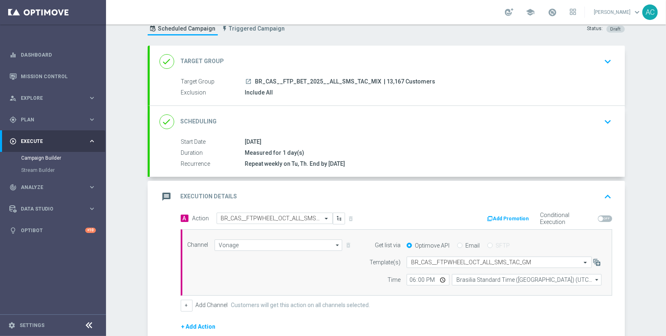
scroll to position [128, 0]
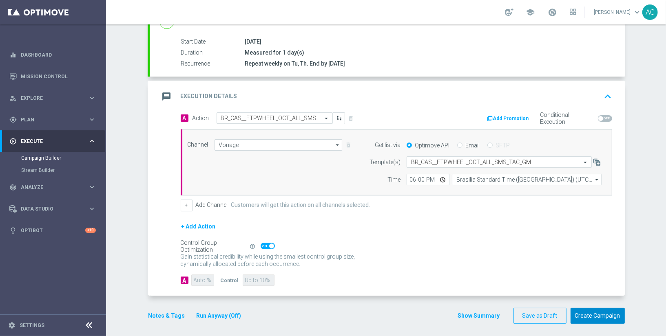
click at [599, 315] on button "Create Campaign" at bounding box center [598, 316] width 54 height 16
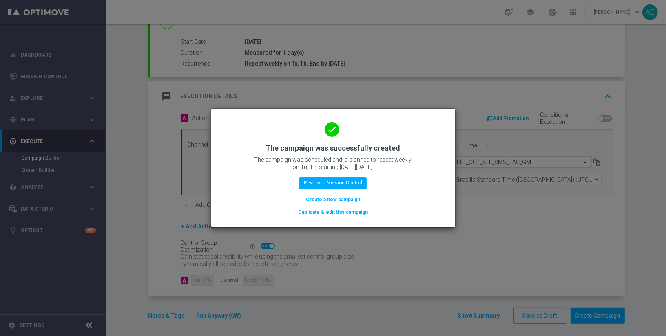
click at [325, 197] on button "Create a new campaign" at bounding box center [333, 199] width 56 height 9
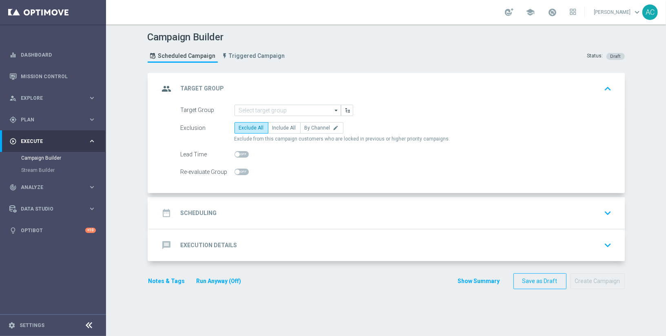
scroll to position [0, 0]
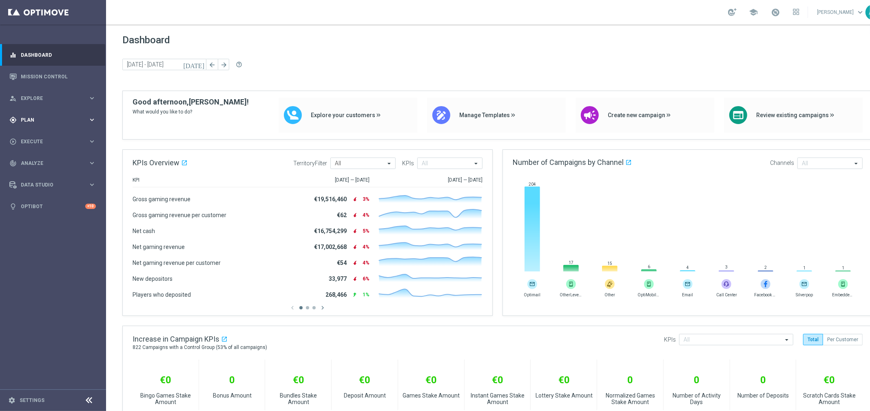
click at [38, 112] on div "gps_fixed Plan keyboard_arrow_right" at bounding box center [52, 120] width 105 height 22
click at [37, 136] on link "Target Groups" at bounding box center [53, 136] width 64 height 7
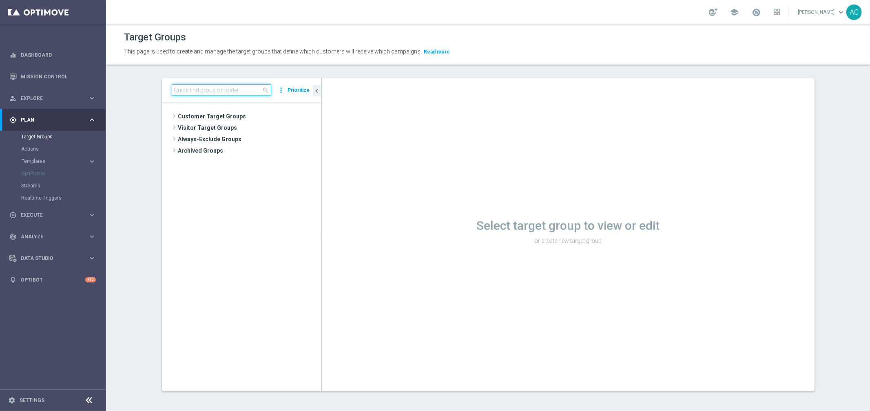
click at [200, 85] on input at bounding box center [222, 89] width 100 height 11
paste input "BR_CAS__REACT2025_NOTBETLAST14D__ALL_EMA_TAC_GM"
type input "BR_CAS__REACT2025_NOTBETLAST14D__ALL_EMA_TAC_GM"
click at [257, 130] on span "BR_CAS__REACT2025_NOTBETLAST14D__ALL_EMA_TAC_GM" at bounding box center [249, 128] width 108 height 7
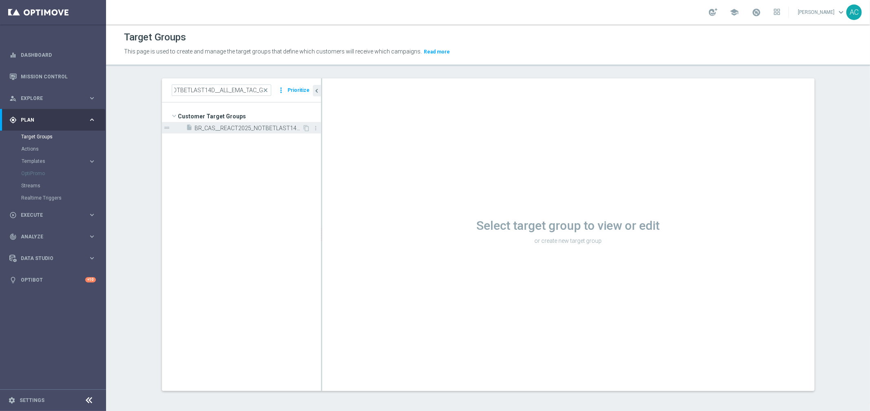
scroll to position [0, 0]
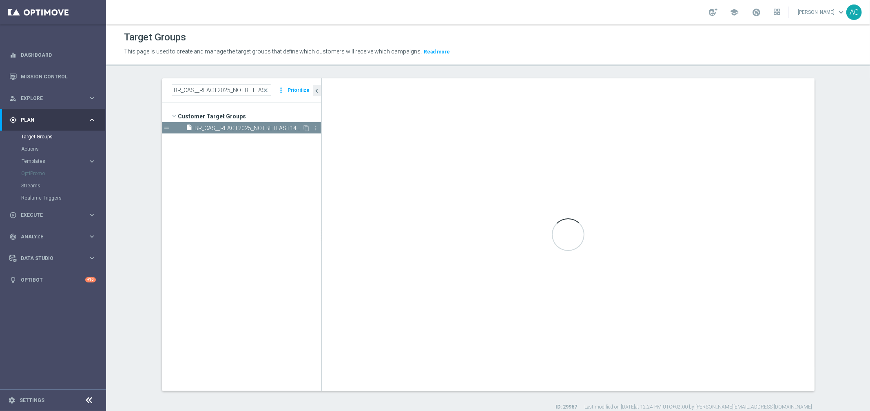
click at [235, 130] on span "BR_CAS__REACT2025_NOTBETLAST14D__ALL_EMA_TAC_GM" at bounding box center [249, 128] width 108 height 7
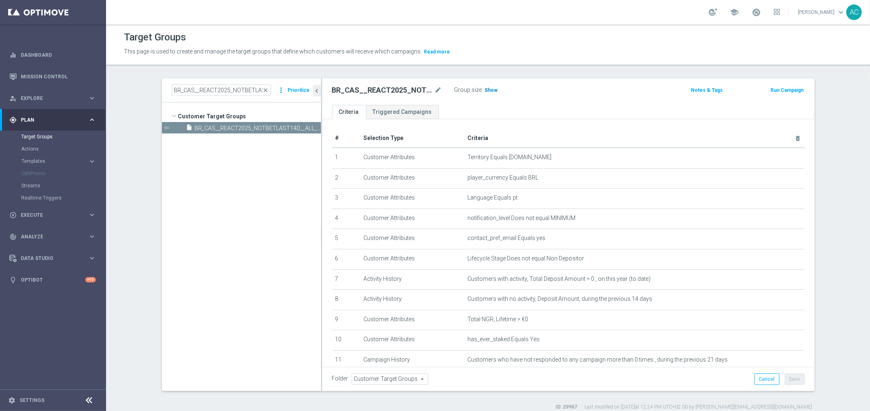
click at [485, 90] on span "Show" at bounding box center [491, 90] width 13 height 6
click at [486, 88] on span "837" at bounding box center [490, 91] width 10 height 8
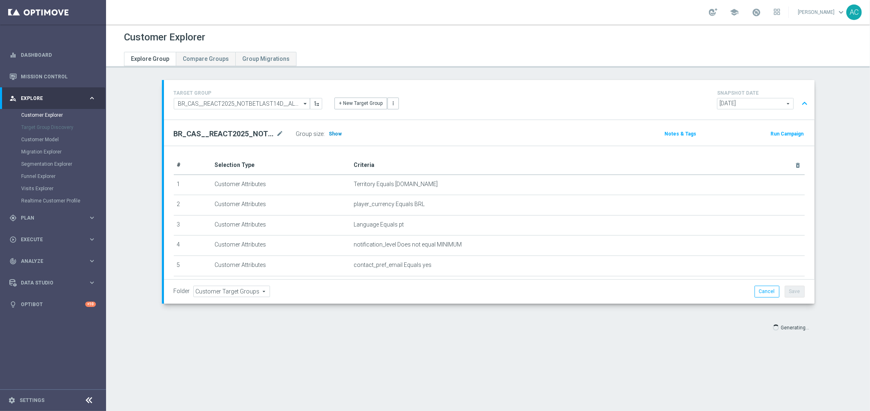
click at [336, 132] on span "Show" at bounding box center [335, 134] width 13 height 6
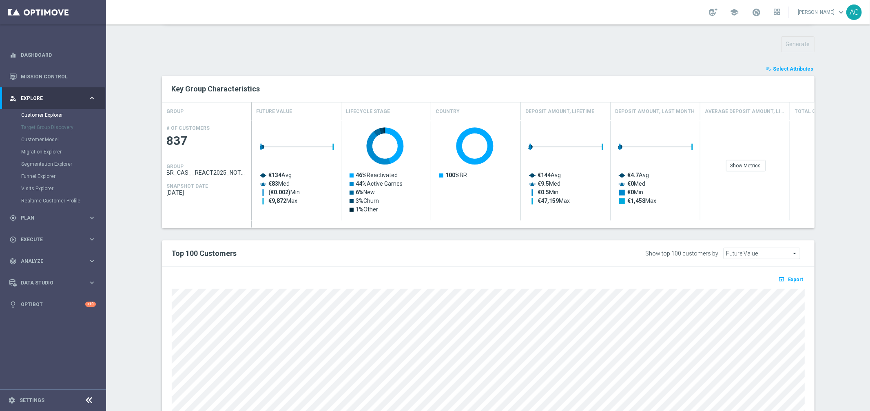
scroll to position [358, 0]
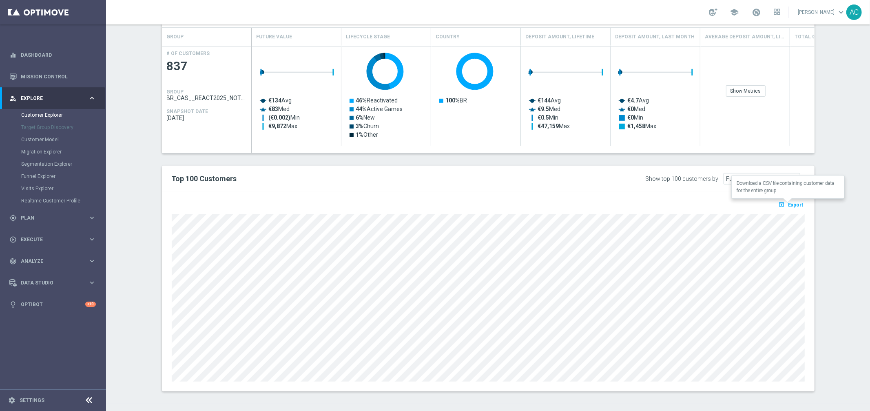
click at [795, 203] on span "Export" at bounding box center [795, 205] width 15 height 6
click at [37, 238] on span "Execute" at bounding box center [54, 239] width 67 height 5
click at [43, 157] on link "Campaign Builder" at bounding box center [53, 158] width 64 height 7
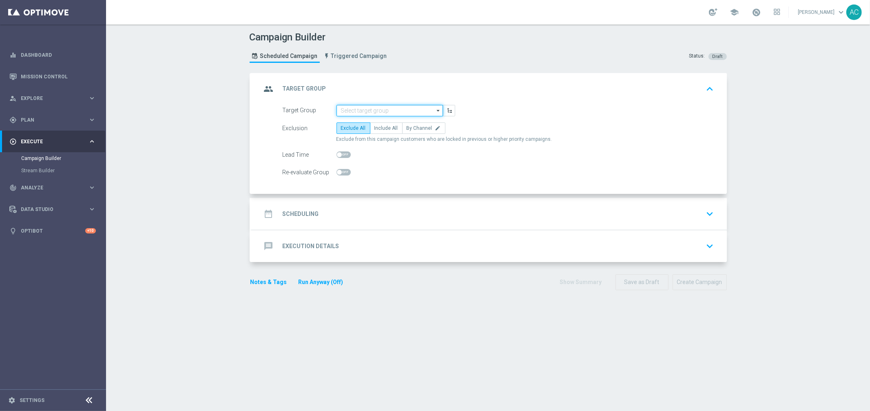
click at [383, 113] on input at bounding box center [389, 110] width 106 height 11
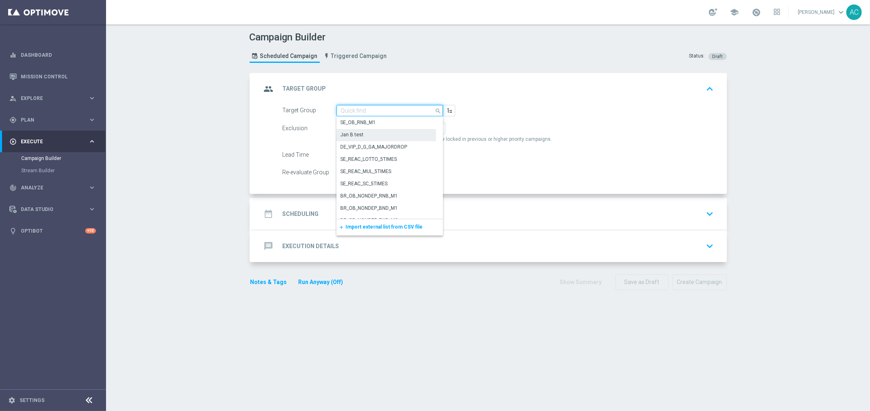
paste input "BR_CAS__REACT2025_NOTBETLAST14D__ALL_EMA_TAC_GM"
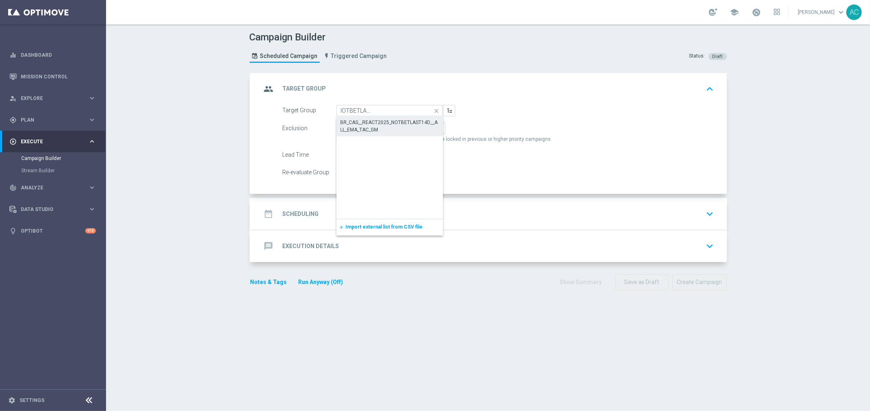
click at [374, 124] on div "BR_CAS__REACT2025_NOTBETLAST14D__ALL_EMA_TAC_GM" at bounding box center [390, 126] width 99 height 15
type input "BR_CAS__REACT2025_NOTBETLAST14D__ALL_EMA_TAC_GM"
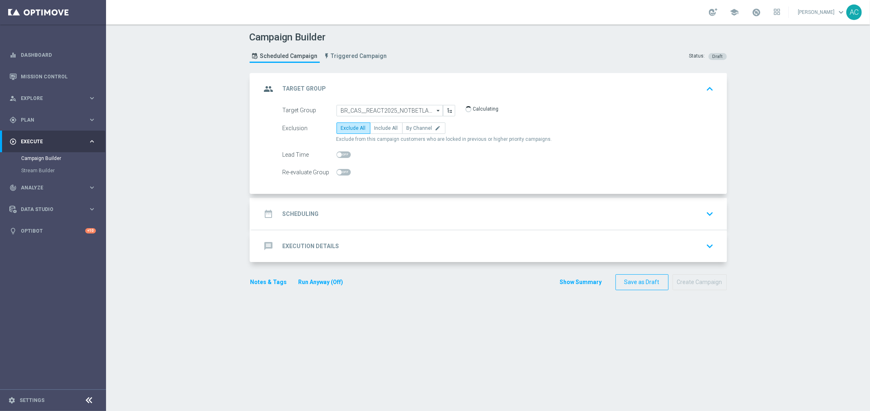
scroll to position [0, 0]
click at [376, 127] on span "Include All" at bounding box center [386, 128] width 24 height 6
click at [376, 127] on input "Include All" at bounding box center [376, 129] width 5 height 5
radio input "true"
click at [275, 214] on div "date_range Scheduling" at bounding box center [289, 213] width 57 height 15
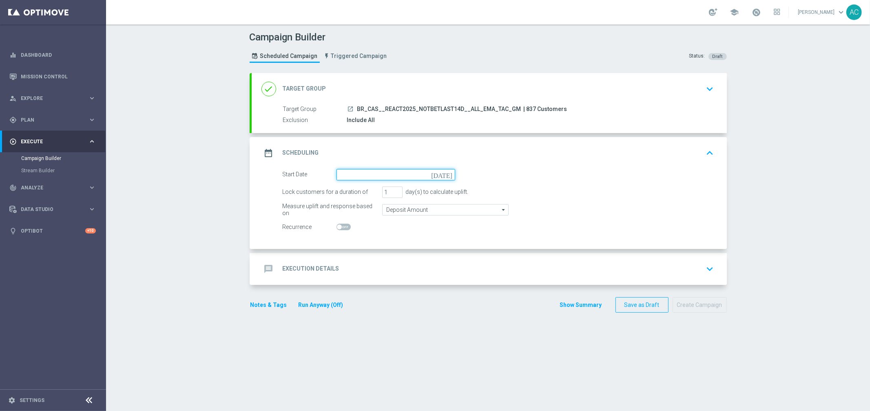
click at [365, 172] on input at bounding box center [395, 174] width 119 height 11
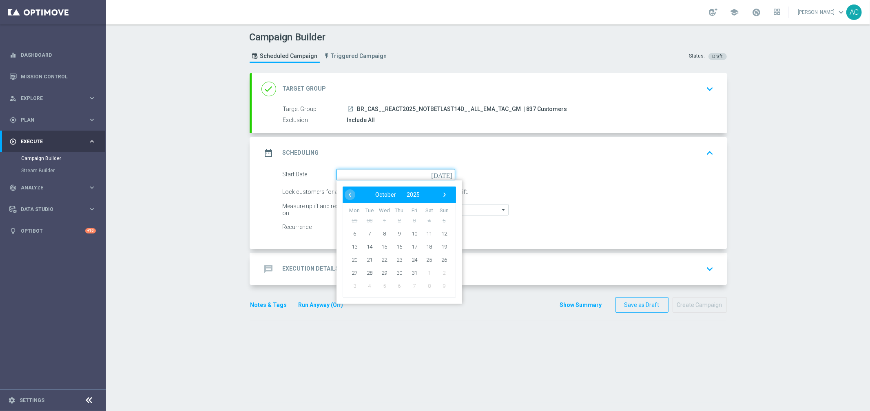
paste input "BR_CAS__REAC_CASHMANIA_W41__ALL_EMA_TAC_GM"
type input "BR_CAS__REAC_CASHMANIA_W41__ALL_EMA_TAC_GM"
click at [383, 232] on span "8" at bounding box center [384, 233] width 13 height 13
type input "08 Oct 2025"
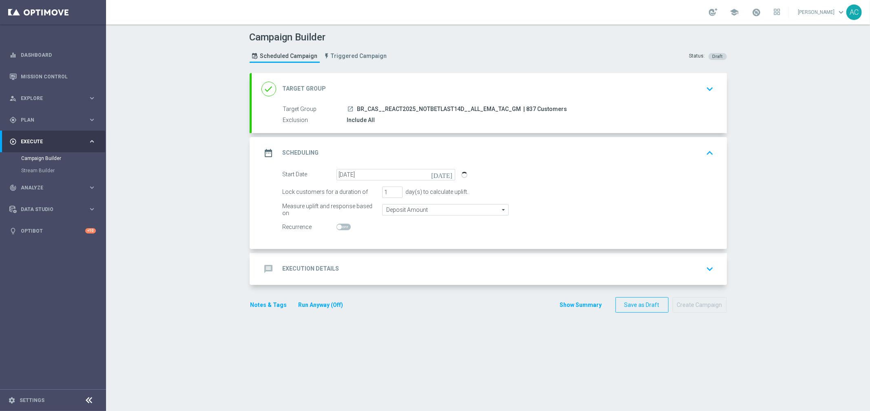
click at [306, 273] on div "message Execution Details" at bounding box center [300, 268] width 78 height 15
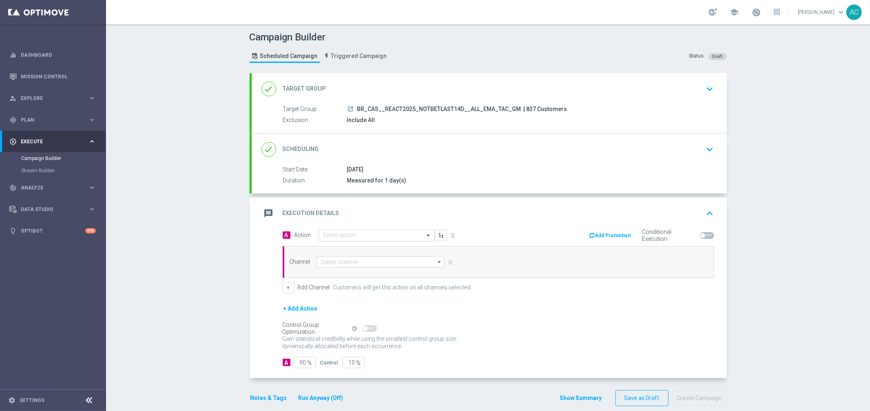
click at [368, 235] on input "text" at bounding box center [368, 235] width 91 height 7
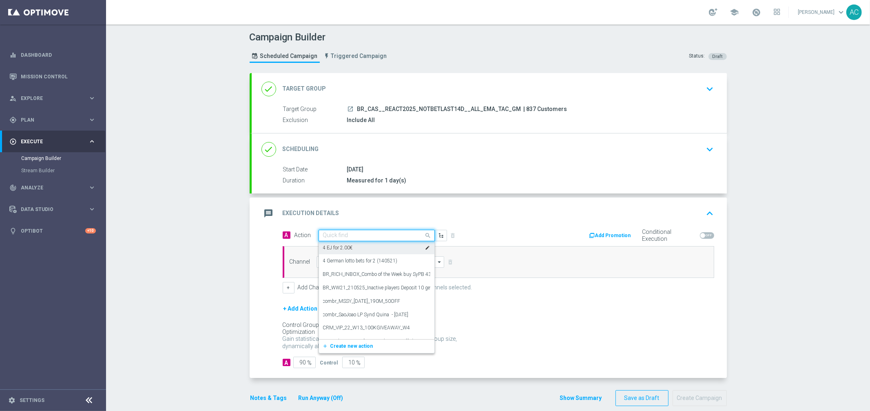
paste input "BR_CAS__REAC_CASHMANIA_W41__ALL_EMA_TAC_GM"
type input "BR_CAS__REAC_CASHMANIA_W41__ALL_EMA_TAC_GM"
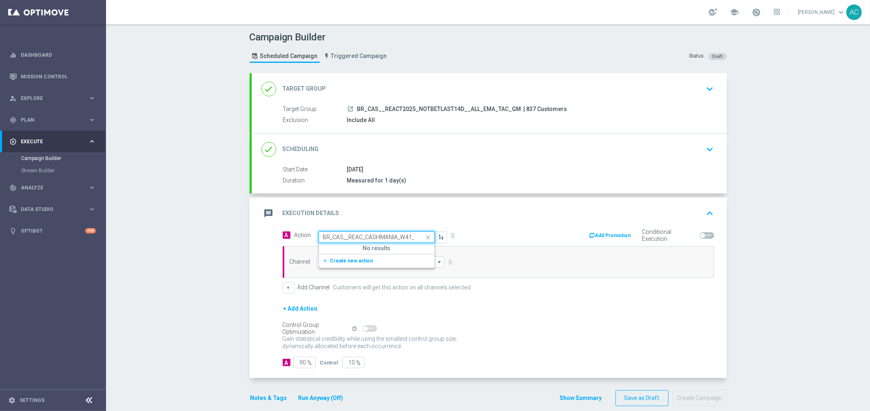
scroll to position [0, 50]
click at [349, 260] on span "Create new action" at bounding box center [351, 261] width 43 height 6
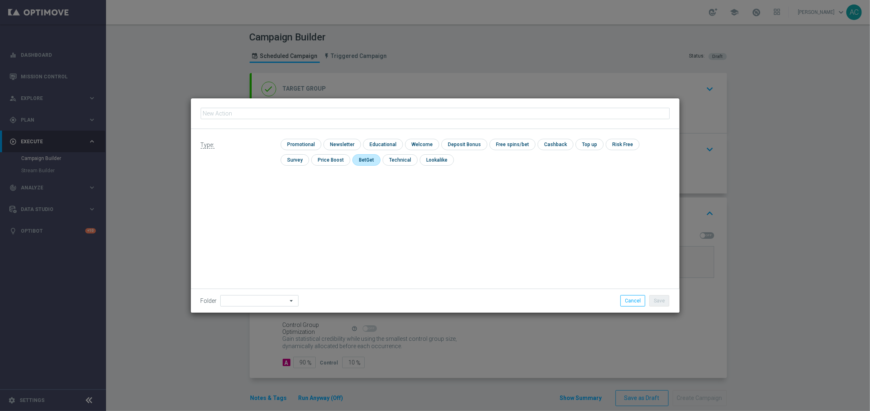
type input "BR_CAS__REAC_CASHMANIA_W41__ALL_EMA_TAC_GM"
click at [301, 146] on input "checkbox" at bounding box center [300, 144] width 39 height 11
checkbox input "true"
click at [655, 300] on button "Save" at bounding box center [659, 300] width 20 height 11
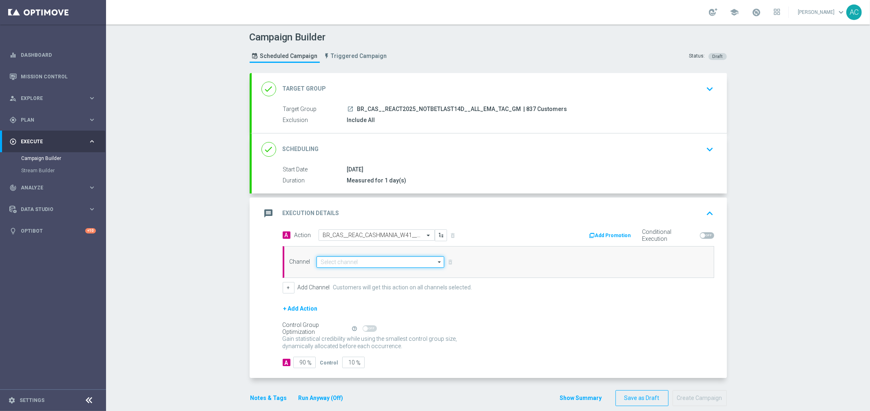
click at [343, 258] on input at bounding box center [380, 261] width 128 height 11
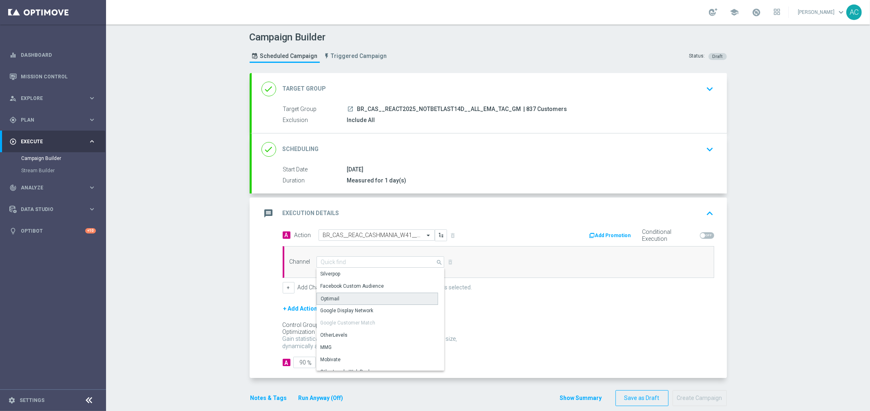
click at [349, 301] on div "Optimail" at bounding box center [377, 298] width 122 height 12
type input "Optimail"
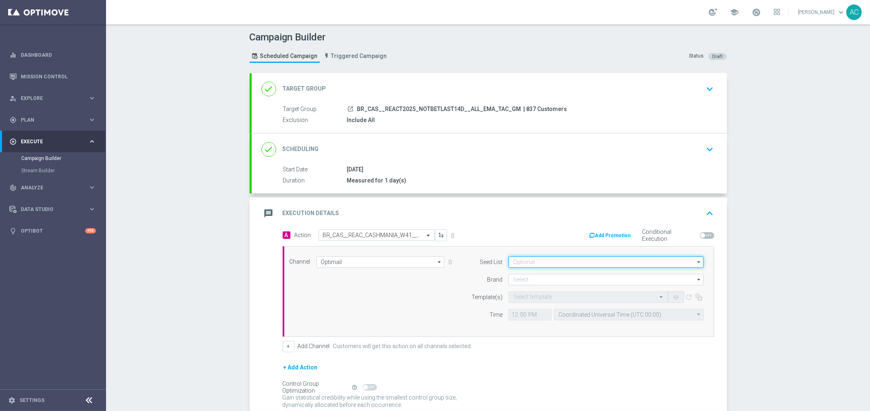
click at [543, 258] on input at bounding box center [606, 261] width 195 height 11
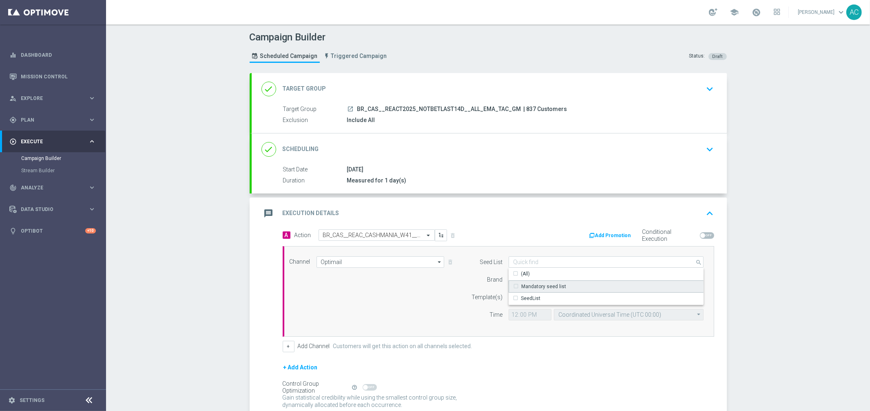
click at [548, 284] on div "Mandatory seed list" at bounding box center [543, 286] width 45 height 7
drag, startPoint x: 408, startPoint y: 316, endPoint x: 502, endPoint y: 291, distance: 96.7
click at [409, 316] on div "Channel Optimail Optimail arrow_drop_down Show Selected 1 of 26 Silverpop" at bounding box center [496, 291] width 427 height 70
type input "Mandatory seed list"
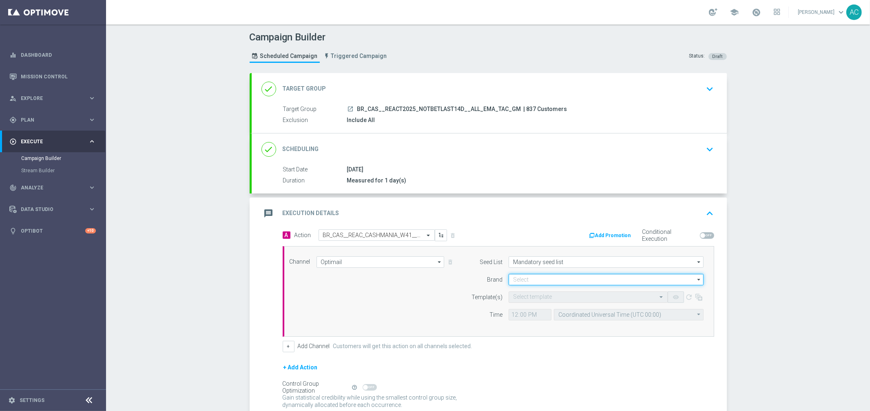
click at [560, 282] on input at bounding box center [606, 279] width 195 height 11
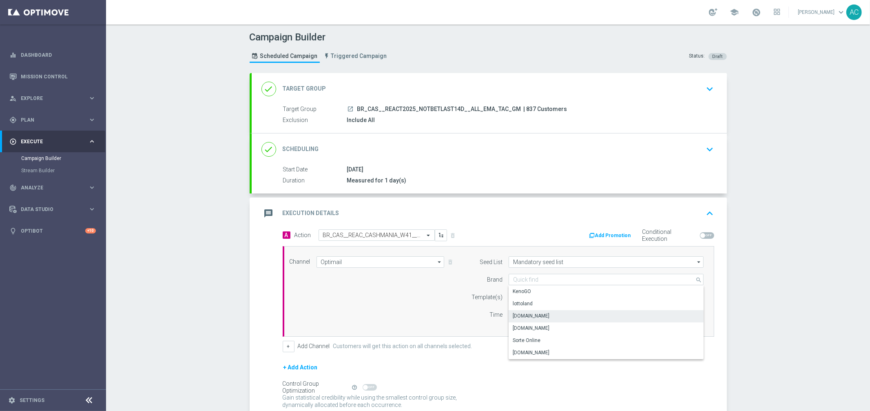
click at [548, 315] on div "Lottoland.bet.br" at bounding box center [606, 315] width 195 height 11
type input "Lottoland.bet.br"
drag, startPoint x: 373, startPoint y: 305, endPoint x: 531, endPoint y: 290, distance: 158.1
click at [376, 305] on div "Channel Optimail Optimail arrow_drop_down Show Selected 1 of 26 Silverpop" at bounding box center [496, 291] width 427 height 70
click at [539, 290] on form "Seed List Mandatory seed list Mandatory seed list arrow_drop_down Show Selected…" at bounding box center [585, 288] width 237 height 64
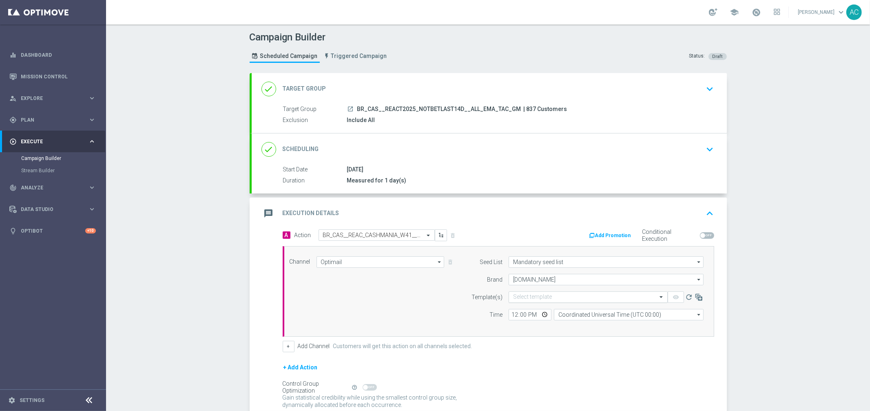
click at [542, 295] on input "text" at bounding box center [580, 297] width 134 height 7
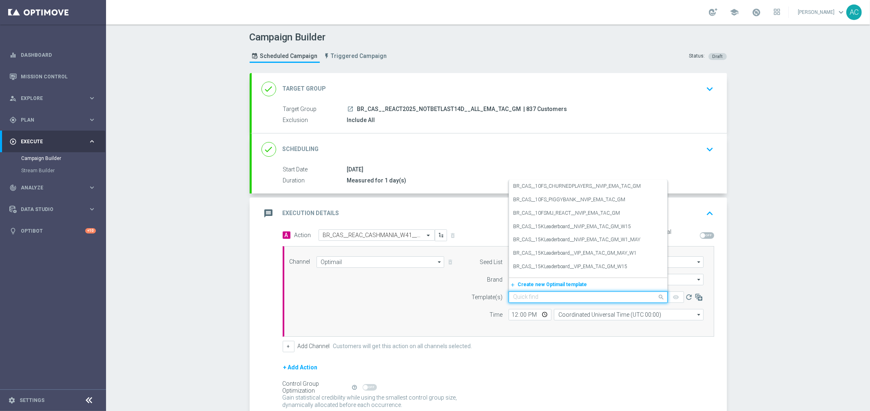
paste input "BR_CAS__REAC_CASHMANIA_W41__ALL_EMA_TAC_GM"
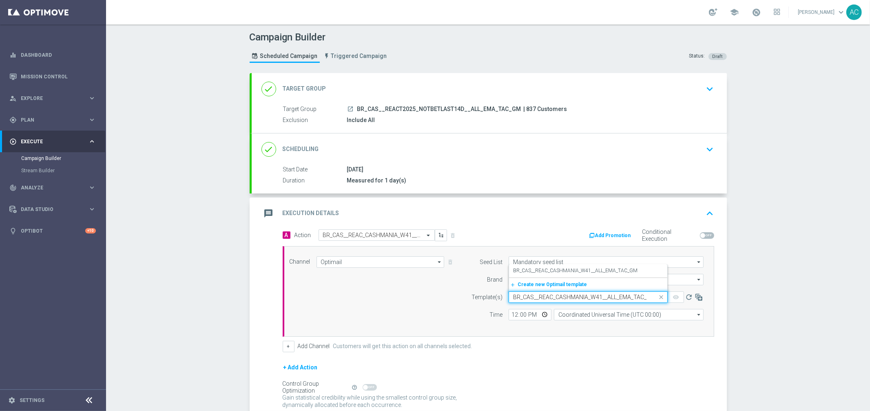
scroll to position [0, 7]
click at [548, 274] on div "BR_CAS__REAC_CASHMANIA_W41__ALL_EMA_TAC_GM" at bounding box center [588, 270] width 150 height 13
type input "BR_CAS__REAC_CASHMANIA_W41__ALL_EMA_TAC_GM"
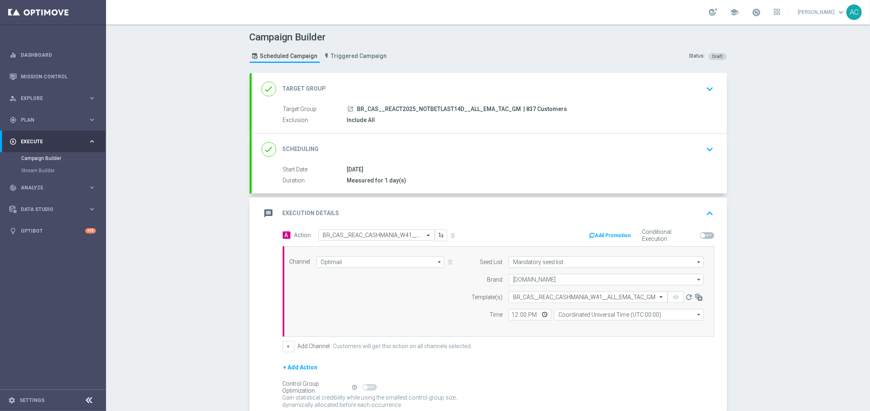
scroll to position [0, 0]
click at [512, 316] on input "12:00" at bounding box center [530, 314] width 43 height 11
type input "13:00"
click at [589, 334] on div "Channel Optimail Optimail arrow_drop_down Show Selected 1 of 26 Silverpop" at bounding box center [498, 291] width 431 height 91
click at [595, 313] on input "Coordinated Universal Time (UTC 00:00)" at bounding box center [629, 314] width 150 height 11
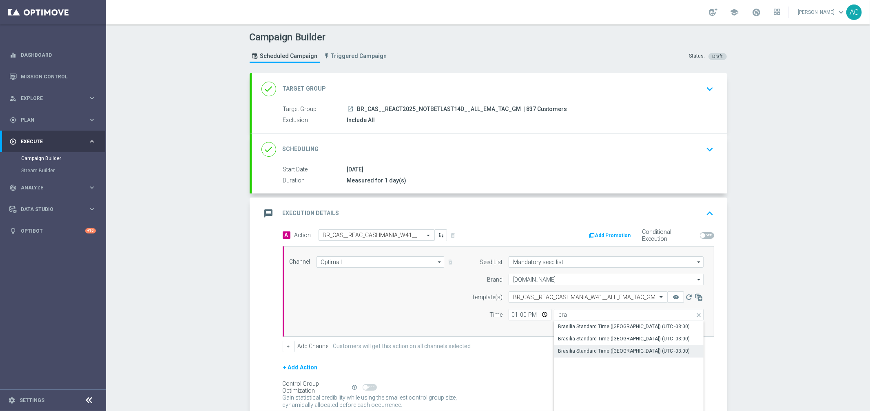
click at [625, 350] on div "Brasilia Standard Time (Sao Paulo) (UTC -03:00)" at bounding box center [624, 350] width 132 height 7
type input "Brasilia Standard Time (Sao Paulo) (UTC -03:00)"
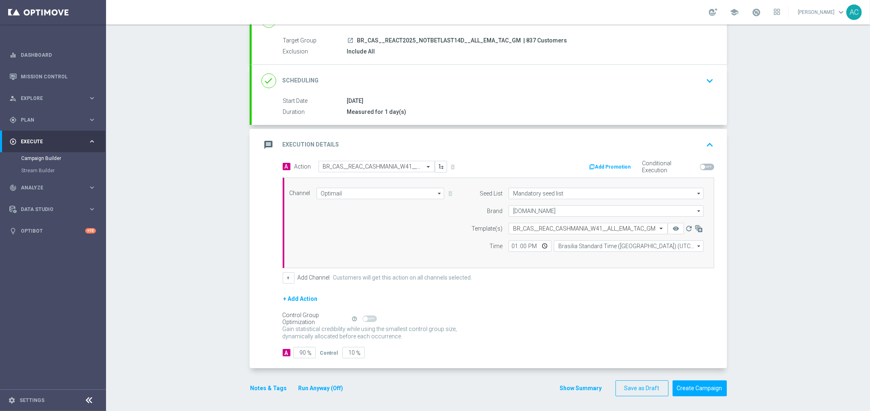
scroll to position [70, 0]
click at [293, 352] on input "90" at bounding box center [304, 350] width 22 height 11
type input "1"
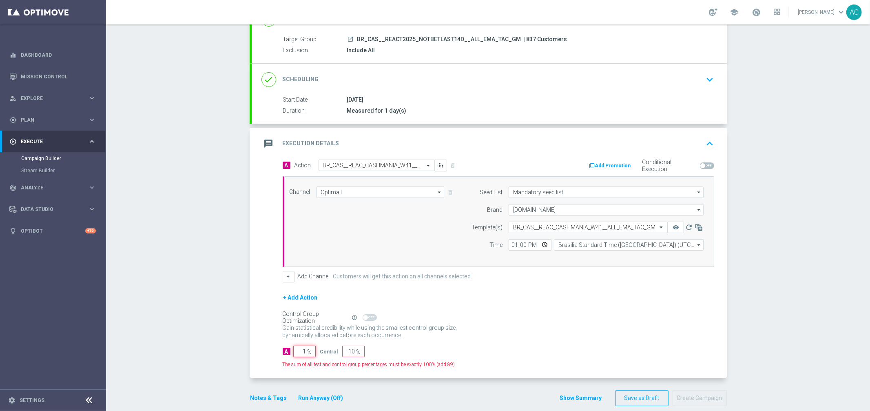
type input "99"
type input "10"
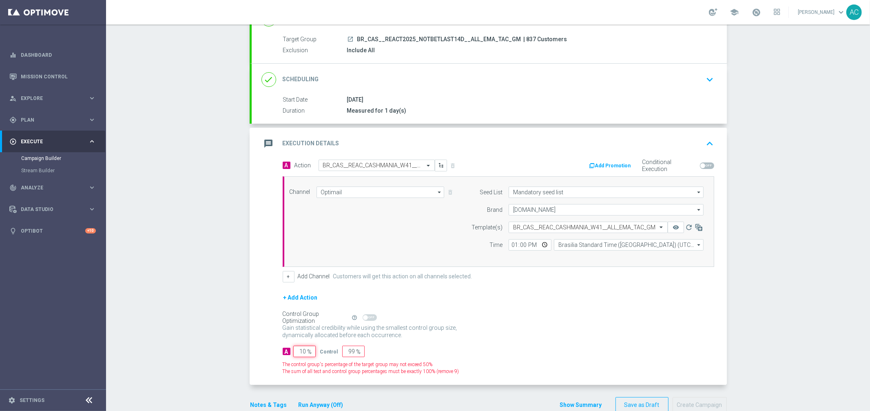
type input "90"
type input "100"
type input "0"
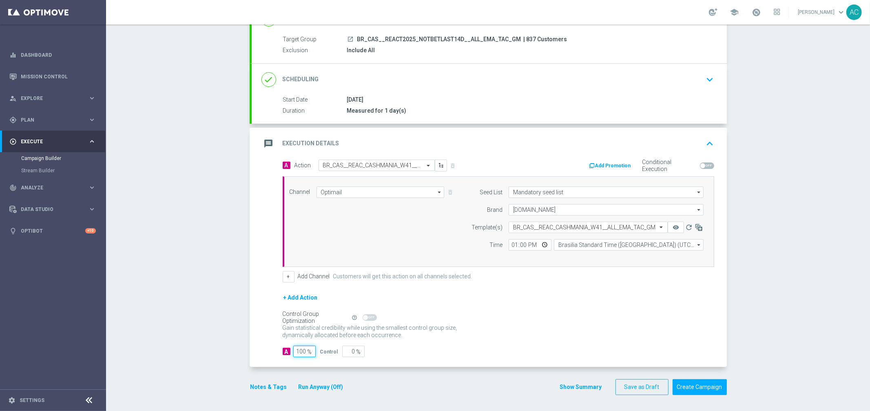
type input "100"
click at [515, 303] on div "+ Add Action" at bounding box center [498, 302] width 431 height 20
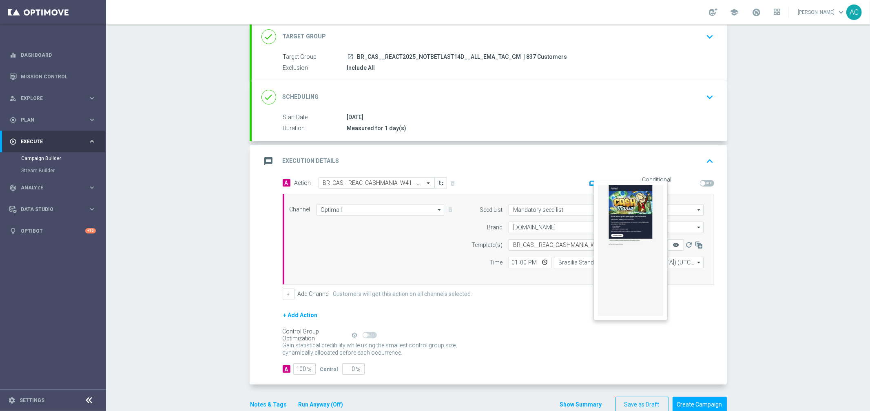
click at [672, 243] on icon "remove_red_eye" at bounding box center [675, 244] width 7 height 7
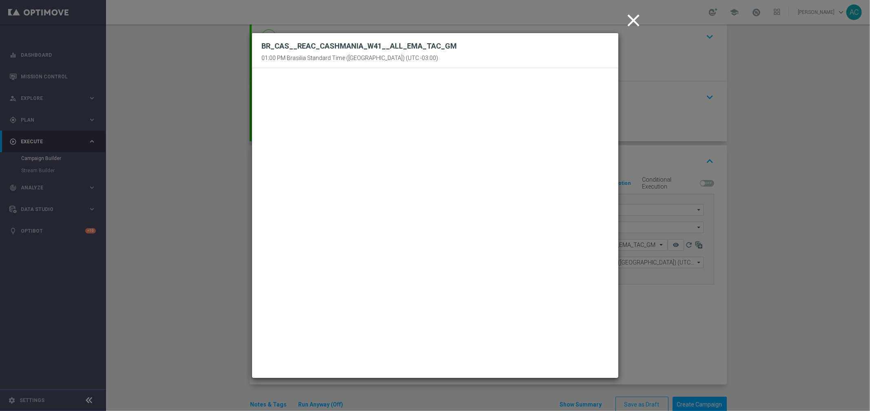
click at [636, 16] on icon "close" at bounding box center [634, 20] width 20 height 20
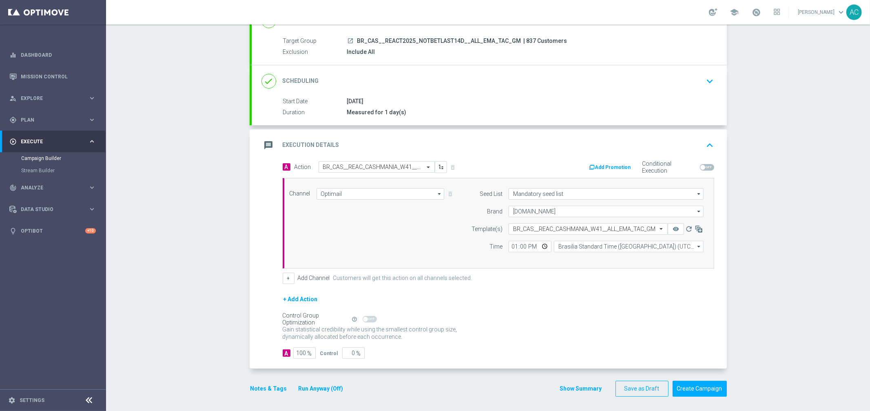
scroll to position [70, 0]
click at [697, 387] on button "Create Campaign" at bounding box center [699, 387] width 54 height 16
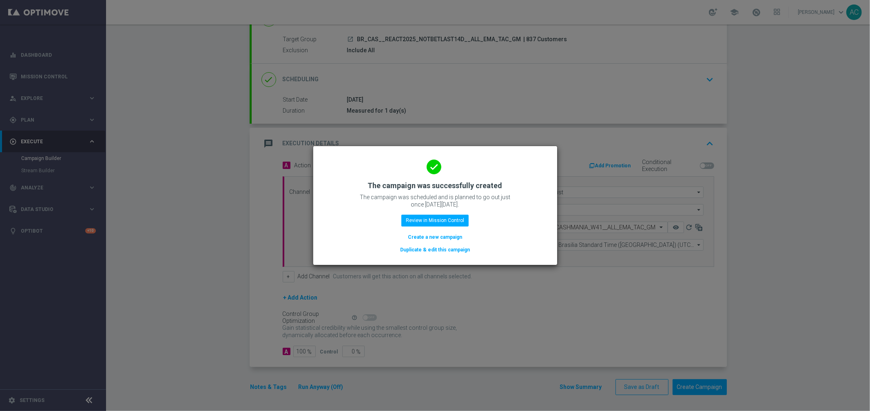
click at [440, 237] on button "Create a new campaign" at bounding box center [435, 236] width 56 height 9
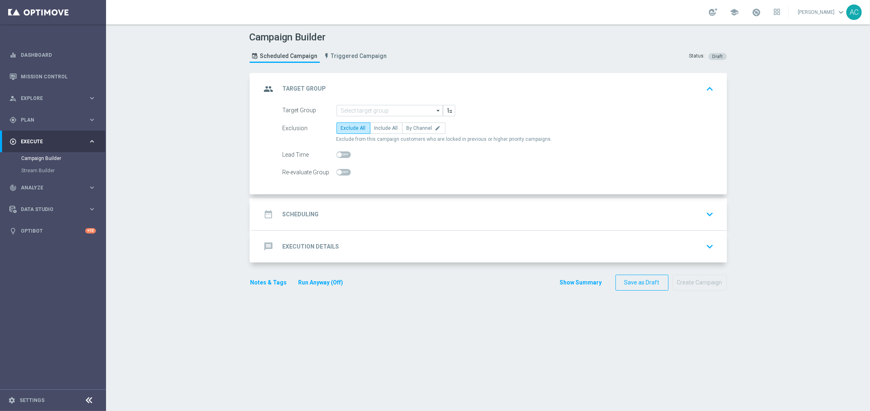
scroll to position [0, 0]
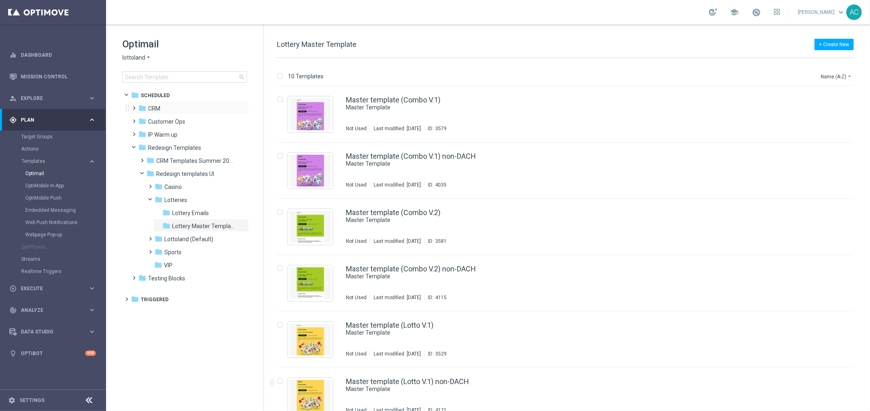
click at [134, 106] on span at bounding box center [133, 104] width 4 height 3
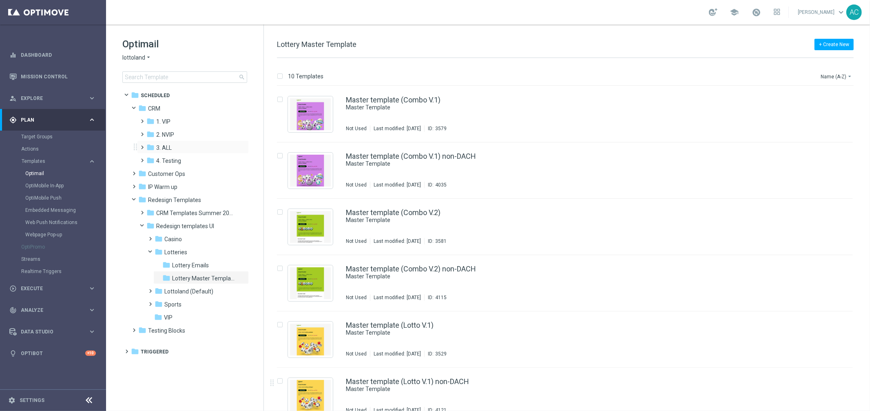
click at [143, 145] on span at bounding box center [141, 143] width 4 height 3
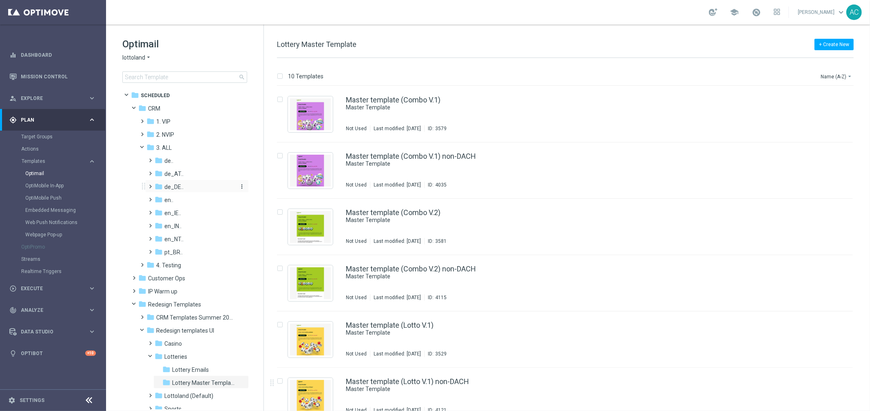
click at [173, 185] on span "de_DE.." at bounding box center [173, 186] width 19 height 7
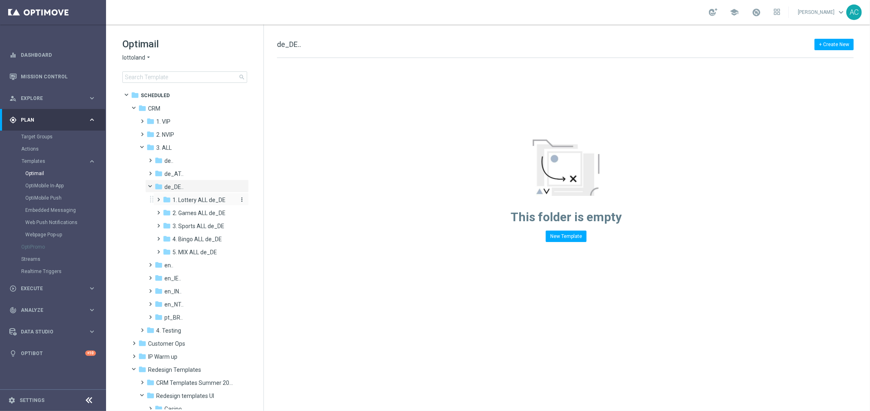
click at [204, 203] on span "1. Lottery ALL de_DE" at bounding box center [198, 199] width 53 height 7
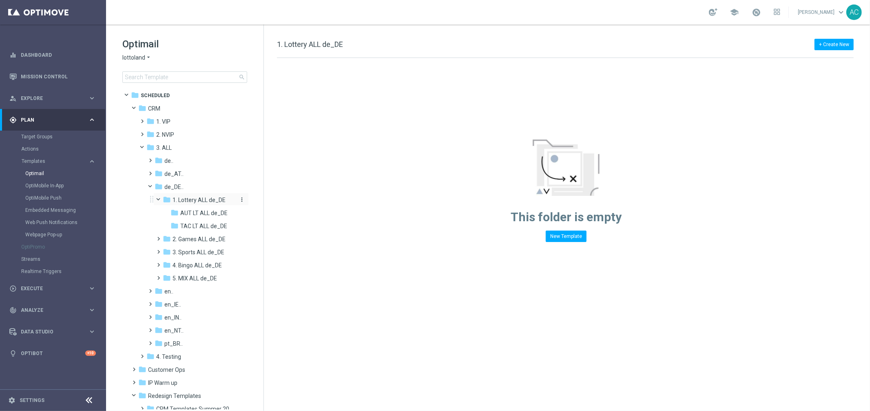
click at [198, 200] on span "1. Lottery ALL de_DE" at bounding box center [198, 199] width 53 height 7
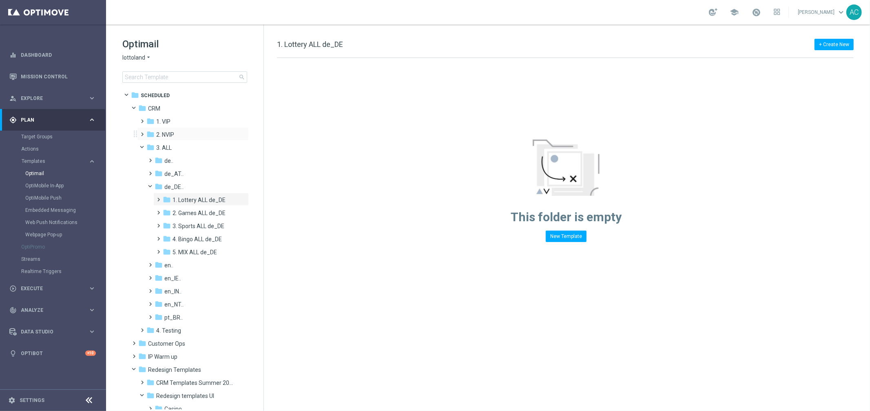
click at [142, 132] on span at bounding box center [141, 130] width 4 height 3
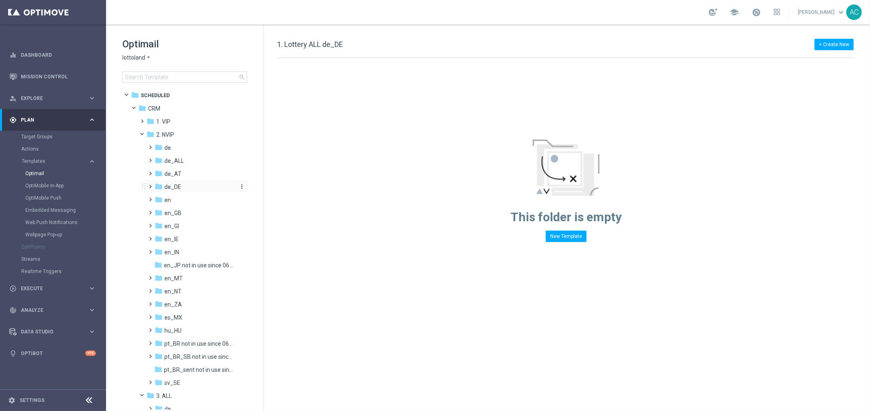
click at [184, 185] on div "folder de_DE" at bounding box center [195, 186] width 80 height 9
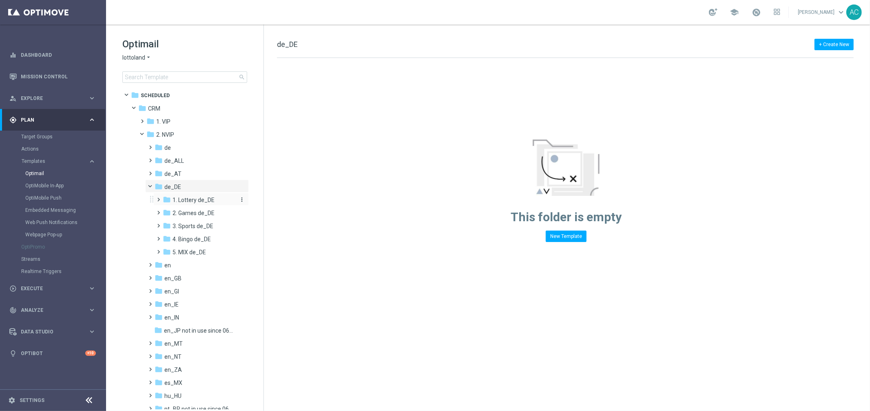
click at [208, 197] on span "1. Lottery de_DE" at bounding box center [193, 199] width 42 height 7
click at [187, 212] on span "AUT LT de_DE" at bounding box center [199, 212] width 36 height 7
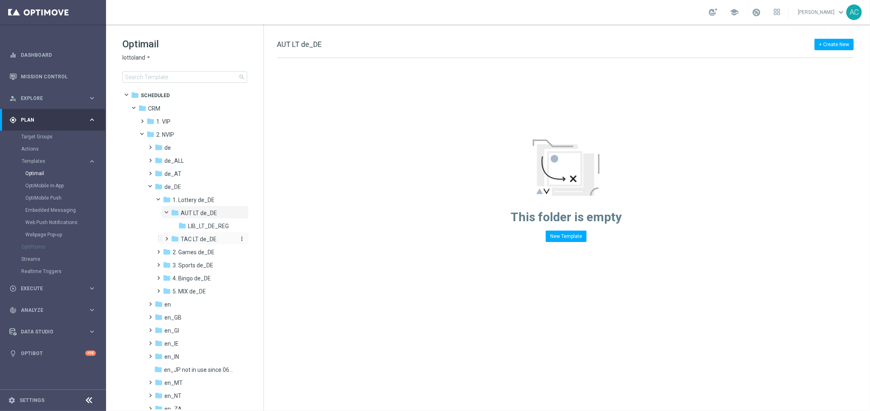
click at [195, 238] on span "TAC LT de_DE" at bounding box center [199, 238] width 36 height 7
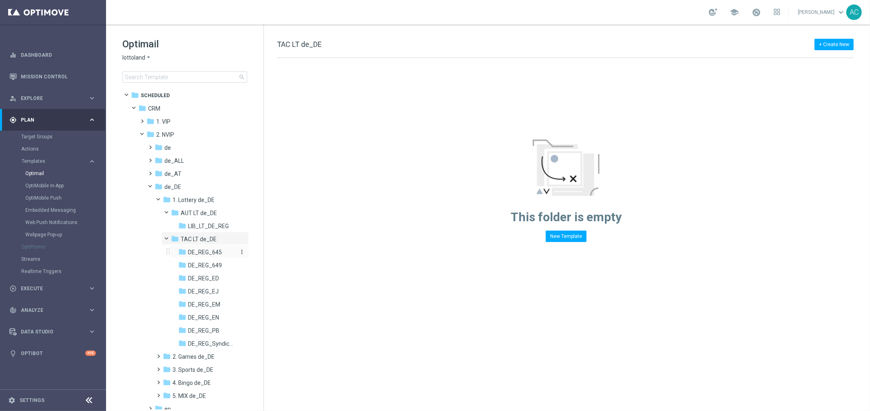
click at [197, 253] on span "DE_REG_645" at bounding box center [205, 251] width 34 height 7
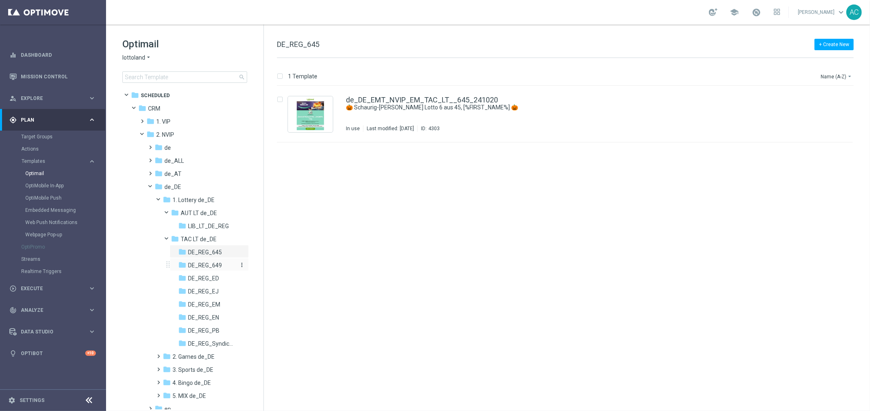
click at [206, 263] on span "DE_REG_649" at bounding box center [205, 264] width 34 height 7
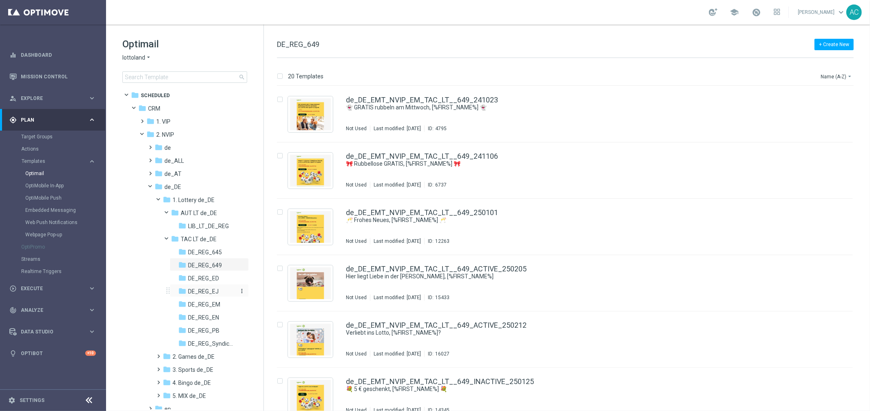
click at [208, 289] on span "DE_REG_EJ" at bounding box center [203, 290] width 31 height 7
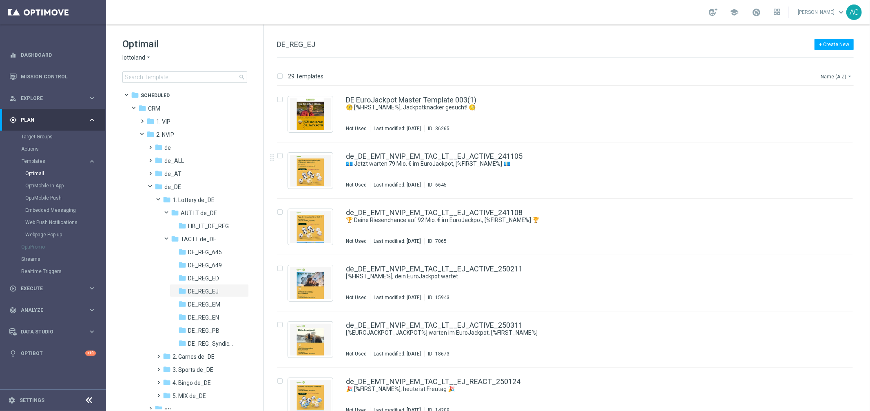
click at [834, 73] on button "Name (A-Z) arrow_drop_down" at bounding box center [837, 76] width 34 height 10
click at [835, 113] on span "Date Modified (Newest)" at bounding box center [822, 113] width 55 height 6
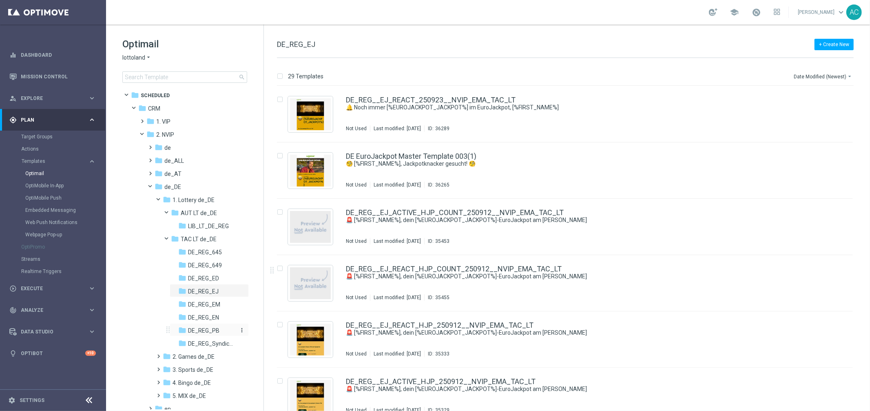
click at [214, 331] on span "DE_REG_PB" at bounding box center [203, 330] width 31 height 7
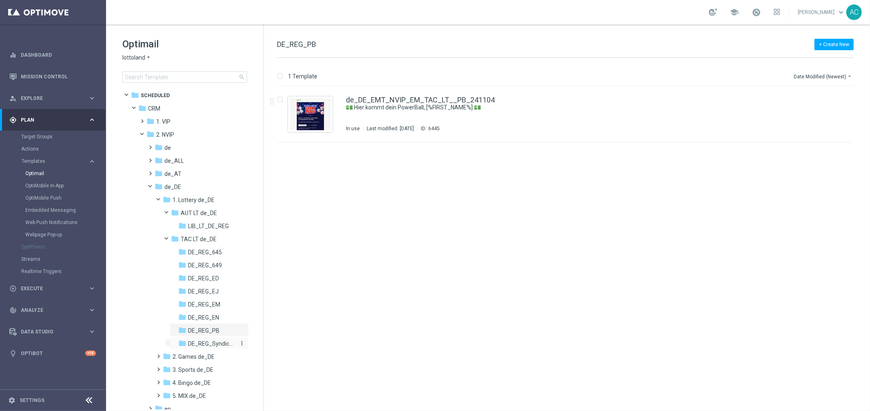
click at [210, 345] on span "DE_REG_Syndicates" at bounding box center [211, 343] width 47 height 7
click at [208, 283] on div "folder DE_REG_ED" at bounding box center [208, 278] width 60 height 9
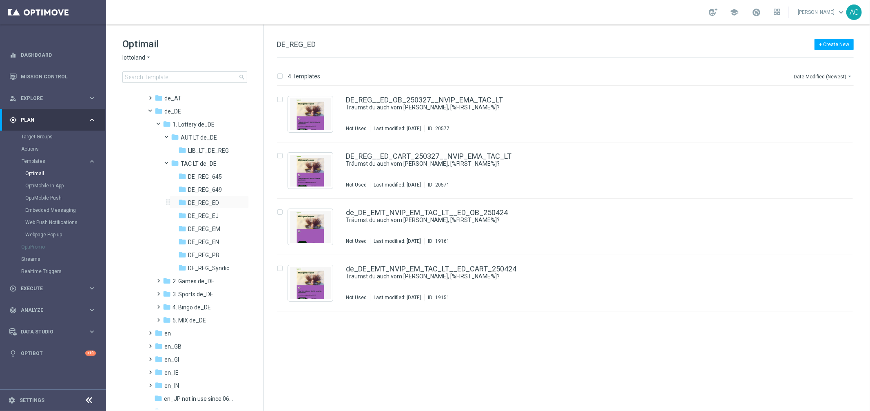
scroll to position [81, 0]
click at [205, 168] on span "DE_REG_645" at bounding box center [205, 171] width 34 height 7
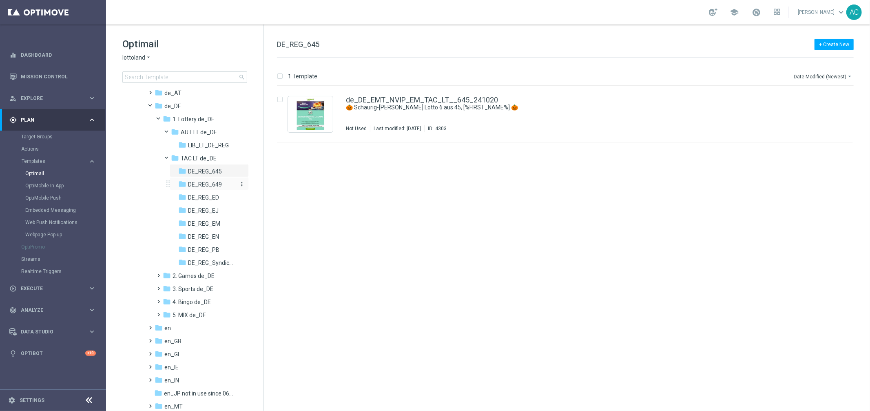
click at [210, 181] on span "DE_REG_649" at bounding box center [205, 184] width 34 height 7
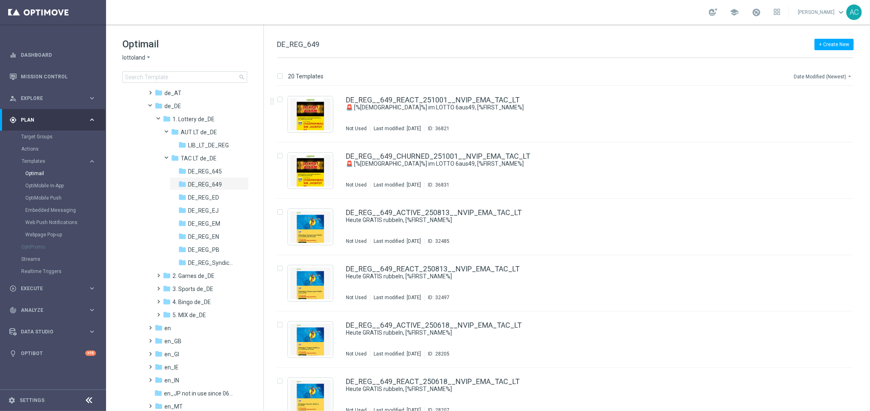
click at [839, 76] on button "Date Modified (Newest) arrow_drop_down" at bounding box center [823, 76] width 61 height 10
click at [833, 113] on span "Date Modified (Newest)" at bounding box center [822, 113] width 55 height 6
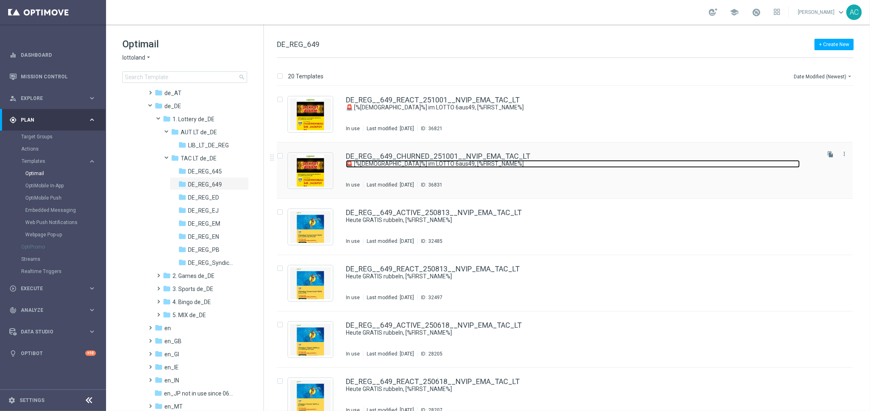
click at [593, 160] on link "🚨 [%GERMAN6AUS49_JACKPOT%] im LOTTO 6aus49, [%FIRST_NAME%]" at bounding box center [573, 164] width 454 height 8
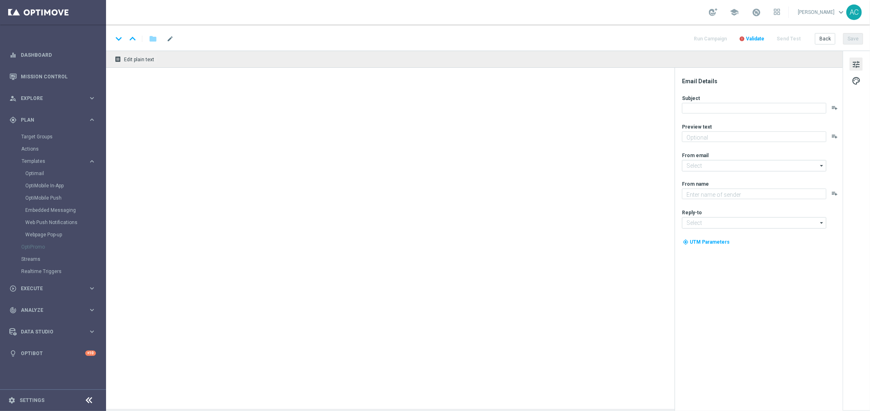
type textarea "Schnapp dir 252 Gewinnchancen GRATIS."
type textarea "Lottoland"
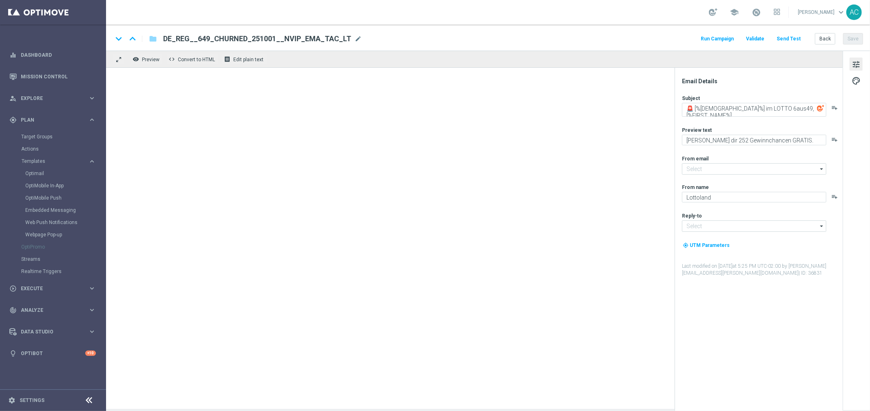
type input "mail@crm.lottoland.com"
type input "service@lottoland.com"
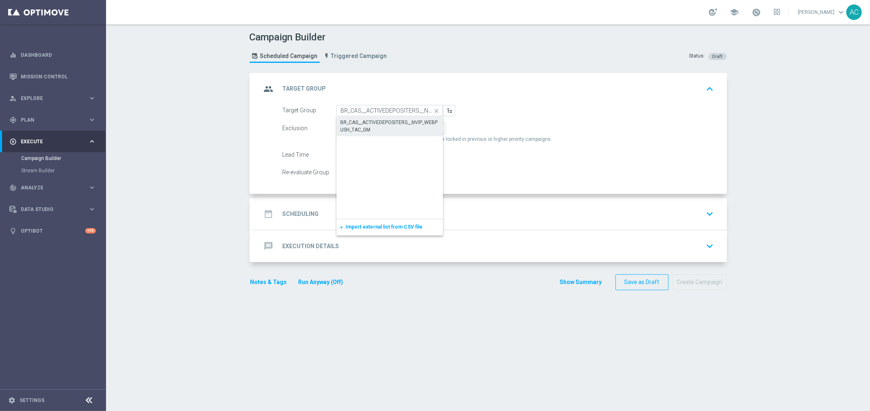
click at [367, 119] on div "BR_CAS__ACTIVEDEPOSITERS__NVIP_WEBPUSH_TAC_GM" at bounding box center [390, 126] width 99 height 15
type input "BR_CAS__ACTIVEDEPOSITERS__NVIP_WEBPUSH_TAC_GM"
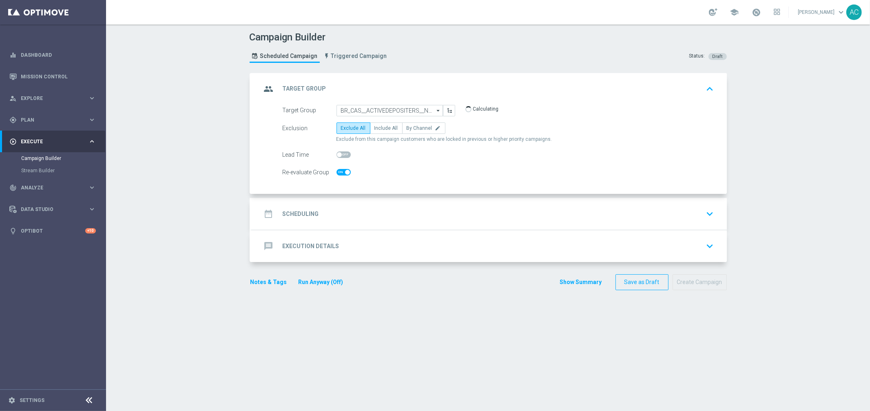
checkbox input "true"
click at [385, 128] on span "Include All" at bounding box center [386, 128] width 24 height 6
click at [380, 128] on input "Include All" at bounding box center [376, 129] width 5 height 5
radio input "true"
click at [299, 212] on h2 "Scheduling" at bounding box center [301, 214] width 36 height 8
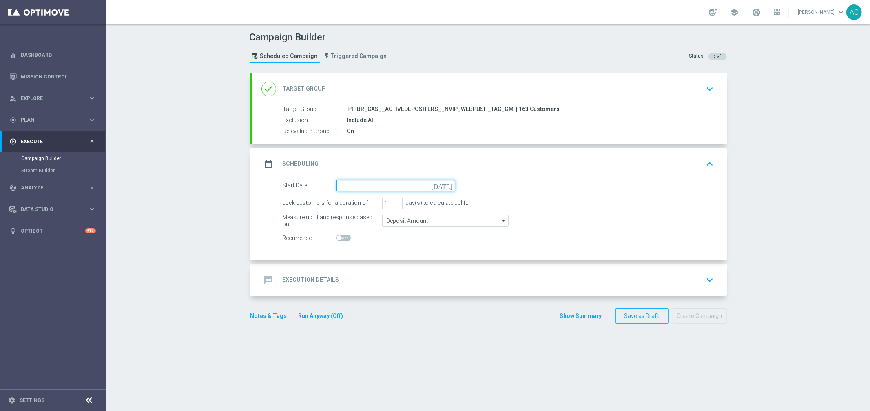
click at [376, 184] on input at bounding box center [395, 185] width 119 height 11
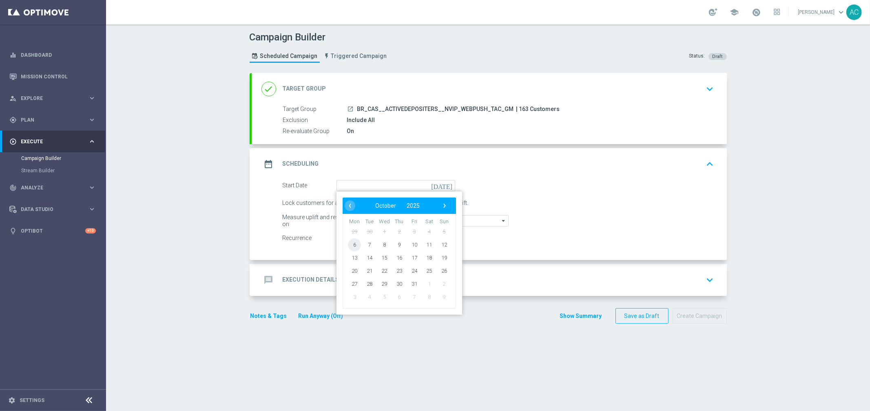
click at [351, 244] on span "6" at bounding box center [354, 244] width 13 height 13
type input "06 Oct 2025"
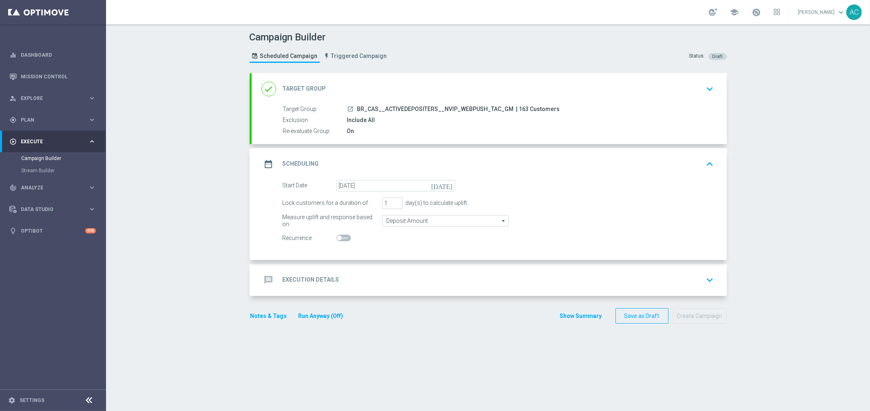
click at [289, 287] on div "message Execution Details keyboard_arrow_down" at bounding box center [489, 279] width 456 height 15
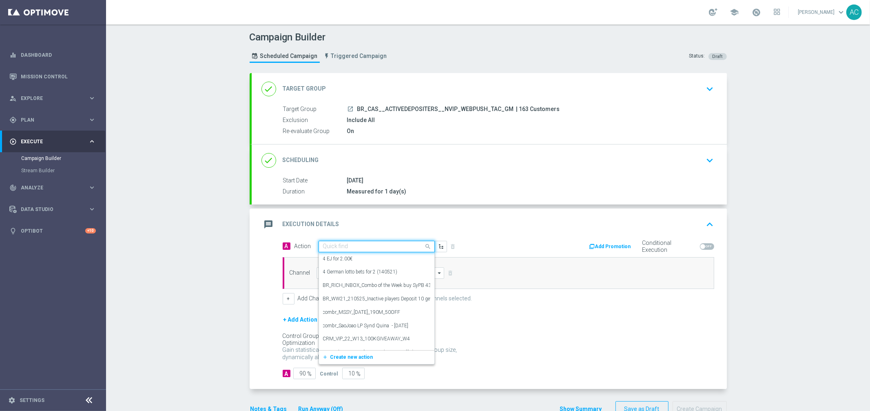
click at [372, 250] on div "Quick find" at bounding box center [376, 246] width 116 height 11
paste input "BR_CAS_GOM_ZOMBIEOUT_OCT_NVIP_EMA_TAC_GM"
type input "BR_CAS_GOM_ZOMBIEOUT_OCT_NVIP_EMA_TAC_GM"
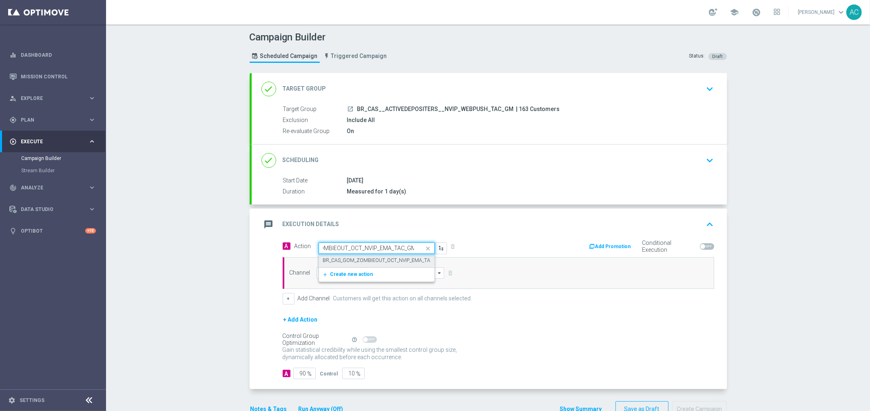
click at [337, 259] on label "BR_CAS_GOM_ZOMBIEOUT_OCT_NVIP_EMA_TAC_GM" at bounding box center [383, 260] width 121 height 7
click at [340, 267] on input at bounding box center [380, 272] width 128 height 11
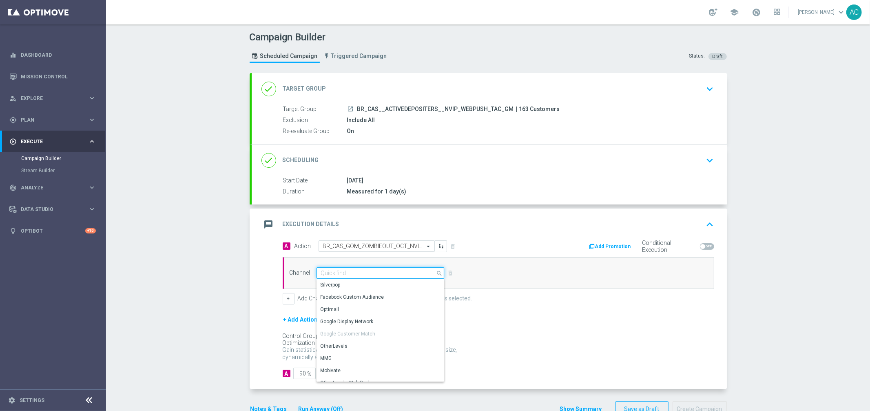
type input "o"
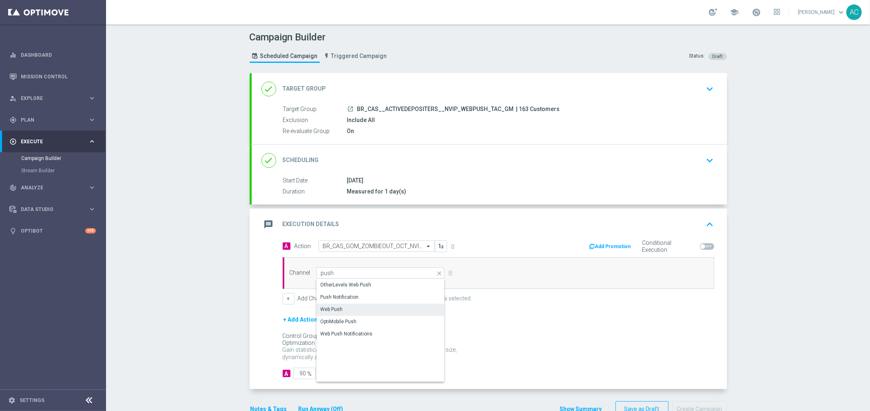
click at [359, 310] on div "Web Push" at bounding box center [380, 308] width 128 height 11
type input "Web Push"
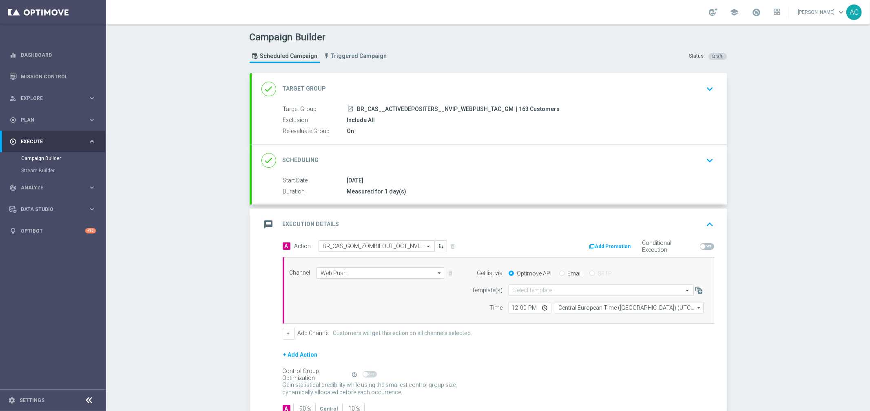
click at [555, 290] on input "text" at bounding box center [593, 290] width 160 height 7
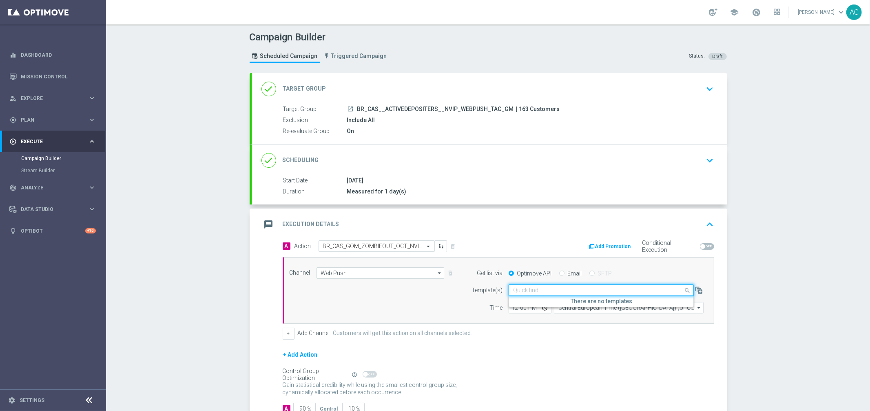
paste input "BR_CAS_GOM_ZOMBIEOUT_OCT_NVIP_EMA_TAC_GM"
type input "BR_CAS_GOM_ZOMBIEOUT_OCT_NVIP_EMA_TAC_GM"
click at [765, 264] on div "Campaign Builder Scheduled Campaign Triggered Campaign Status: Draft done Targe…" at bounding box center [488, 217] width 764 height 386
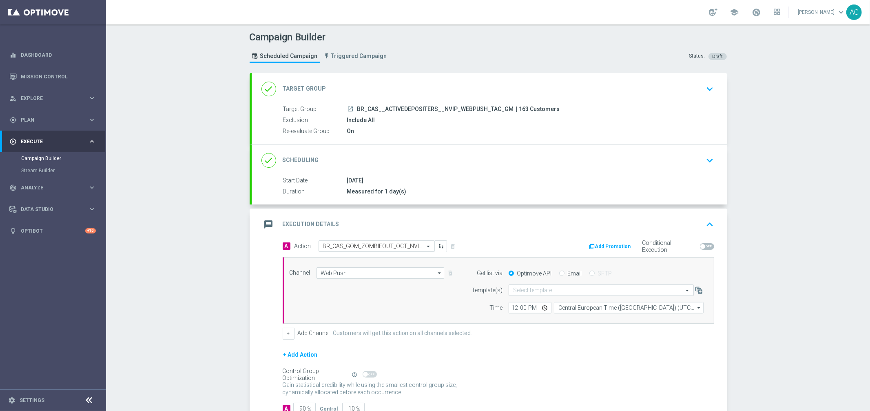
click at [529, 290] on input "text" at bounding box center [593, 290] width 160 height 7
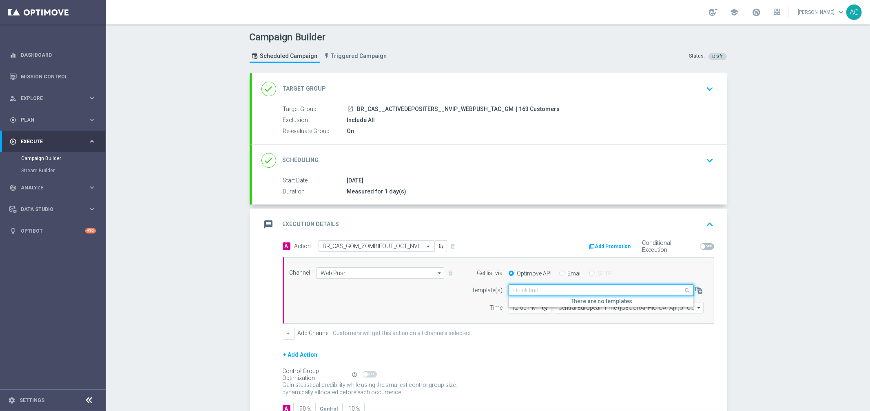
paste input "BR_CAS_GOM_ZOMBIEOUT_OCT_NVIP_EMA_TAC_GM"
type input "BR_CAS_GOM_ZOMBIEOUT_OCT_NVIP_EMA_TAC_GM"
drag, startPoint x: 509, startPoint y: 291, endPoint x: 487, endPoint y: 289, distance: 21.7
click at [502, 291] on div "Quick find BR_CAS_GOM_ZOMBIEOUT_OCT_NVIP_EMA_TAC_GM There are no templates" at bounding box center [605, 289] width 207 height 11
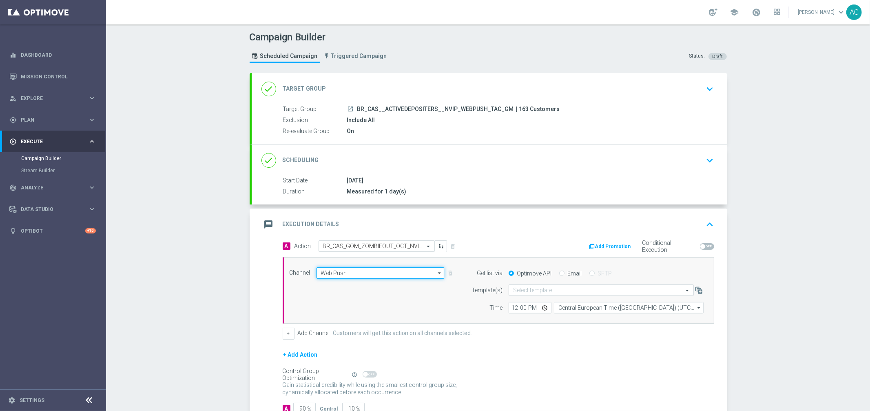
click at [365, 270] on input "Web Push" at bounding box center [380, 272] width 128 height 11
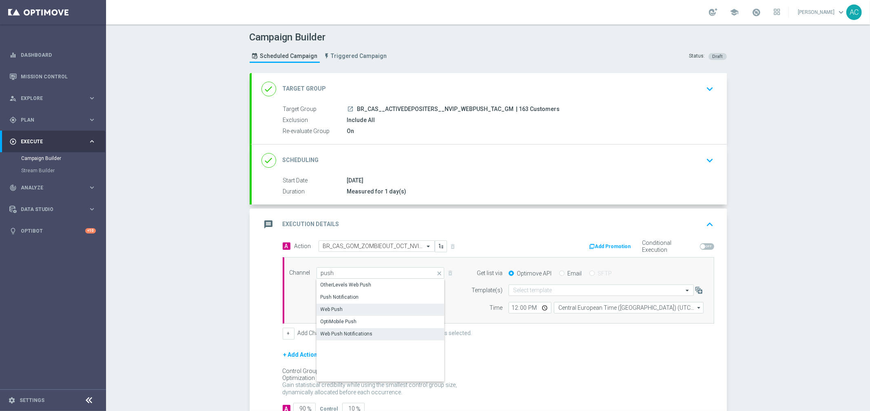
click at [356, 331] on div "Web Push Notifications" at bounding box center [347, 333] width 52 height 7
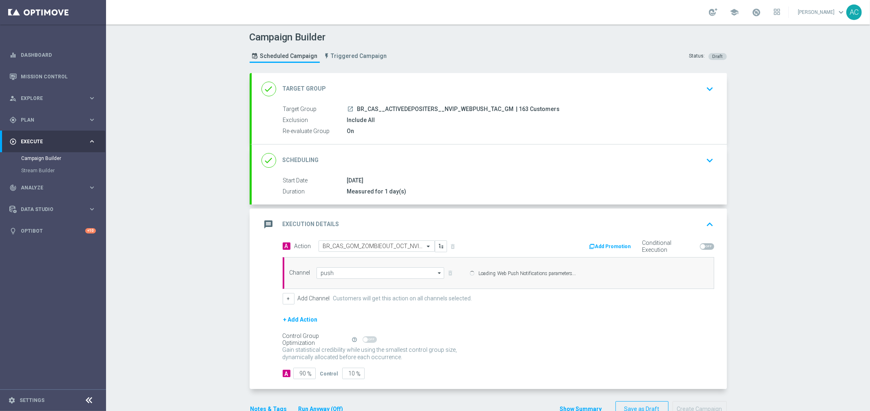
type input "Web Push Notifications"
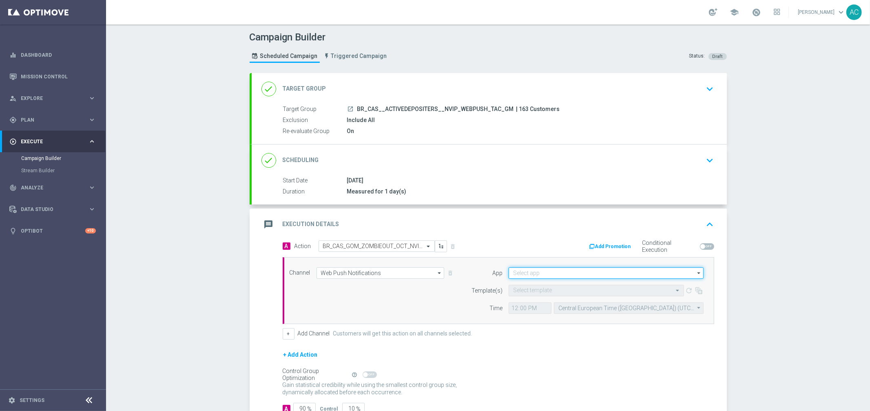
click at [553, 270] on input at bounding box center [606, 272] width 195 height 11
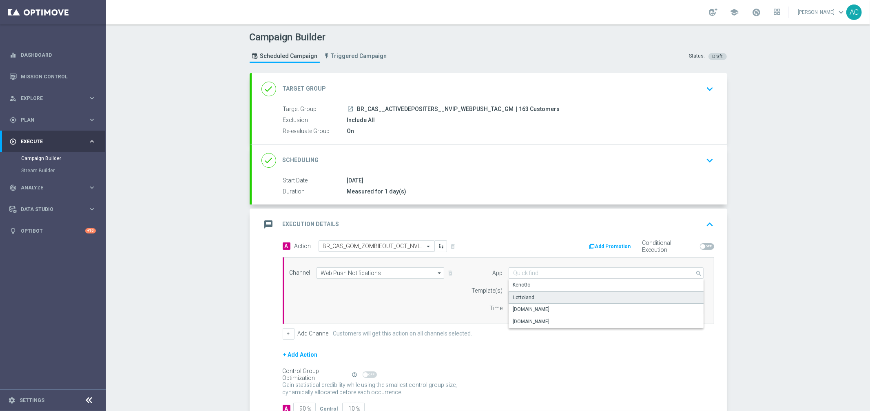
click at [550, 294] on div "Lottoland" at bounding box center [606, 297] width 195 height 12
type input "Lottoland"
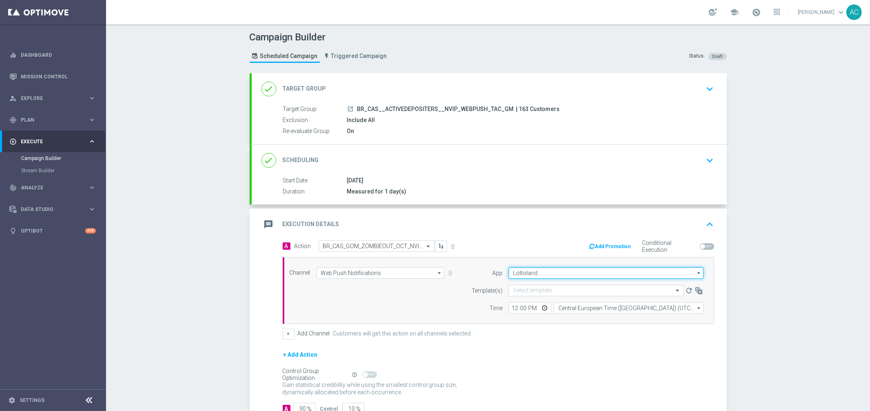
click at [531, 268] on input "Lottoland" at bounding box center [606, 272] width 195 height 11
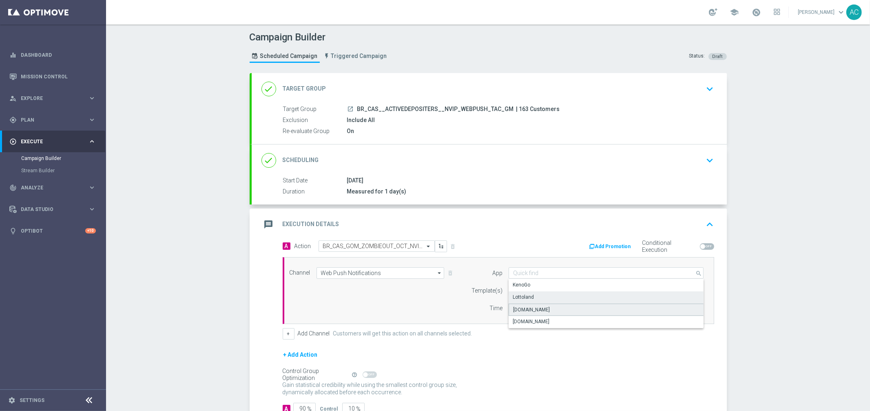
click at [550, 307] on div "Lottoland.bet.br" at bounding box center [606, 309] width 195 height 12
type input "Lottoland.bet.br"
drag, startPoint x: 389, startPoint y: 313, endPoint x: 404, endPoint y: 308, distance: 15.9
click at [389, 313] on div "Channel Web Push Notifications Web Push Notifications arrow_drop_down Show Sele…" at bounding box center [496, 290] width 427 height 46
click at [543, 294] on div "Select template" at bounding box center [596, 290] width 175 height 11
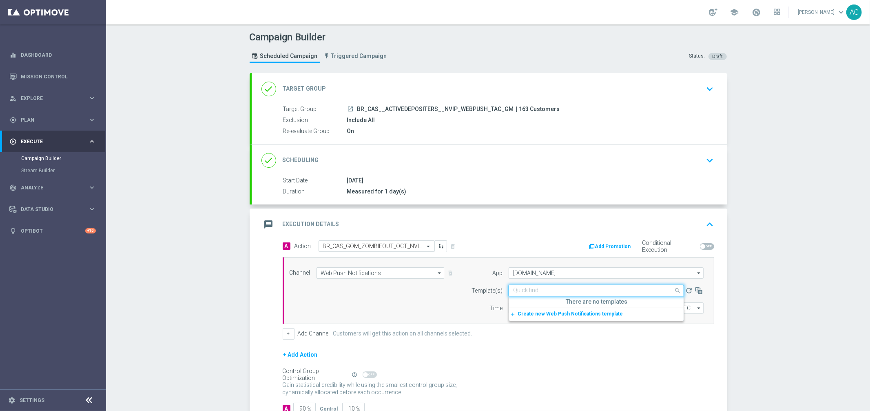
paste input "BR_CAS_GOM_ZOMBIEOUT_OCT_NVIP_EMA_TAC_GM"
type input "BR_CAS_GOM_ZOMBIEOUT_OCT_NVIP_EMA_TAC_GM"
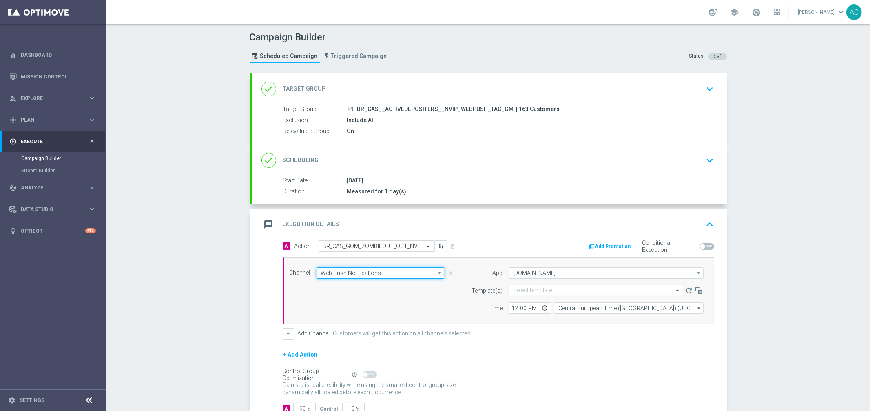
click at [394, 270] on input "Web Push Notifications" at bounding box center [380, 272] width 128 height 11
click at [394, 296] on div "Push Notification" at bounding box center [380, 296] width 128 height 11
type input "Push Notification"
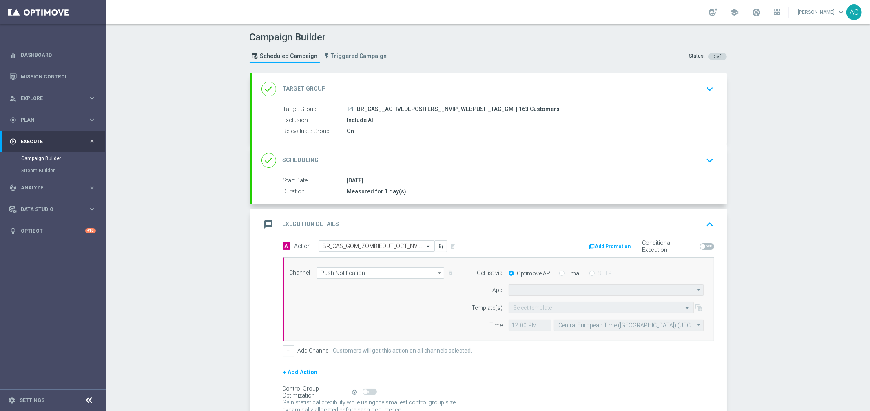
type input "Default App"
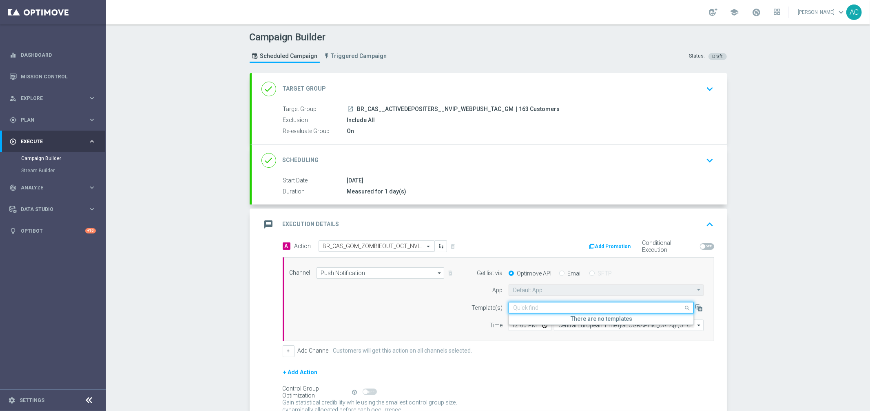
click at [520, 310] on input "text" at bounding box center [593, 307] width 160 height 7
paste input "BR_CAS_GOM_ZOMBIEOUT_OCT_NVIP_EMA_TAC_GM"
type input "BR_CAS_GOM_ZOMBIEOUT_OCT_NVIP_EMA_TAC_GM"
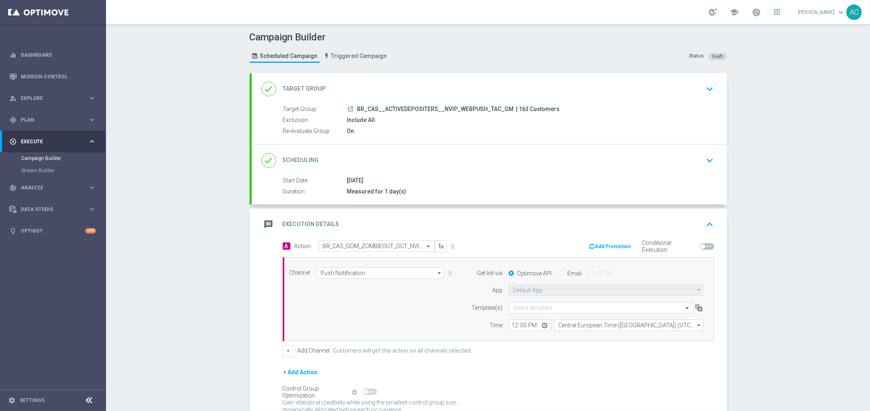
click at [407, 314] on div "Channel Push Notification Push Notification arrow_drop_down Show Selected 1 of …" at bounding box center [496, 299] width 427 height 64
click at [559, 313] on form "Template(s) Select template Time 12:00 Central European Time (Budapest) (UTC +0…" at bounding box center [585, 316] width 237 height 29
click at [559, 309] on input "text" at bounding box center [593, 307] width 160 height 7
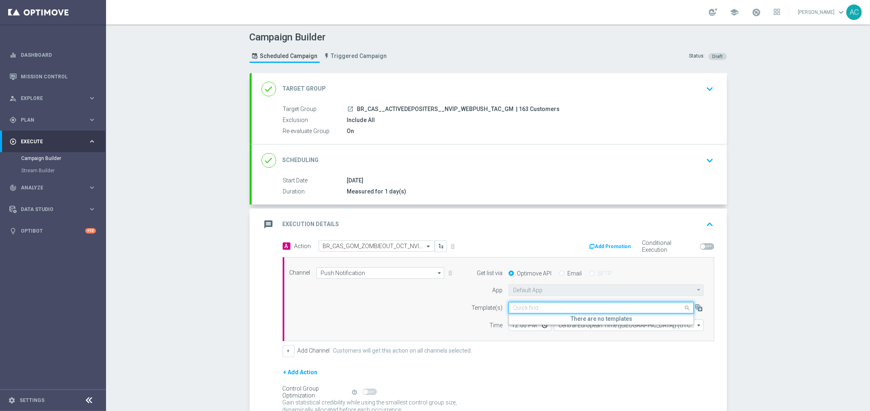
paste input "BR_CAS__GOM_OCT_ZOMBIE__NVIP_PUSH_TAC_GM"
type input "BR_CAS__GOM_OCT_ZOMBIE__NVIP_PUSH_TAC_GM"
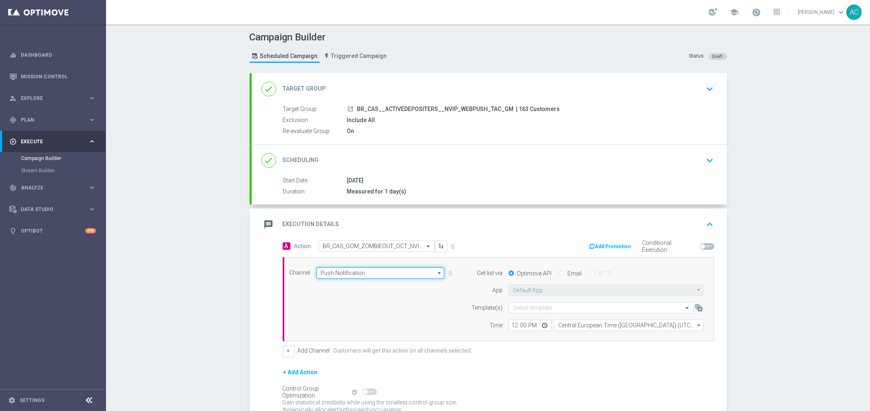
click at [377, 273] on input "Push Notification" at bounding box center [380, 272] width 128 height 11
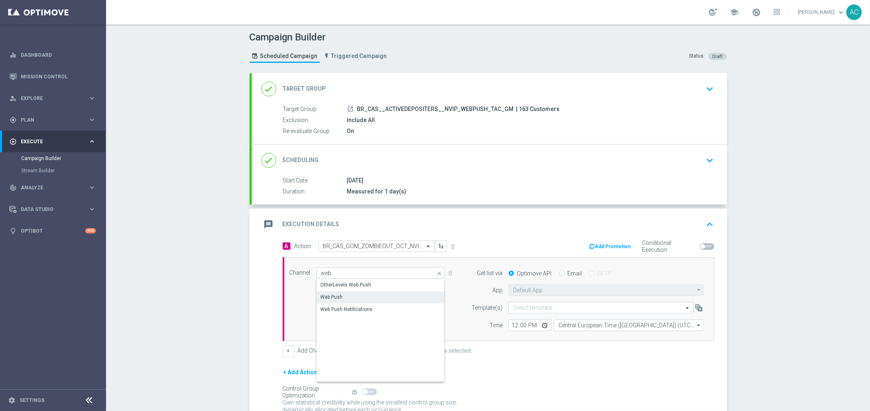
click at [341, 295] on div "Web Push" at bounding box center [380, 296] width 128 height 11
type input "Web Push"
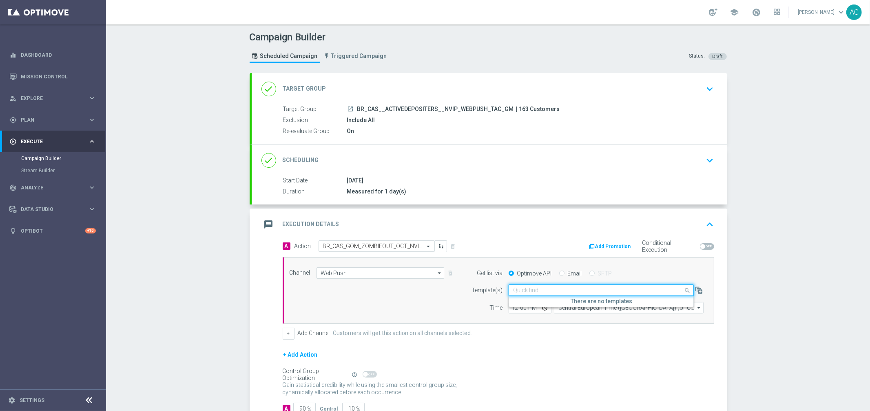
click at [583, 291] on input "text" at bounding box center [593, 290] width 160 height 7
paste input "BR_CAS__GOM_OCT_ZOMBIE__NVIP_PUSH_TAC_GM"
type input "BR_CAS__GOM_OCT_ZOMBIE__NVIP_PUSH_TAC_GM"
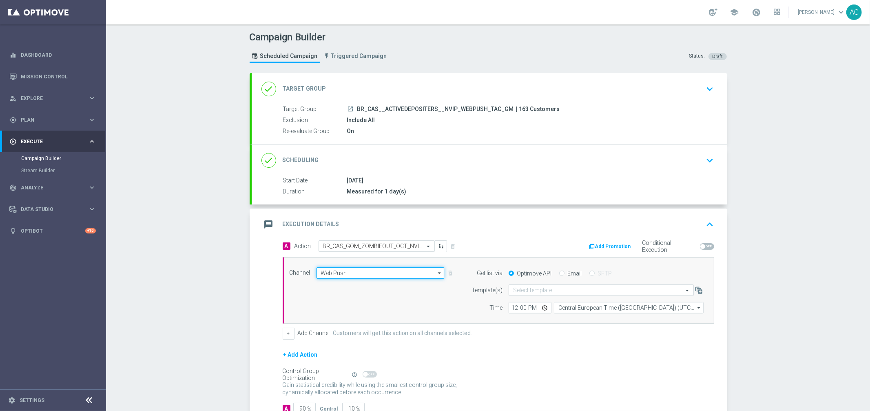
click at [364, 271] on input "Web Push" at bounding box center [380, 272] width 128 height 11
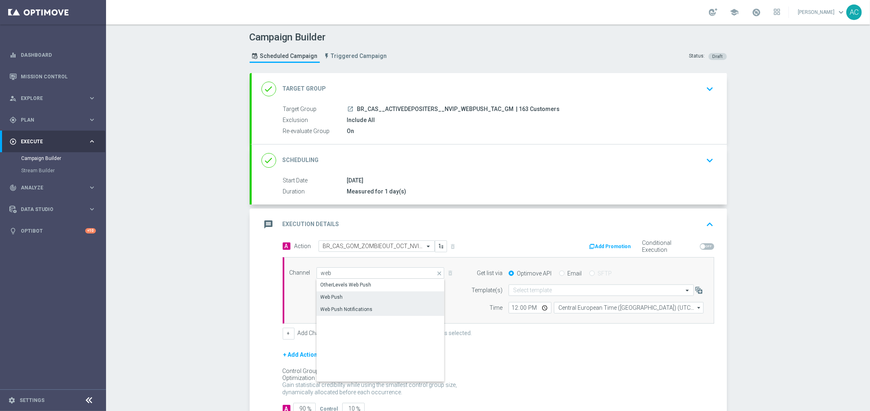
click at [343, 308] on div "Web Push Notifications" at bounding box center [347, 308] width 52 height 7
type input "Web Push Notifications"
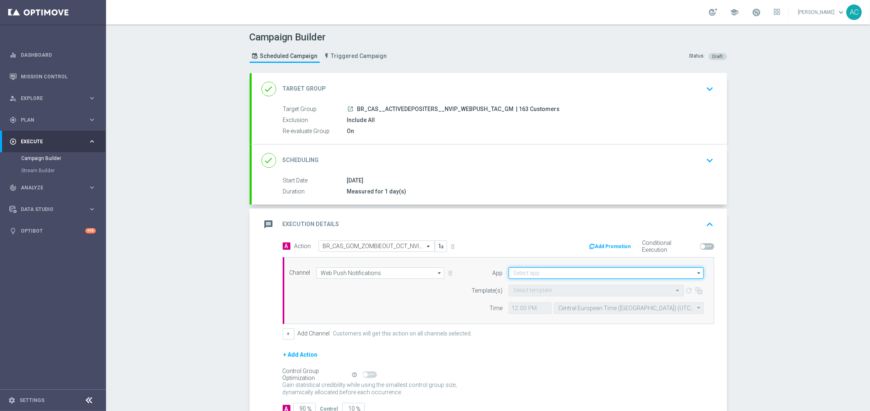
click at [542, 273] on input at bounding box center [606, 272] width 195 height 11
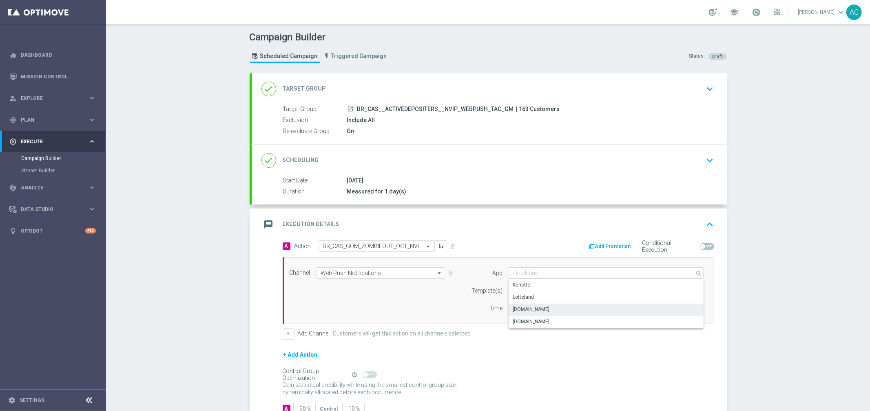
click at [550, 312] on div "Lottoland.bet.br" at bounding box center [606, 308] width 195 height 11
type input "Lottoland.bet.br"
click at [529, 288] on input "text" at bounding box center [588, 290] width 150 height 7
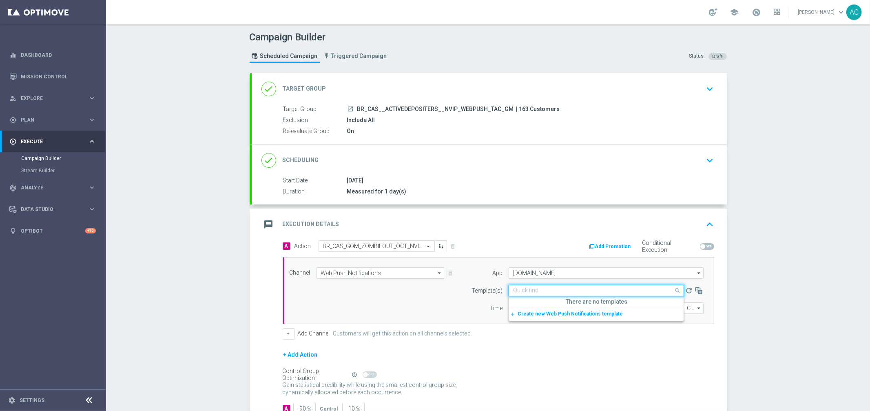
paste input "BR_CAS__GOM_OCT_ZOMBIE__NVIP_PUSH_TAC_GM"
type input "BR_CAS__GOM_OCT_ZOMBIE__NVIP_PUSH_TAC_GM"
click at [536, 274] on input "Lottoland.bet.br" at bounding box center [606, 272] width 195 height 11
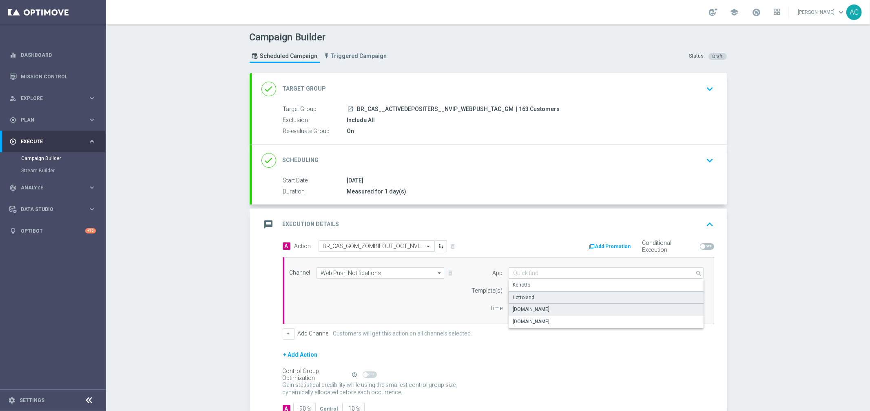
click at [534, 298] on div "Lottoland" at bounding box center [606, 297] width 195 height 12
type input "Lottoland"
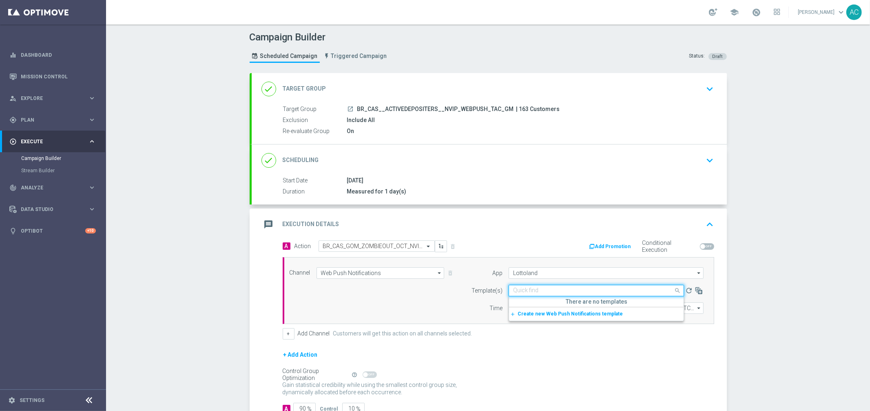
click at [533, 289] on input "text" at bounding box center [588, 290] width 150 height 7
paste input "BR_CAS__GOM_OCT_ZOMBIE__NVIP_PUSH_TAC_GM"
type input "BR_CAS__GOM_OCT_ZOMBIE__NVIP_PUSH_TAC_GM"
click at [765, 295] on div "Campaign Builder Scheduled Campaign Triggered Campaign Status: Draft done Targe…" at bounding box center [488, 217] width 764 height 386
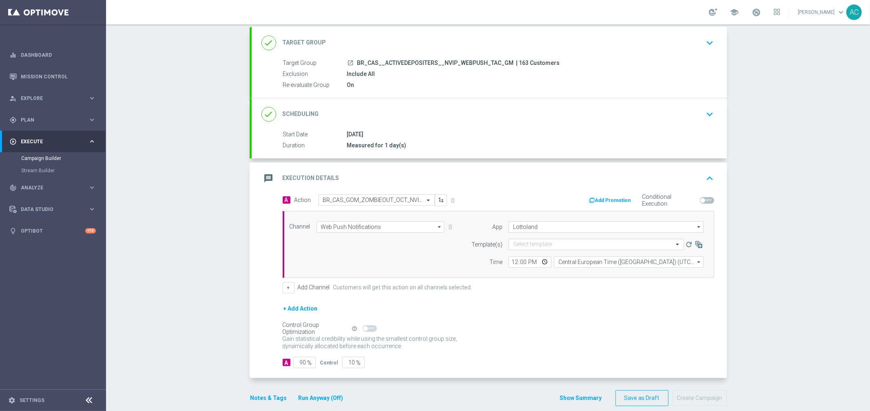
scroll to position [57, 0]
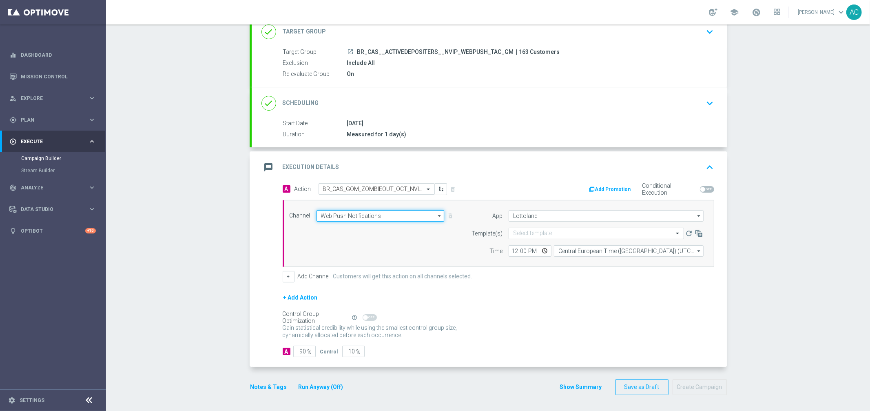
click at [335, 214] on input "Web Push Notifications" at bounding box center [380, 215] width 128 height 11
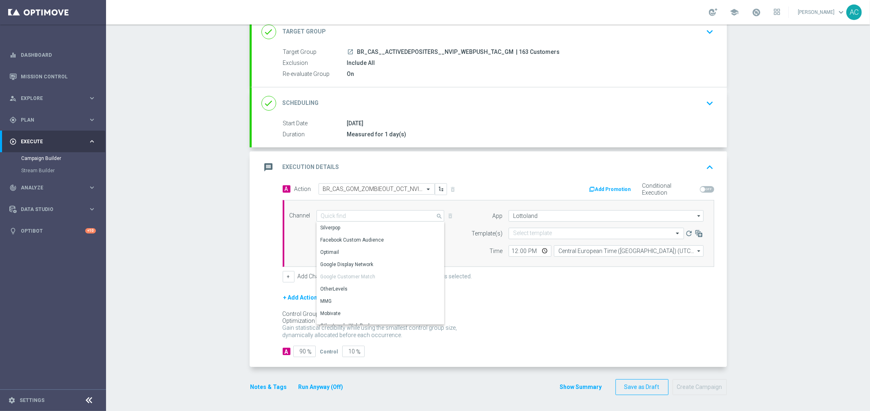
click at [190, 208] on div "Campaign Builder Scheduled Campaign Triggered Campaign Status: Draft done Targe…" at bounding box center [488, 217] width 764 height 386
type input "Web Push Notifications"
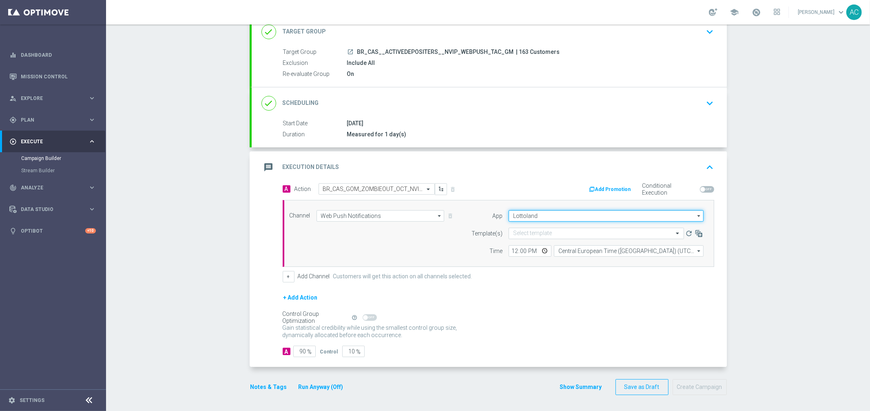
click at [562, 216] on input "Lottoland" at bounding box center [606, 215] width 195 height 11
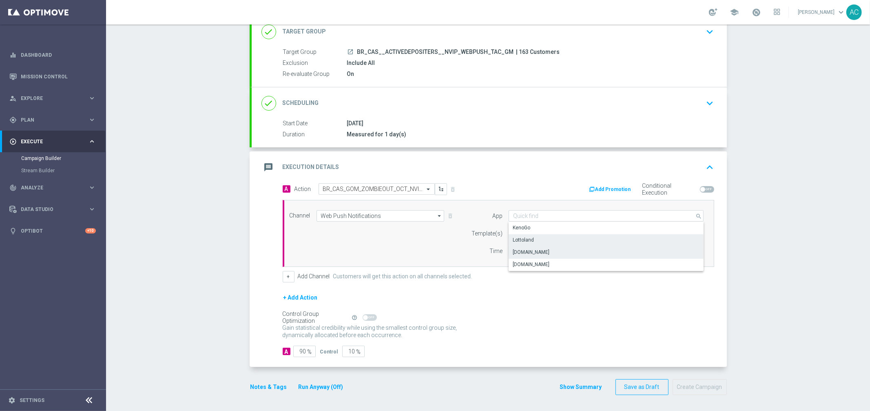
click at [553, 251] on div "Lottoland.bet.br" at bounding box center [606, 251] width 195 height 11
type input "Lottoland.bet.br"
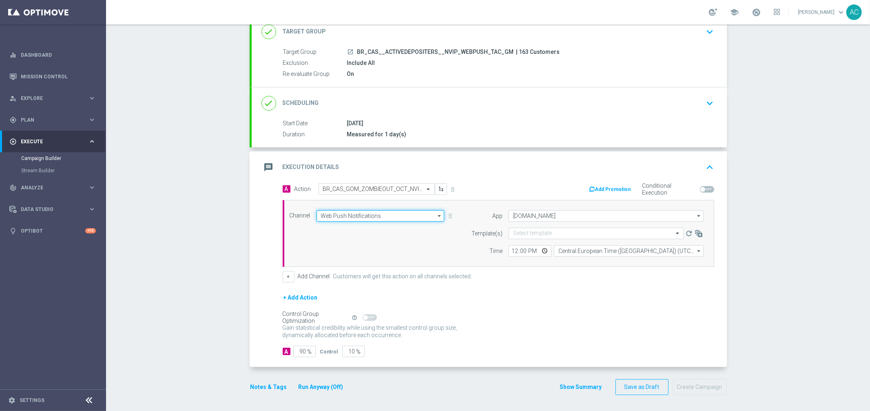
click at [350, 213] on input "Web Push Notifications" at bounding box center [380, 215] width 128 height 11
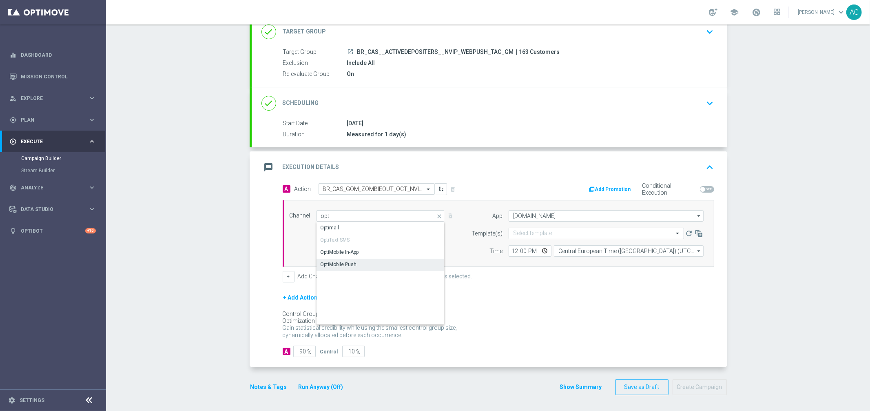
click at [354, 264] on div "OptiMobile Push" at bounding box center [380, 264] width 128 height 11
type input "OptiMobile Push"
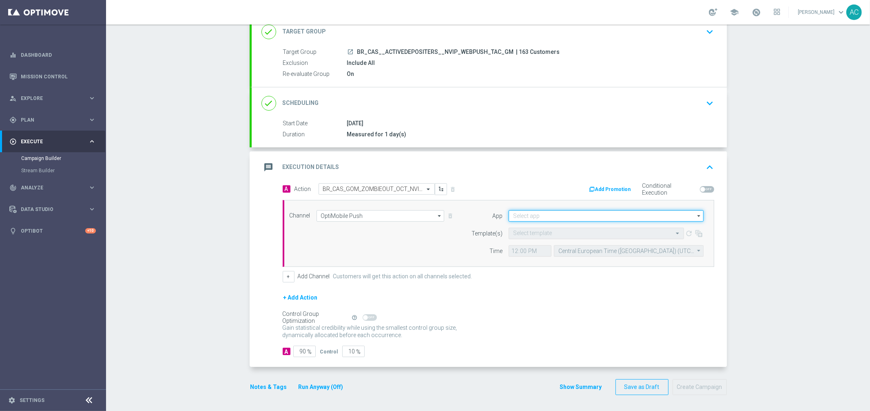
click at [551, 215] on input at bounding box center [606, 215] width 195 height 11
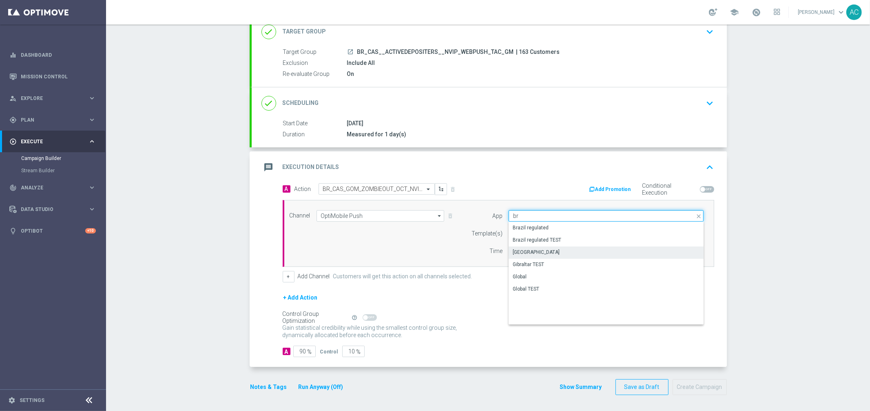
scroll to position [0, 0]
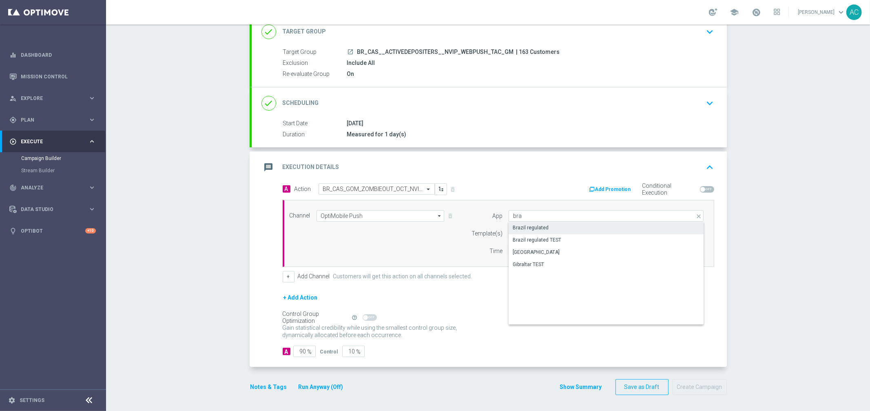
click at [553, 228] on div "Brazil regulated" at bounding box center [606, 227] width 195 height 11
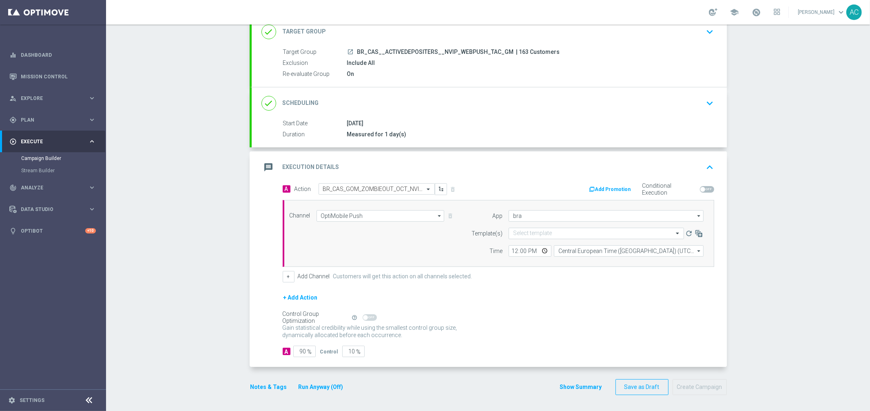
type input "Brazil regulated"
click at [527, 233] on input "text" at bounding box center [588, 233] width 150 height 7
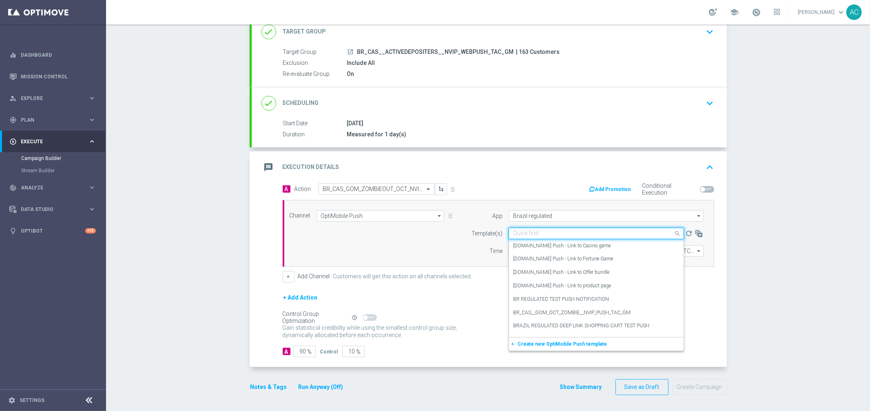
paste input "BR_CAS__GOM_OCT_ZOMBIE__NVIP_PUSH_TAC_GM"
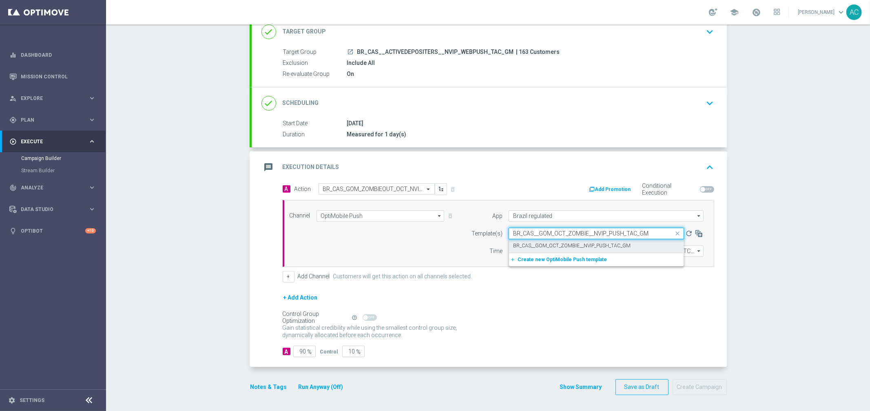
click at [561, 247] on label "BR_CAS__GOM_OCT_ZOMBIE__NVIP_PUSH_TAC_GM" at bounding box center [571, 245] width 117 height 7
type input "BR_CAS__GOM_OCT_ZOMBIE__NVIP_PUSH_TAC_GM"
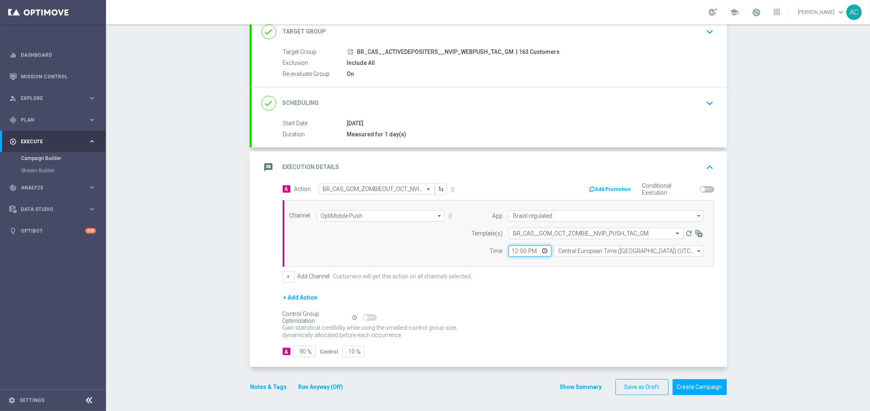
click at [510, 252] on input "12:00" at bounding box center [530, 250] width 43 height 11
type input "18:00"
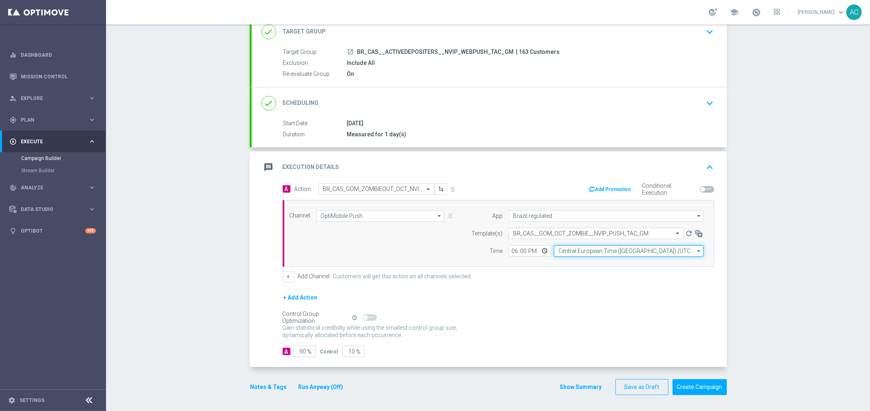
click at [626, 249] on input "Central European Time (Budapest) (UTC +02:00)" at bounding box center [629, 250] width 150 height 11
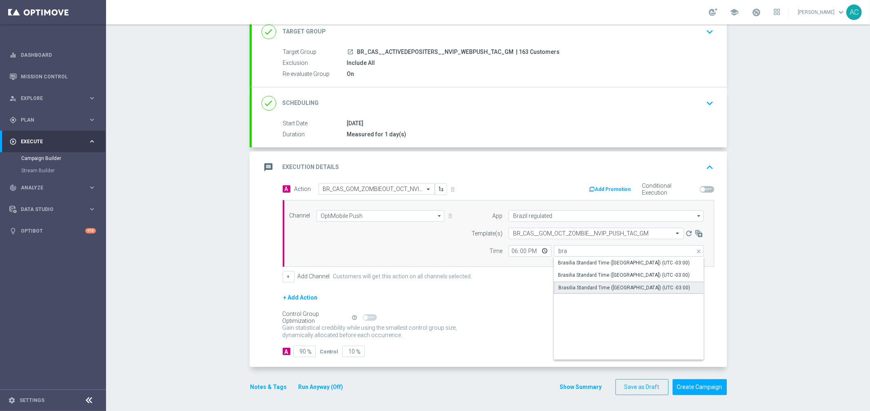
click at [627, 287] on div "Brasilia Standard Time (Sao Paulo) (UTC -03:00)" at bounding box center [624, 287] width 132 height 7
type input "Brasilia Standard Time (Sao Paulo) (UTC -03:00)"
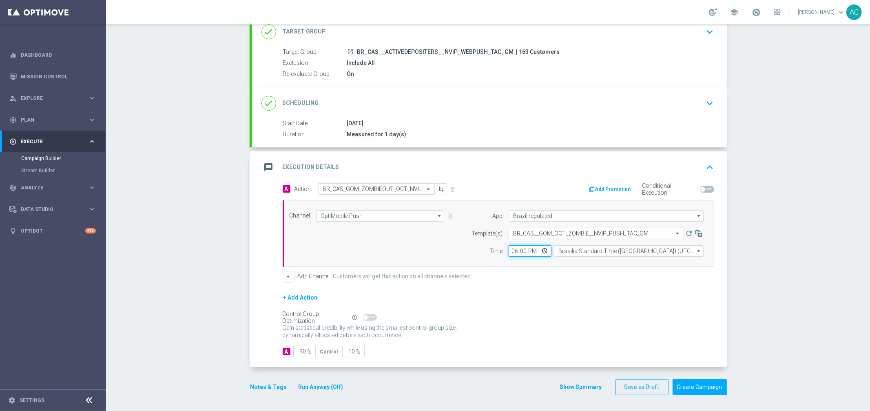
click at [510, 252] on input "18:00" at bounding box center [530, 250] width 43 height 11
type input "17:00"
click at [545, 286] on form "A Action Select action BR_CAS_GOM_ZOMBIEOUT_OCT_NVIP_EMA_TAC_GM delete_forever …" at bounding box center [498, 270] width 431 height 174
click at [298, 352] on input "90" at bounding box center [304, 350] width 22 height 11
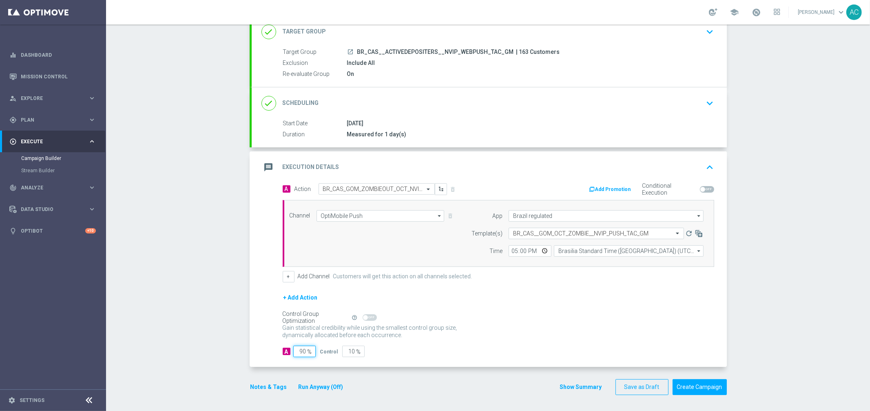
type input "1"
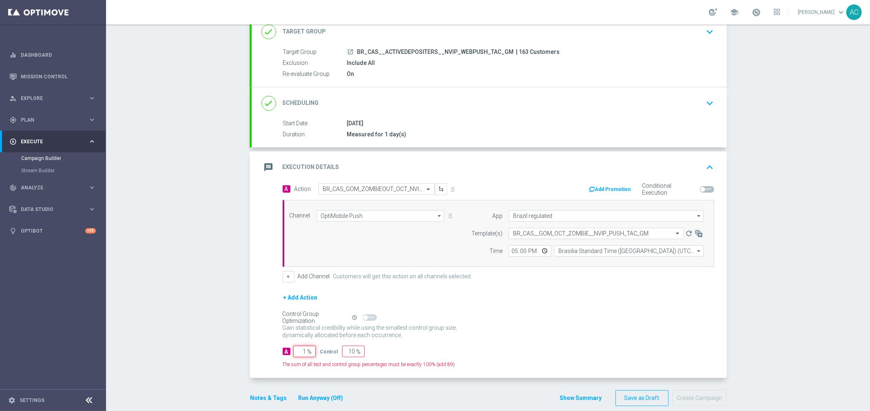
type input "99"
type input "10"
type input "90"
type input "100"
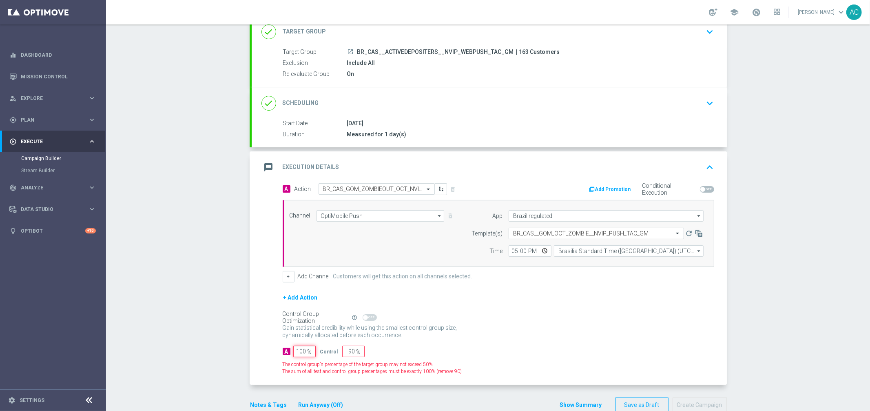
type input "0"
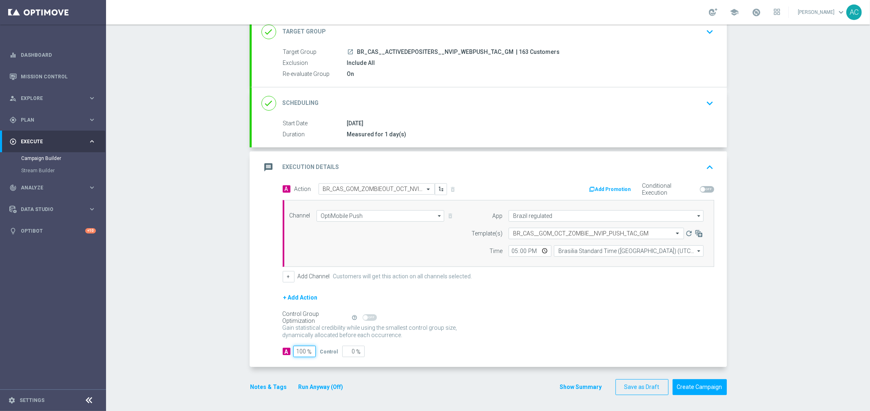
click at [297, 354] on input "100" at bounding box center [304, 350] width 22 height 11
click at [299, 353] on input "100" at bounding box center [304, 350] width 22 height 11
type input "0"
type input "100"
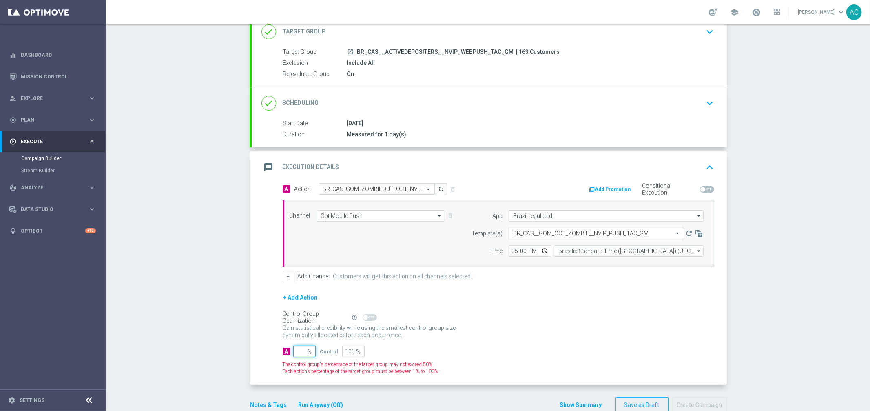
type input "9"
type input "91"
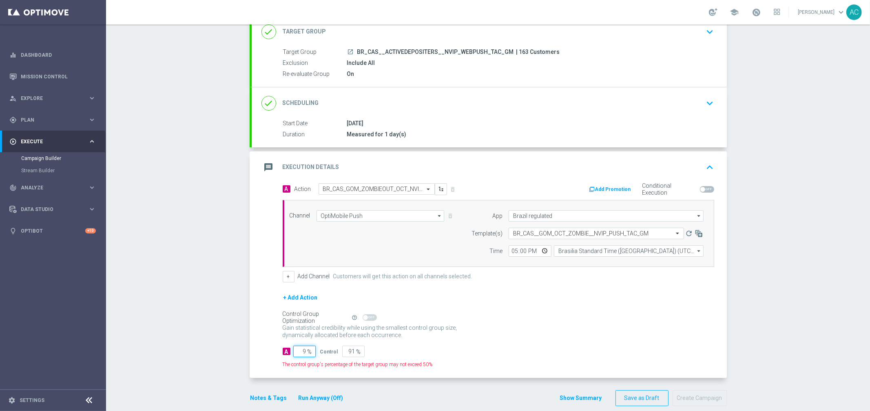
type input "95"
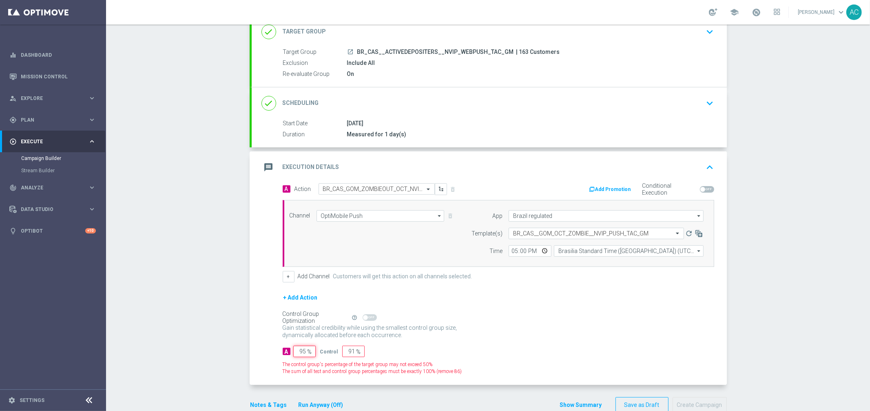
type input "5"
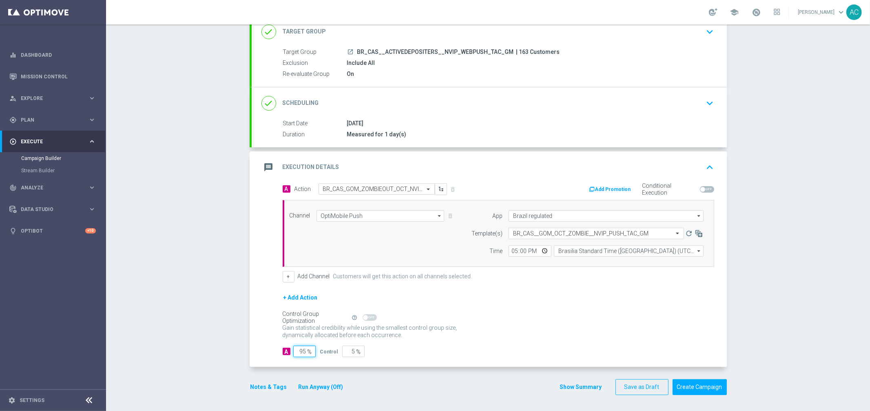
type input "95"
click at [512, 336] on div "Gain statistical credibility while using the smallest control group size, dynam…" at bounding box center [498, 332] width 431 height 20
click at [705, 385] on button "Create Campaign" at bounding box center [699, 387] width 54 height 16
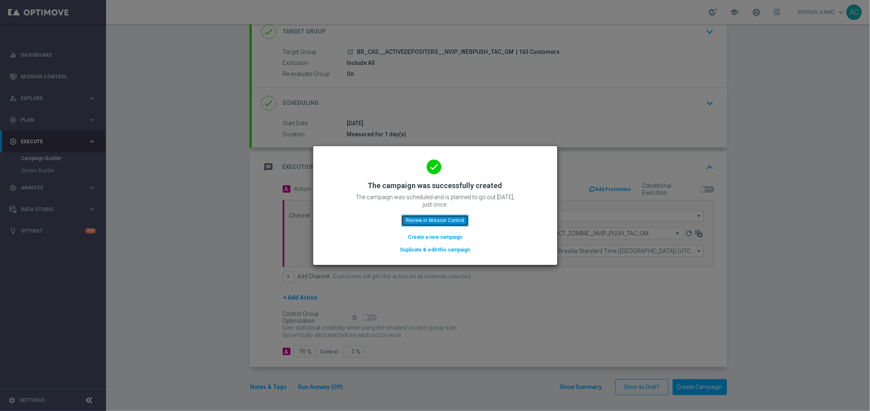
click at [437, 222] on button "Review in Mission Control" at bounding box center [434, 219] width 67 height 11
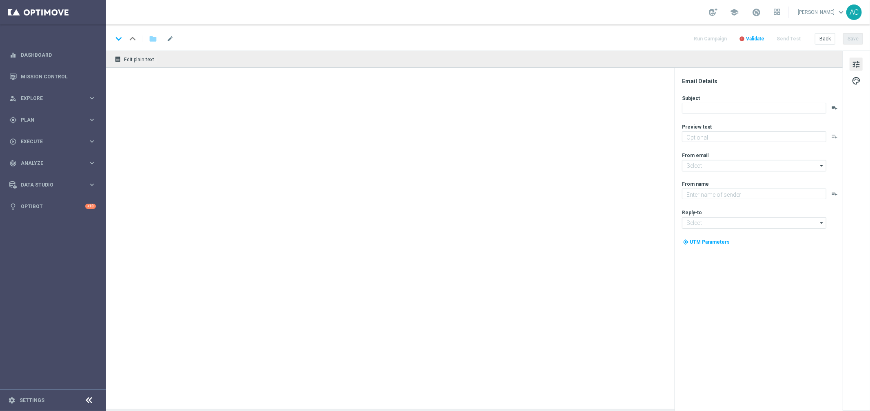
type textarea "Garanta seu bônus extra e muita diversão!"
type textarea "Lottoland"
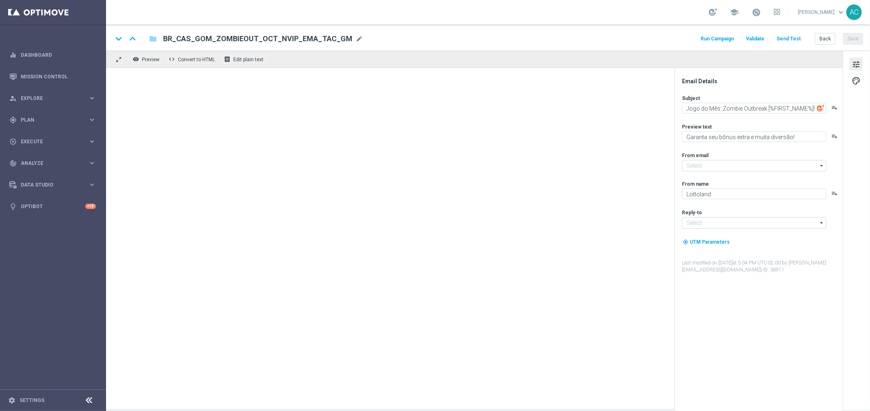
type input "[EMAIL_ADDRESS][DOMAIN_NAME]"
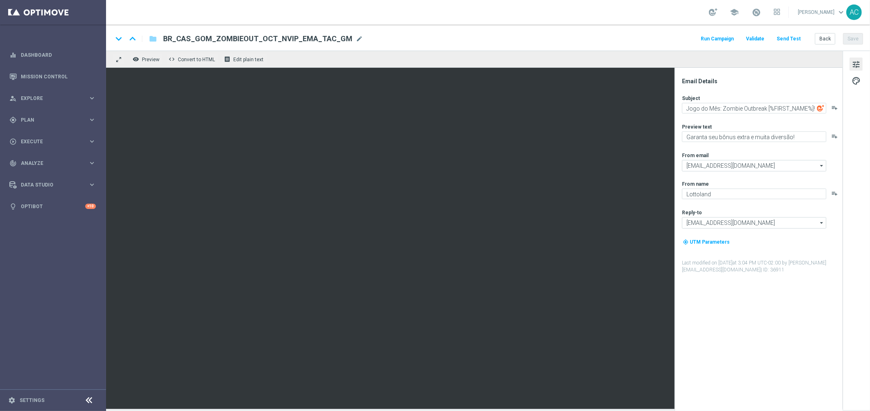
click at [272, 37] on span "BR_CAS_GOM_ZOMBIEOUT_OCT_NVIP_EMA_TAC_GM" at bounding box center [257, 39] width 189 height 10
click at [272, 37] on input "BR_CAS_GOM_ZOMBIEOUT_OCT_NVIP_EMA_TAC_GM" at bounding box center [264, 38] width 202 height 11
click at [43, 113] on div "gps_fixed Plan keyboard_arrow_right" at bounding box center [52, 120] width 105 height 22
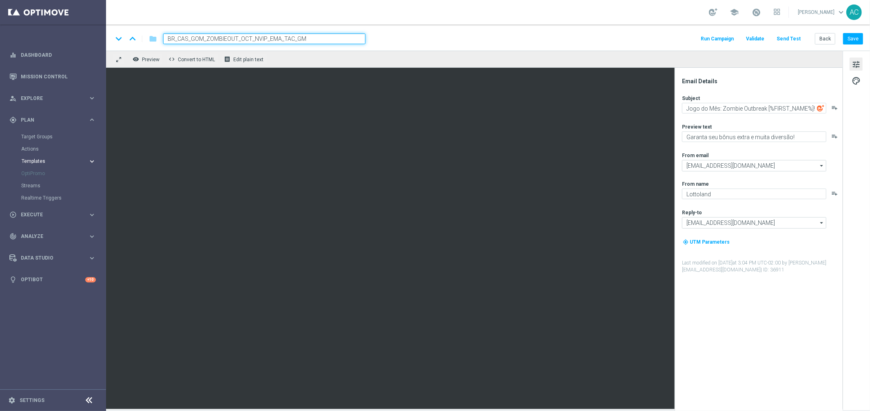
click at [47, 159] on span "Templates" at bounding box center [51, 161] width 58 height 5
click at [56, 198] on link "OptiMobile Push" at bounding box center [55, 198] width 60 height 7
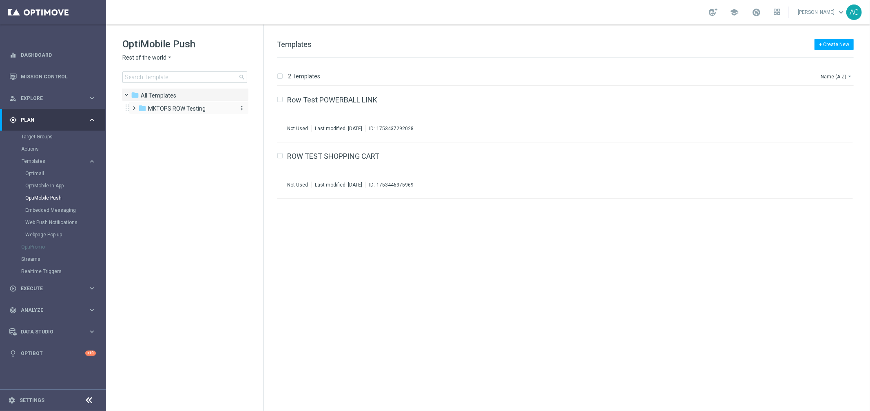
click at [183, 107] on span "MKTOPS ROW Testing" at bounding box center [176, 108] width 57 height 7
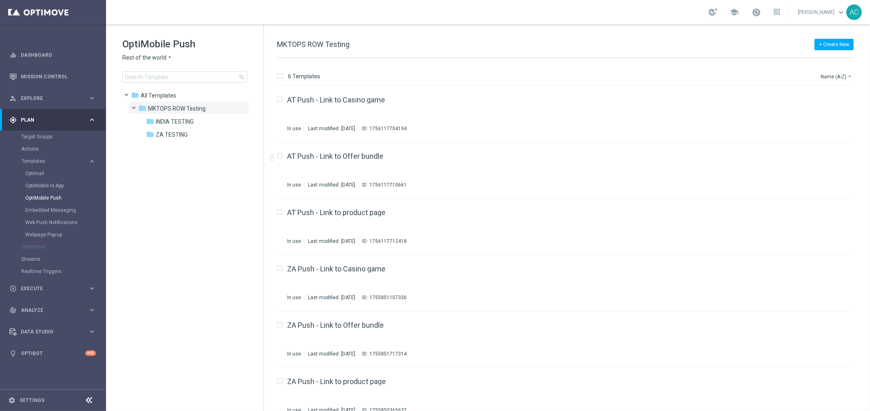
click at [160, 58] on span "Rest of the world" at bounding box center [144, 58] width 44 height 8
click at [0, 0] on span "Brazil regulated" at bounding box center [0, 0] width 0 height 0
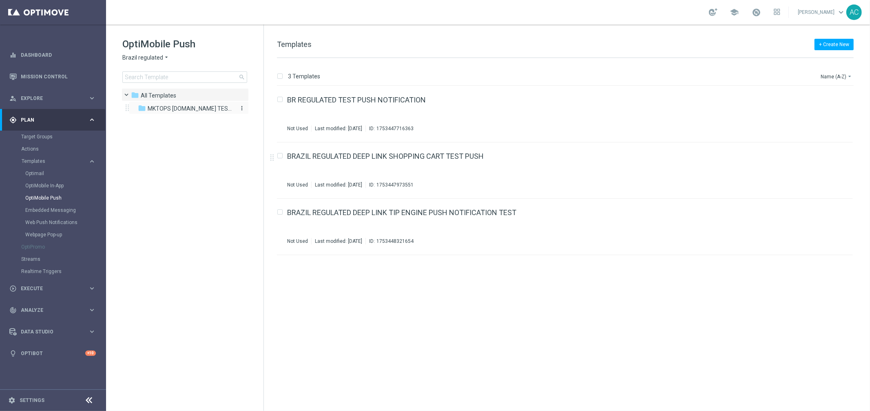
click at [182, 110] on span "MKTOPS [DOMAIN_NAME] TESTING" at bounding box center [190, 108] width 84 height 7
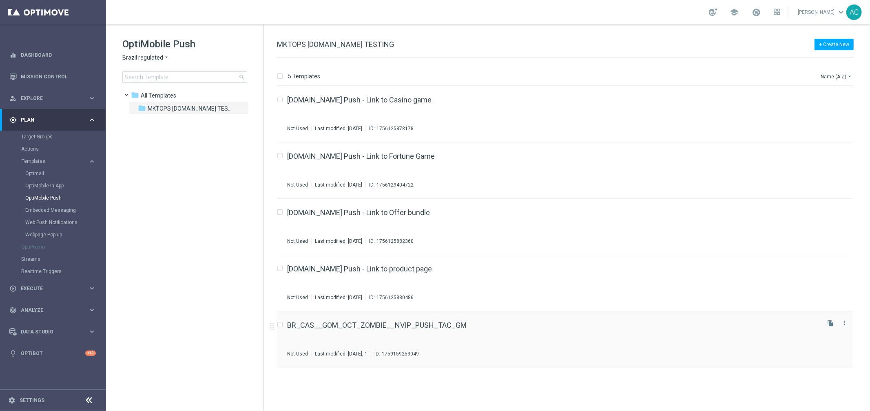
click at [479, 323] on div "BR_CAS__GOM_OCT_ZOMBIE__NVIP_PUSH_TAC_GM" at bounding box center [552, 324] width 531 height 7
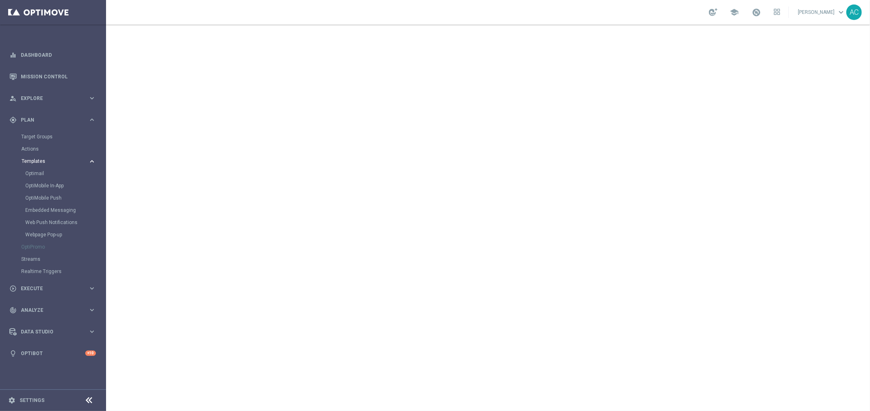
click at [69, 160] on span "Templates" at bounding box center [51, 161] width 58 height 5
click at [39, 159] on span "Templates" at bounding box center [51, 161] width 58 height 5
click at [46, 198] on link "OptiMobile Push" at bounding box center [55, 198] width 60 height 7
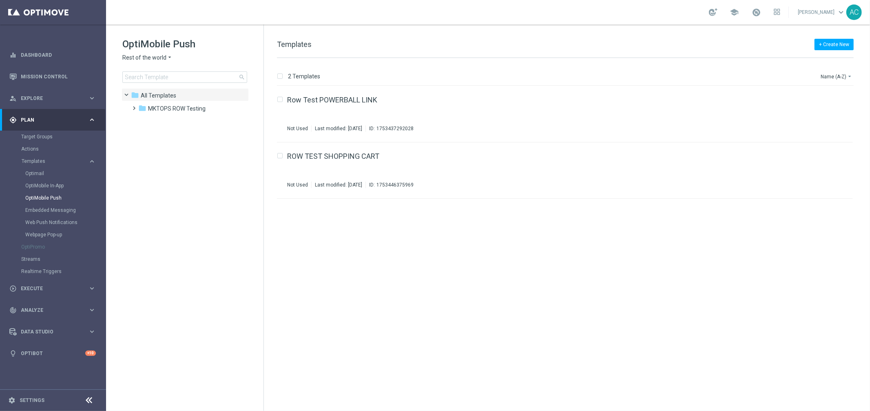
click at [150, 56] on span "Rest of the world" at bounding box center [144, 58] width 44 height 8
click at [156, 42] on h1 "OptiMobile Push" at bounding box center [184, 44] width 125 height 13
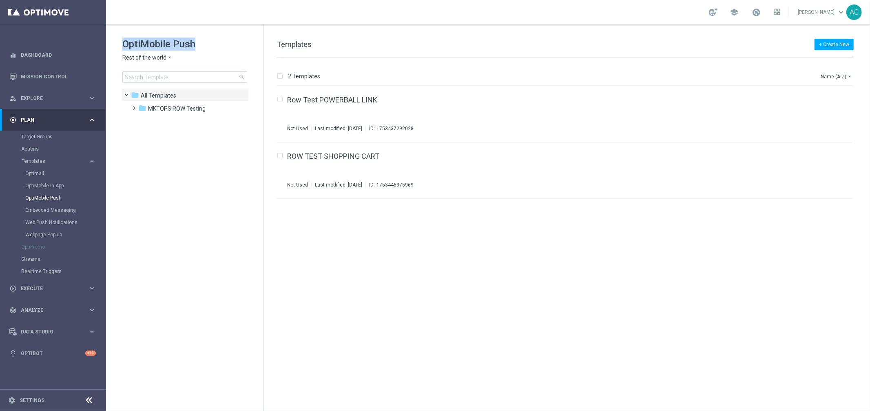
copy div "OptiMobile Push"
click at [157, 59] on span "Rest of the world" at bounding box center [144, 58] width 44 height 8
click at [0, 0] on span "Brazil regulated" at bounding box center [0, 0] width 0 height 0
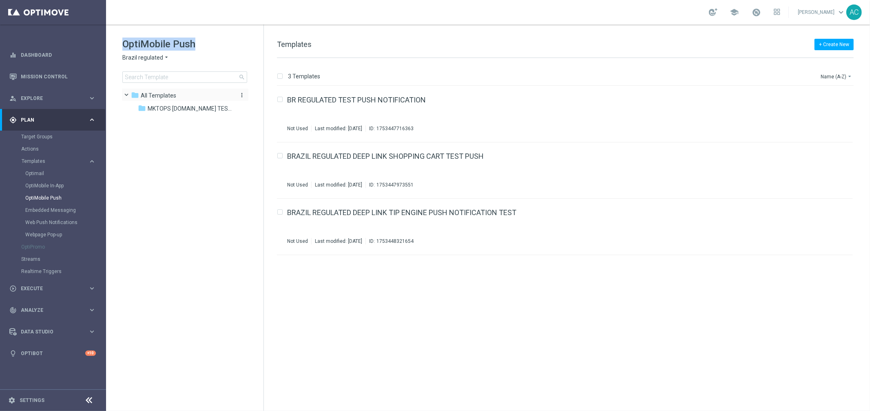
click at [137, 95] on icon "folder" at bounding box center [135, 95] width 8 height 8
click at [165, 94] on span "All Templates" at bounding box center [158, 95] width 35 height 7
click at [174, 112] on span "MKTOPS [DOMAIN_NAME] TESTING" at bounding box center [190, 108] width 84 height 7
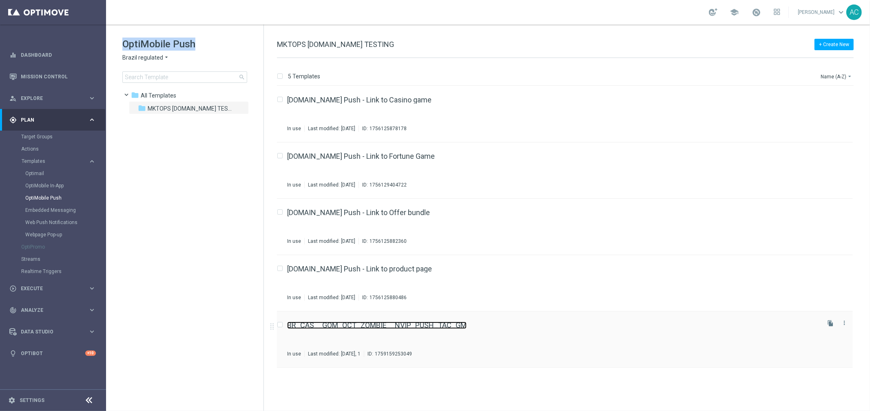
click at [402, 322] on link "BR_CAS__GOM_OCT_ZOMBIE__NVIP_PUSH_TAC_GM" at bounding box center [376, 324] width 179 height 7
